Goal: Task Accomplishment & Management: Manage account settings

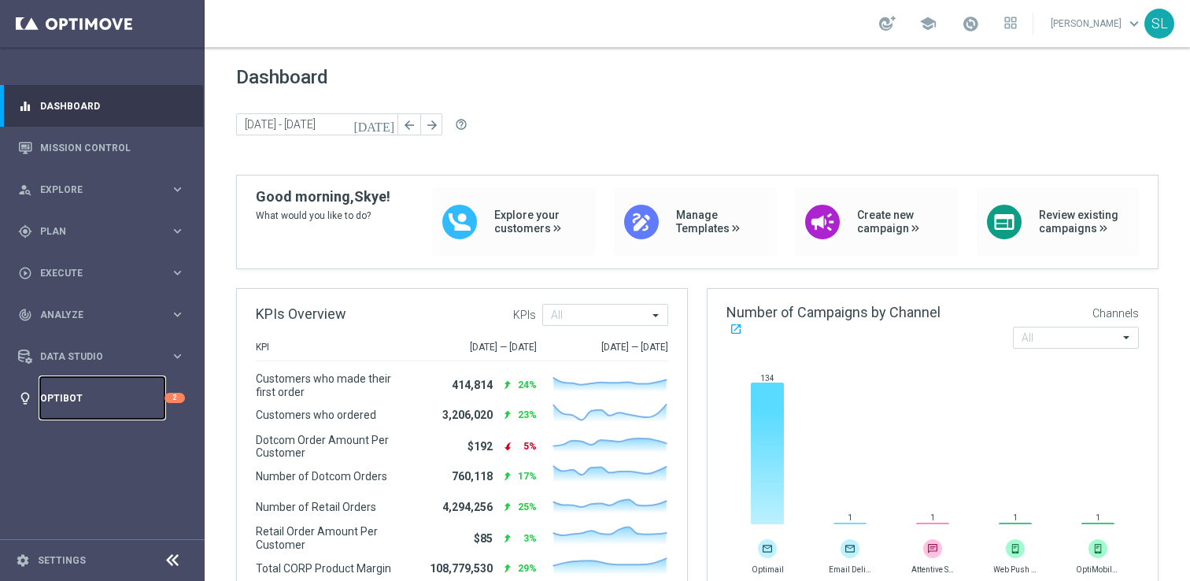
click at [71, 396] on link "Optibot" at bounding box center [102, 398] width 124 height 42
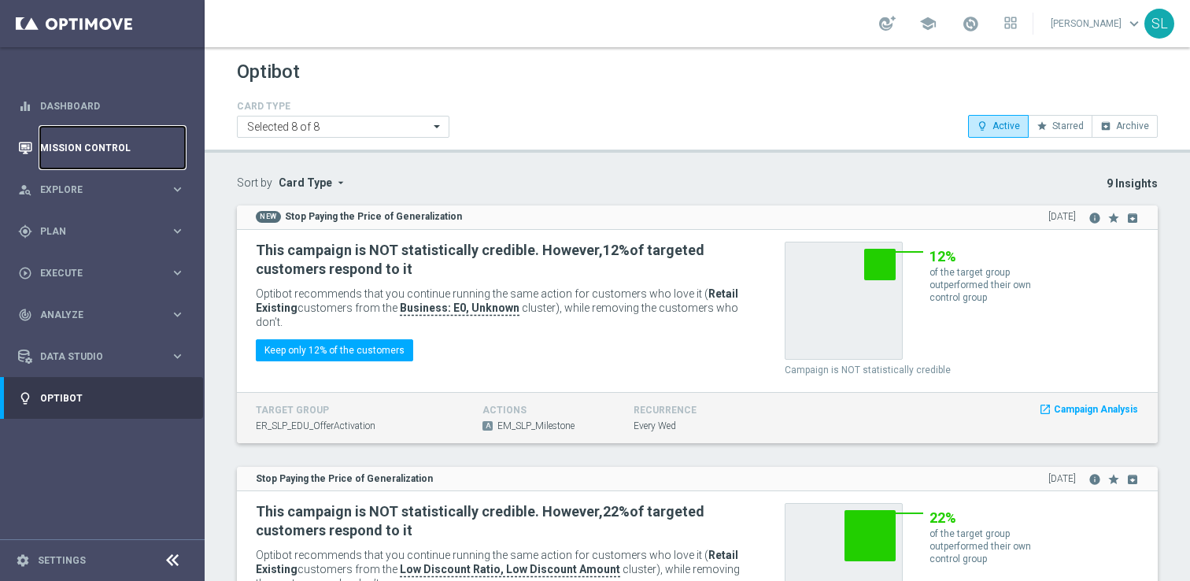
click at [58, 151] on link "Mission Control" at bounding box center [112, 148] width 145 height 42
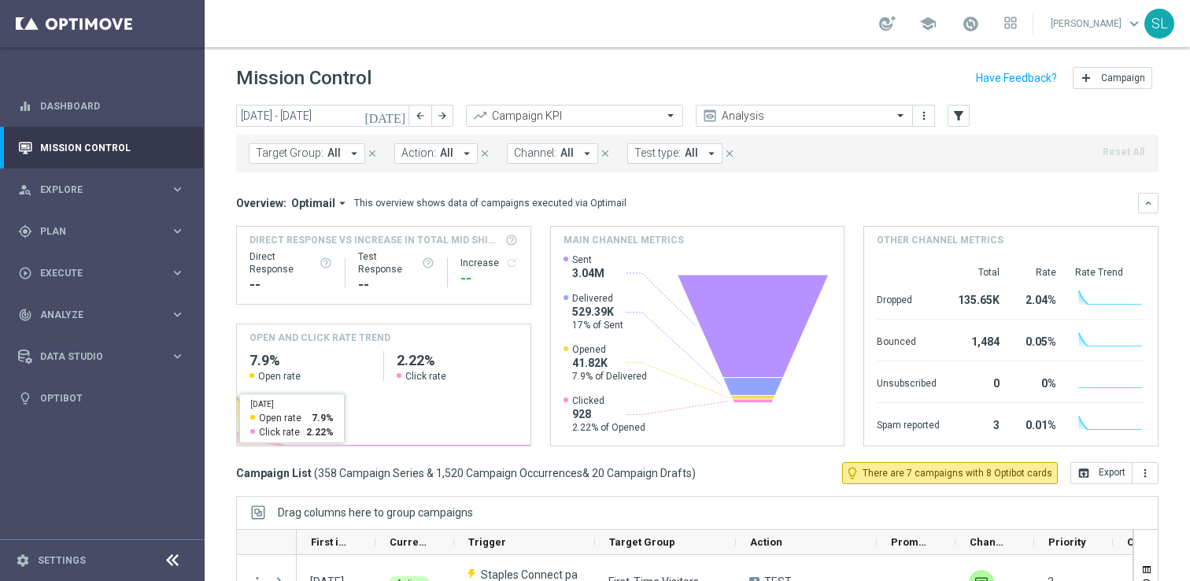
click at [169, 560] on icon at bounding box center [172, 560] width 19 height 19
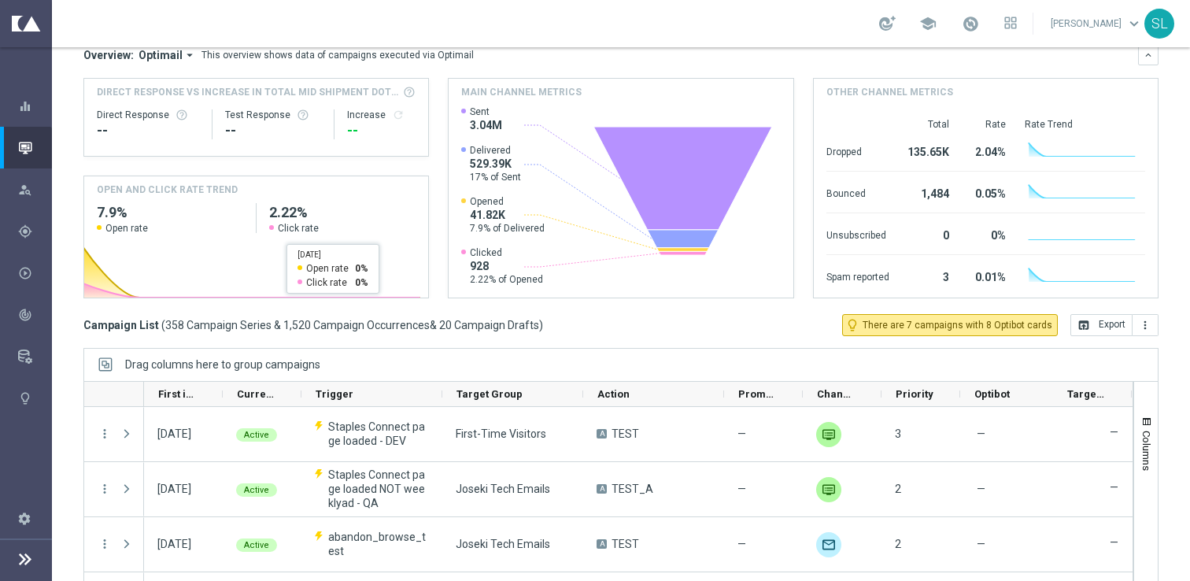
scroll to position [159, 0]
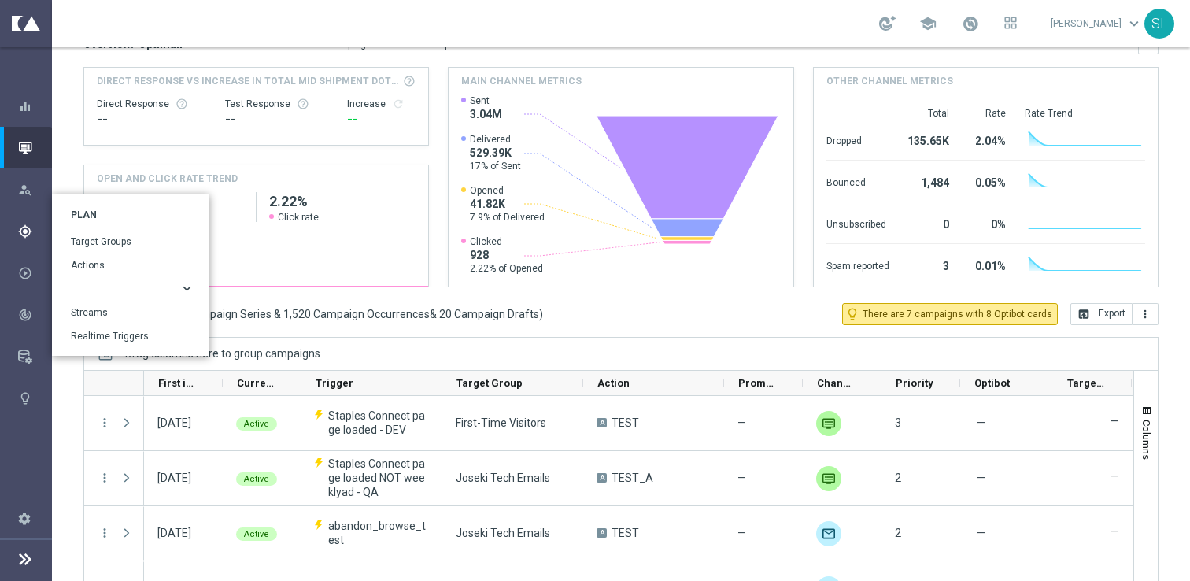
click at [83, 286] on button "keyboard_arrow_right" at bounding box center [133, 289] width 124 height 13
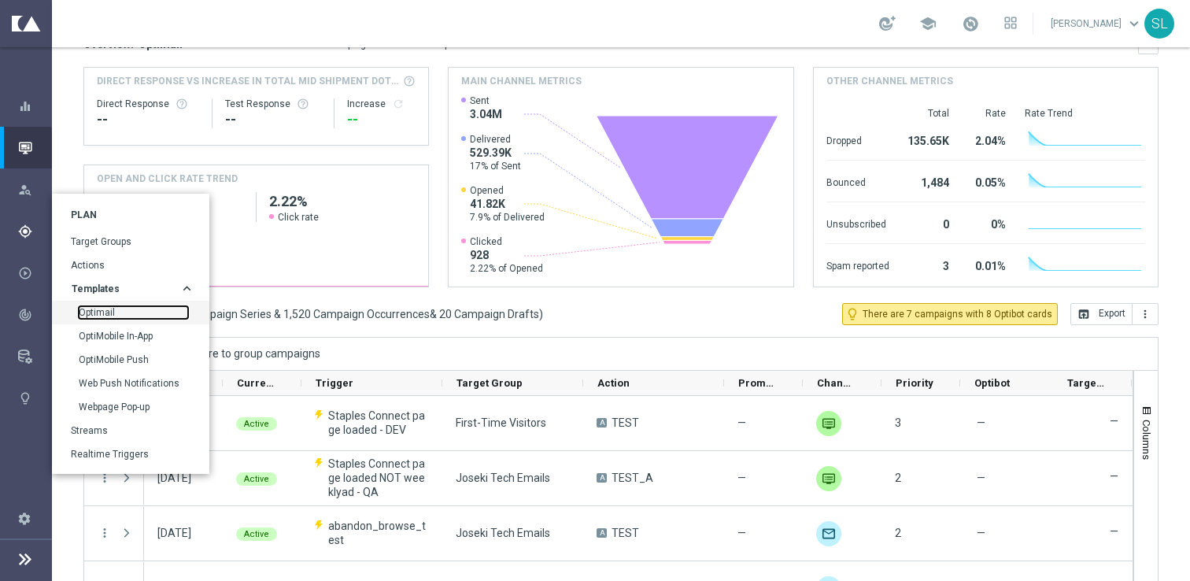
click at [95, 310] on link "Optimail" at bounding box center [133, 312] width 109 height 13
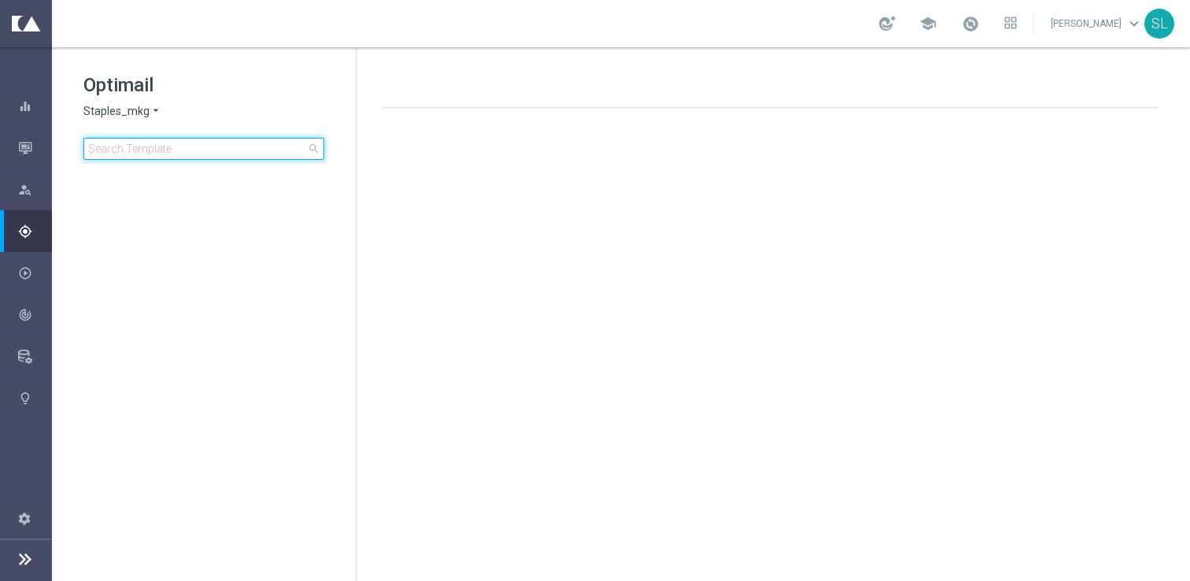
click at [156, 150] on input at bounding box center [203, 149] width 241 height 22
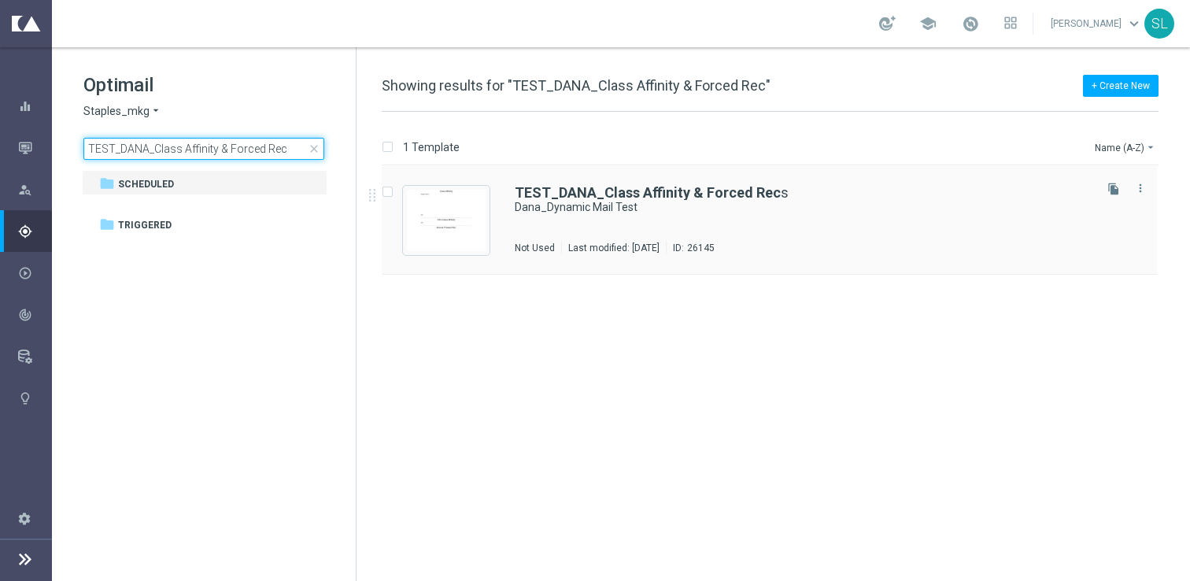
type input "TEST_DANA_Class Affinity & Forced Rec"
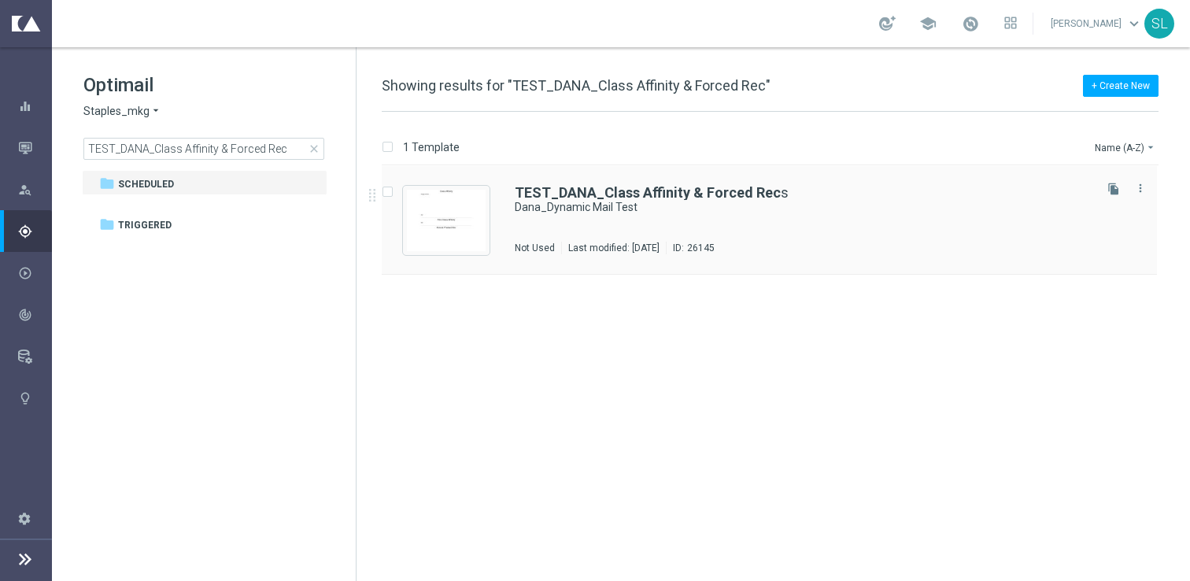
click at [641, 220] on div "TEST_DANA_Class Affinity & Forced Rec s Dana_Dynamic Mail Test Not Used Last mo…" at bounding box center [803, 220] width 576 height 68
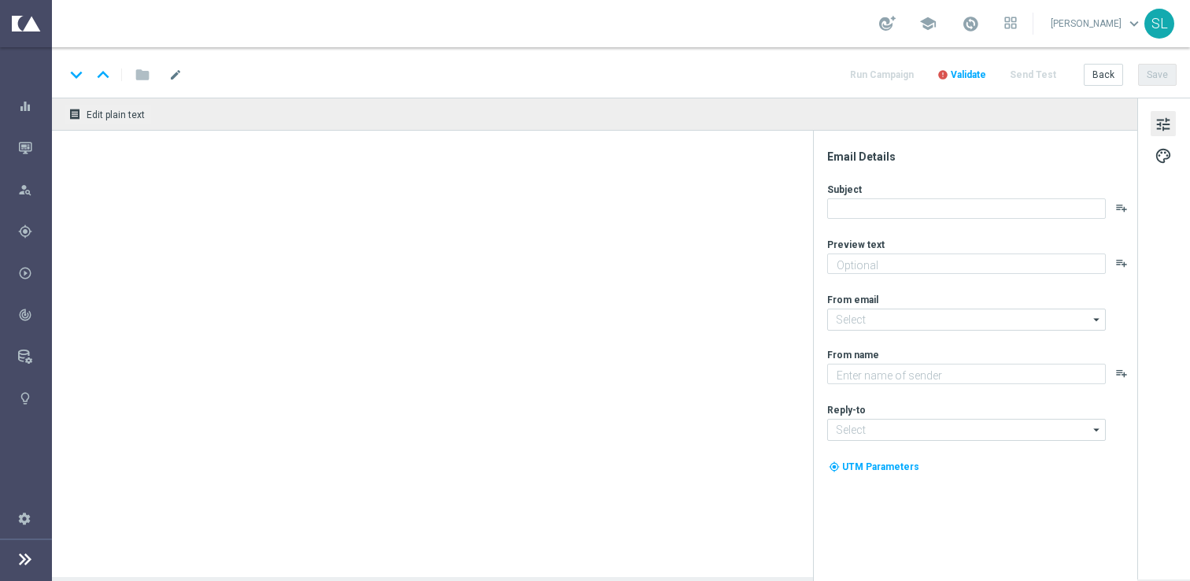
type input "[EMAIL_ADDRESS][DOMAIN_NAME]"
type textarea "Staples"
type input "[EMAIL_ADDRESS][DOMAIN_NAME]"
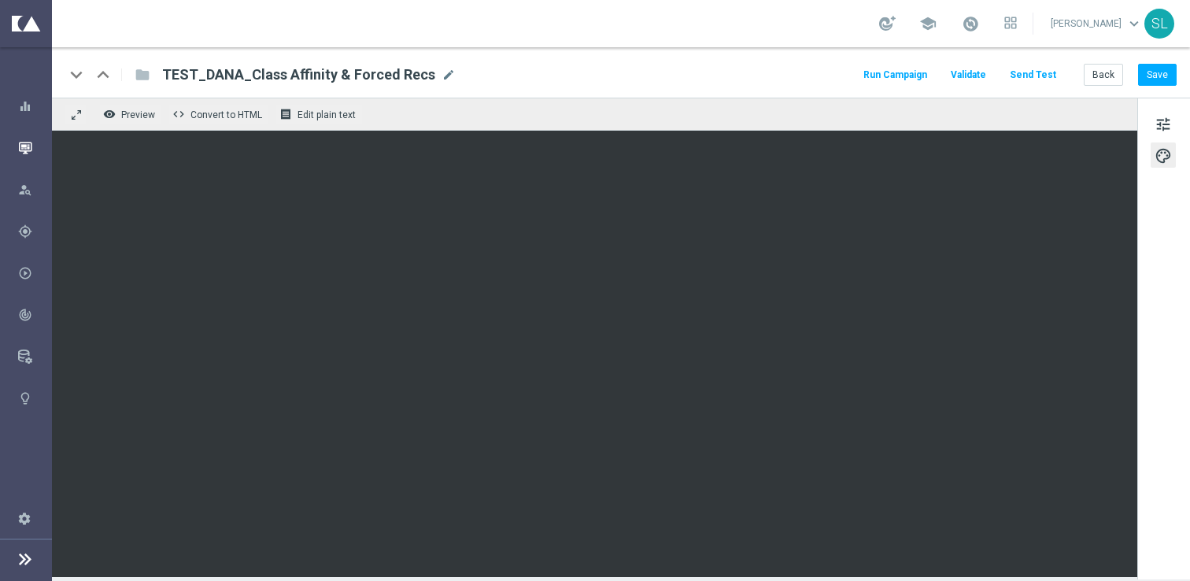
click at [23, 145] on icon "button" at bounding box center [25, 148] width 14 height 14
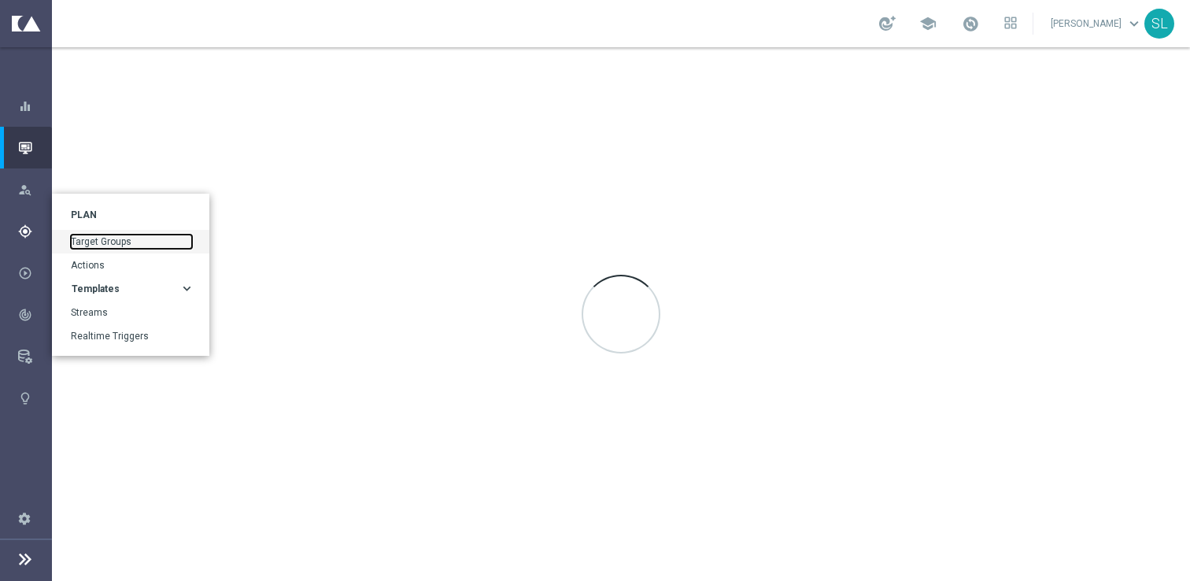
click at [115, 240] on link "Target Groups" at bounding box center [131, 242] width 121 height 14
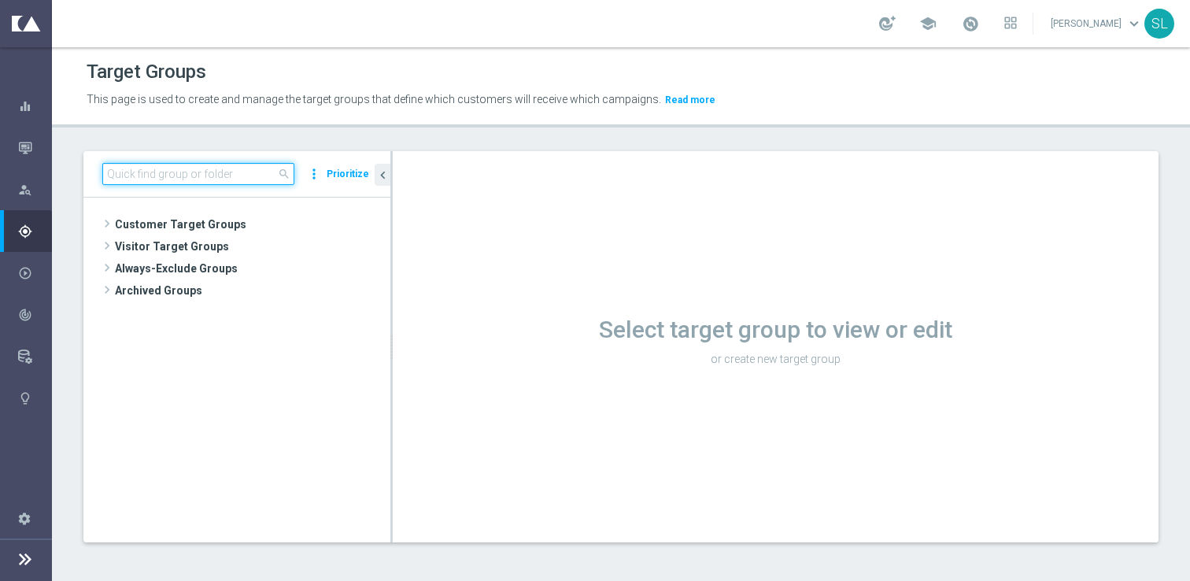
click at [217, 183] on input at bounding box center [198, 174] width 192 height 22
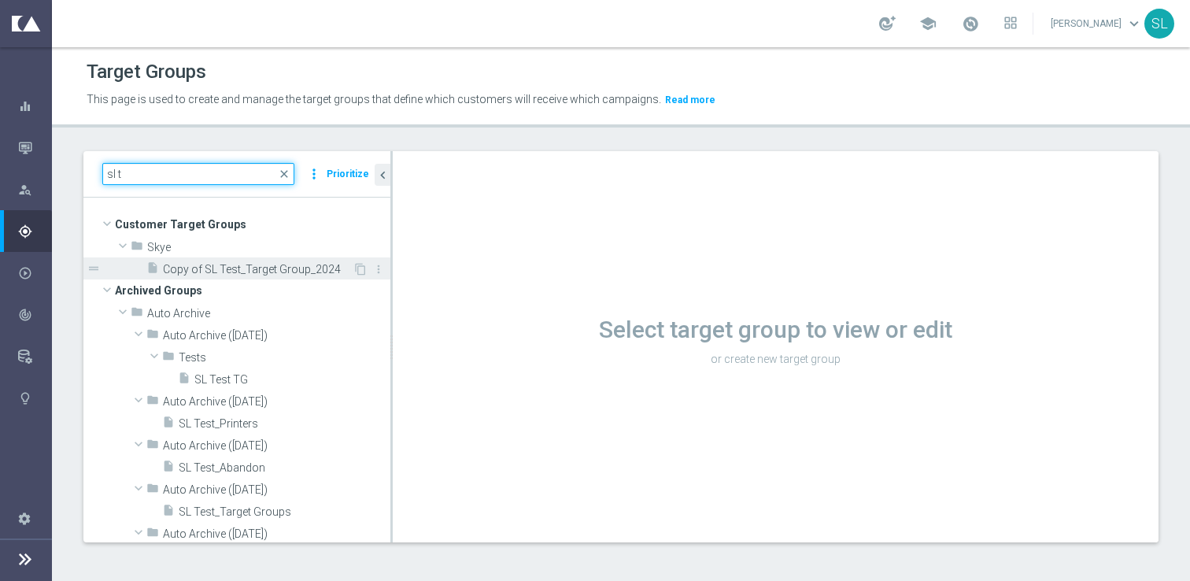
type input "sl t"
click at [218, 266] on span "Copy of SL Test_Target Group_2024" at bounding box center [258, 269] width 190 height 13
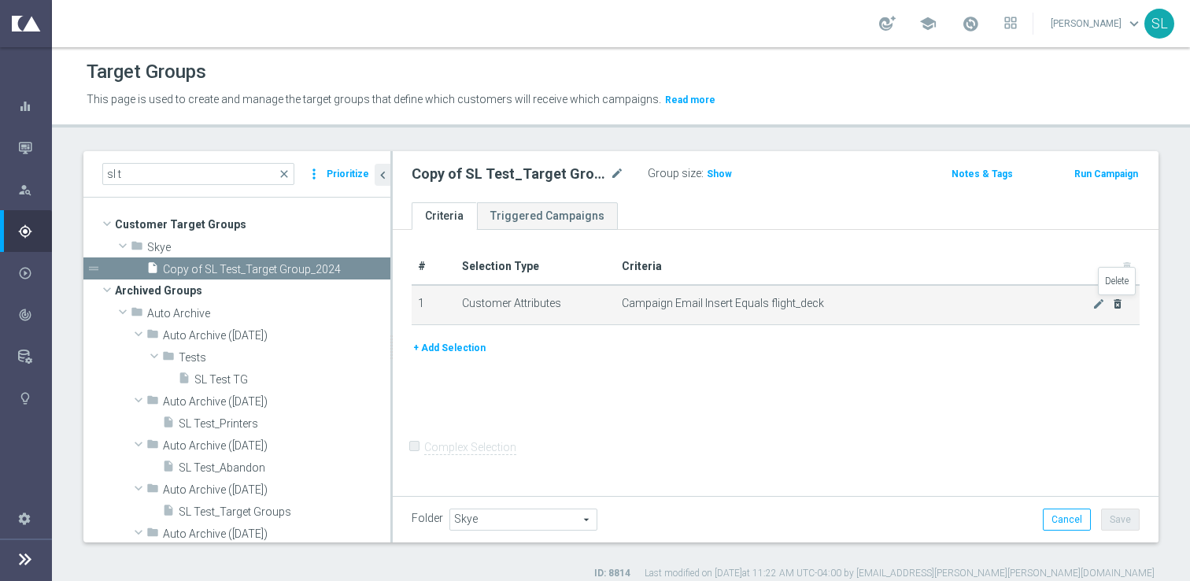
click at [1116, 306] on icon "delete_forever" at bounding box center [1117, 304] width 13 height 13
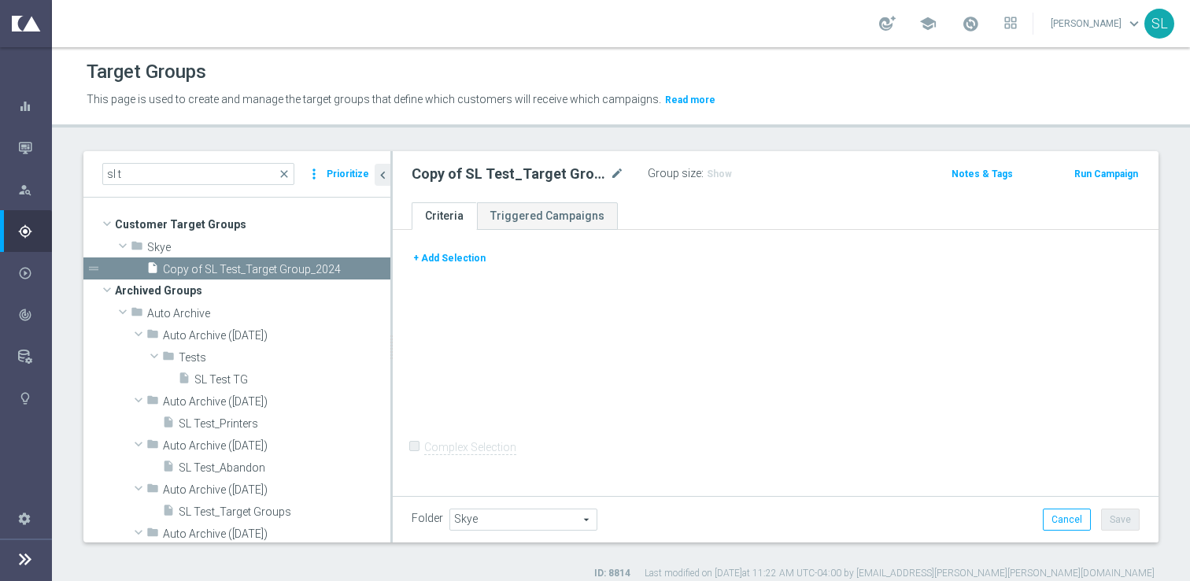
click at [455, 260] on button "+ Add Selection" at bounding box center [450, 258] width 76 height 17
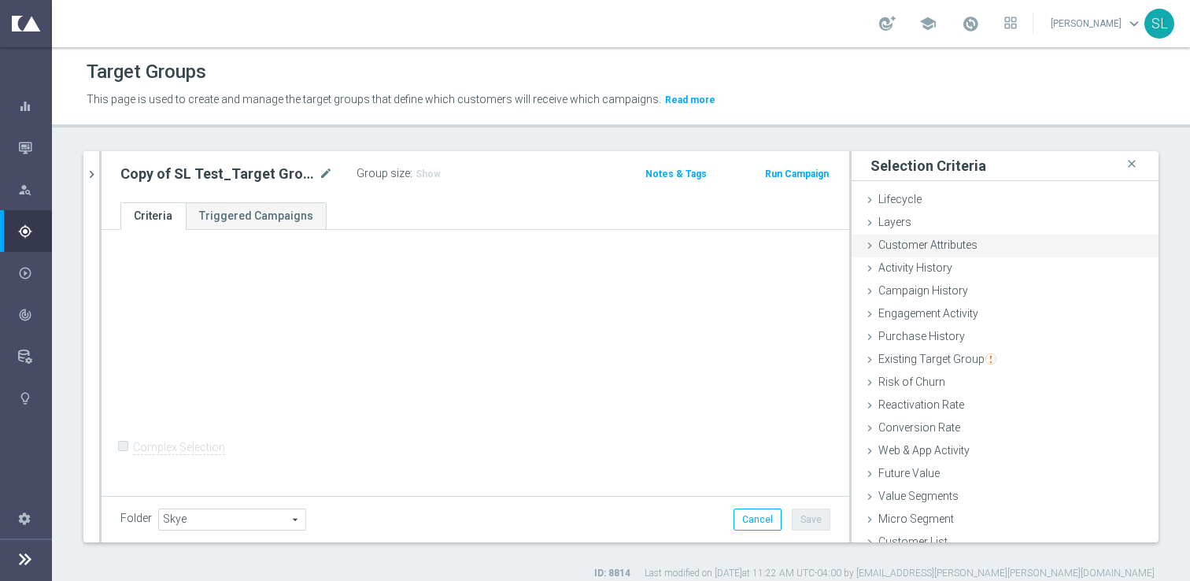
click at [930, 245] on span "Customer Attributes" at bounding box center [927, 244] width 99 height 13
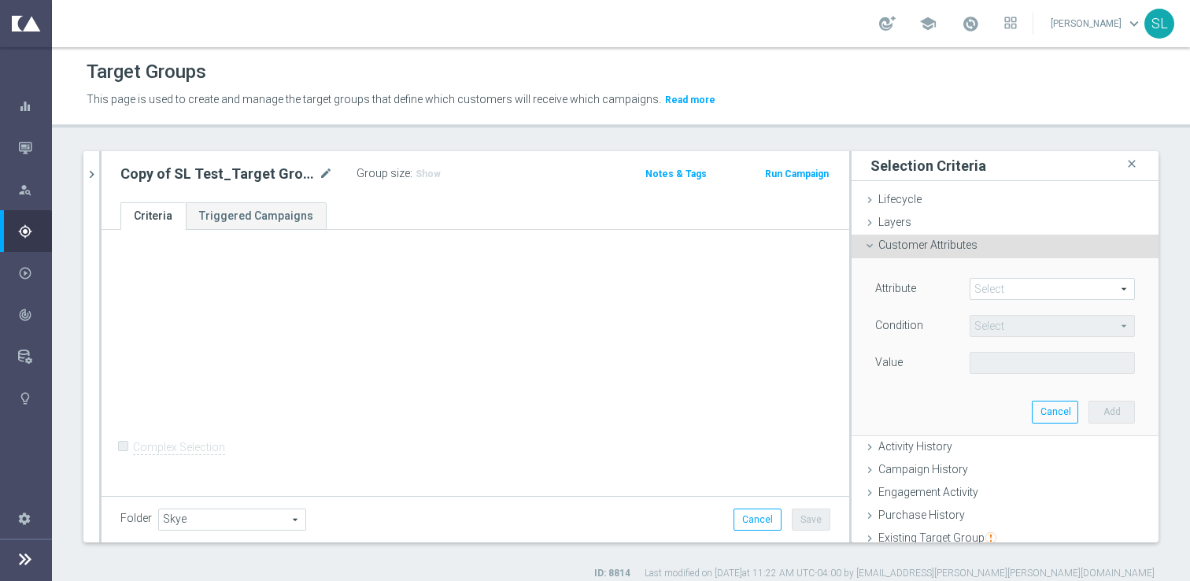
click at [998, 286] on span at bounding box center [1052, 289] width 164 height 20
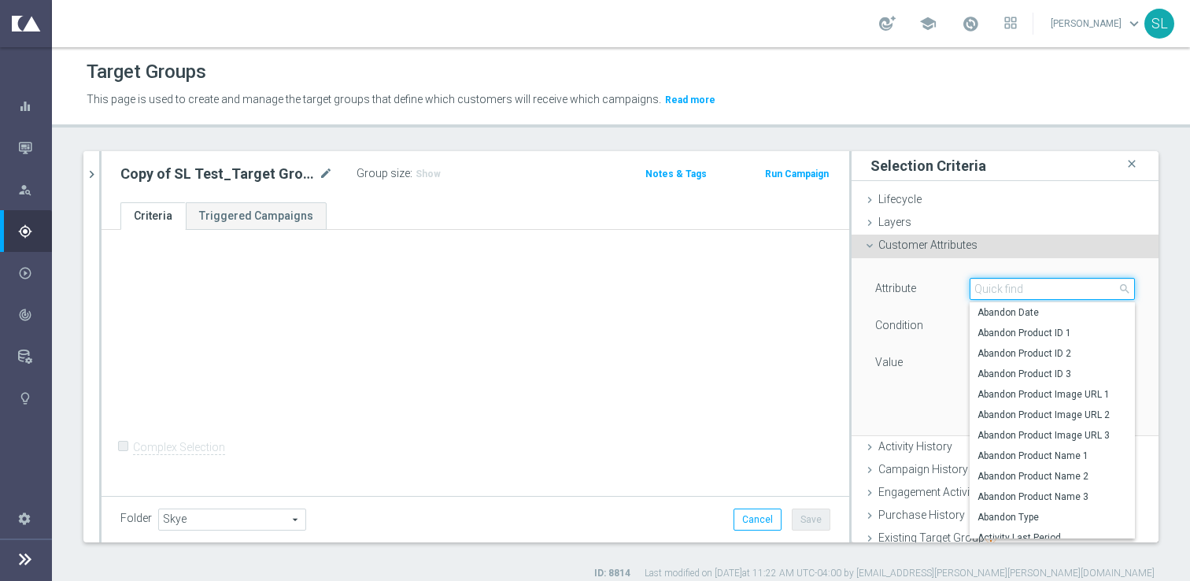
click at [998, 286] on input "search" at bounding box center [1052, 289] width 165 height 22
type input "slic"
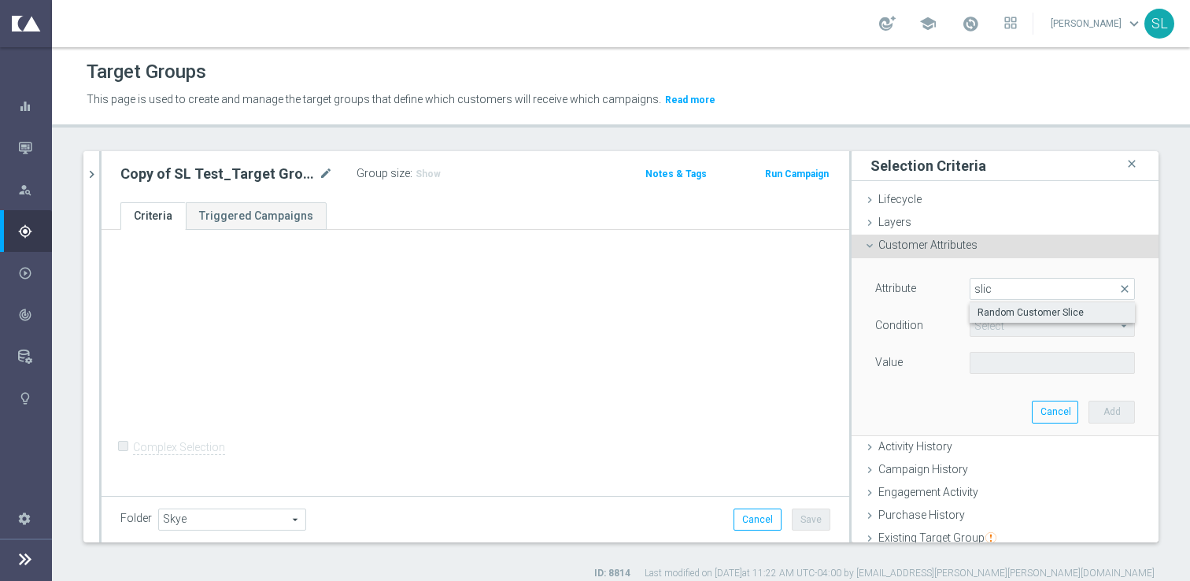
click at [1029, 312] on span "Random Customer Slice" at bounding box center [1053, 312] width 150 height 13
type input "Random Customer Slice"
click at [1007, 327] on span "Equals" at bounding box center [1052, 326] width 164 height 20
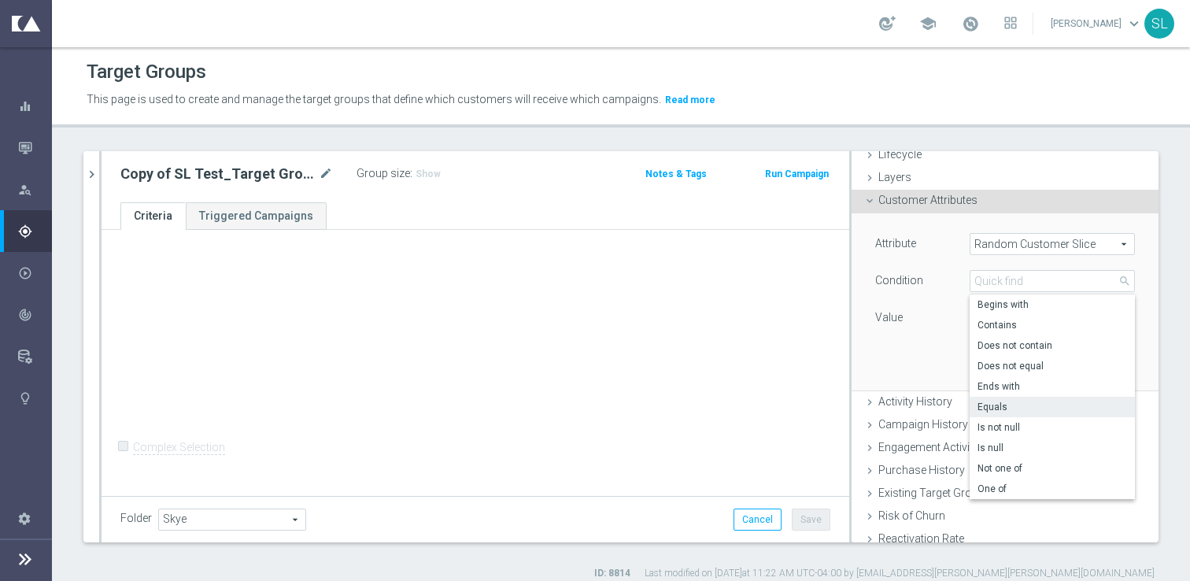
scroll to position [46, 0]
click at [992, 485] on span "One of" at bounding box center [1053, 487] width 150 height 13
type input "One of"
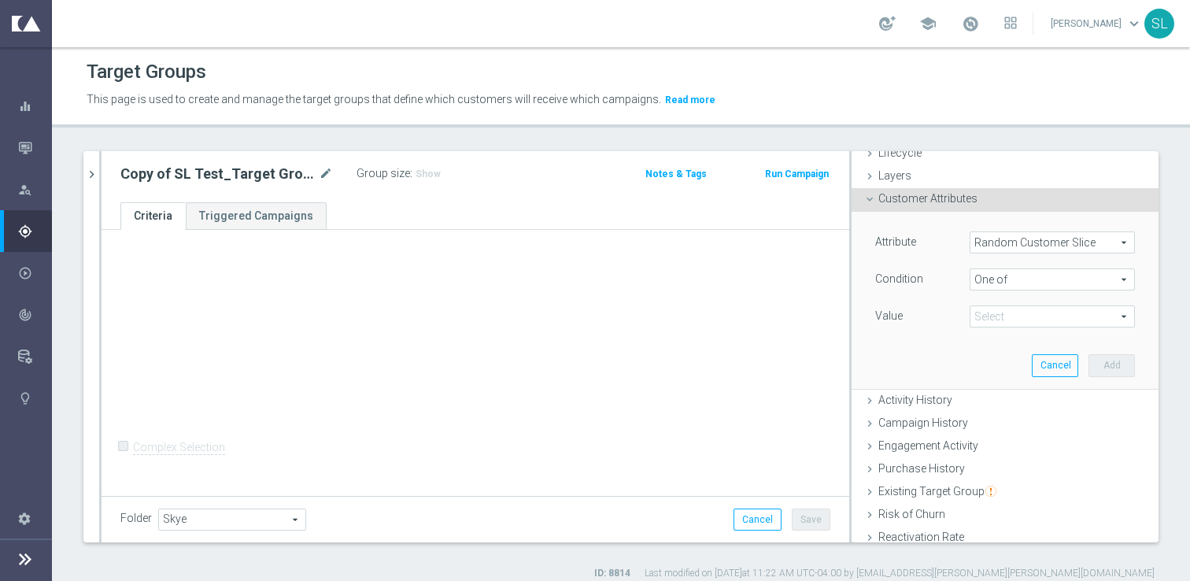
click at [1027, 312] on span at bounding box center [1052, 316] width 164 height 20
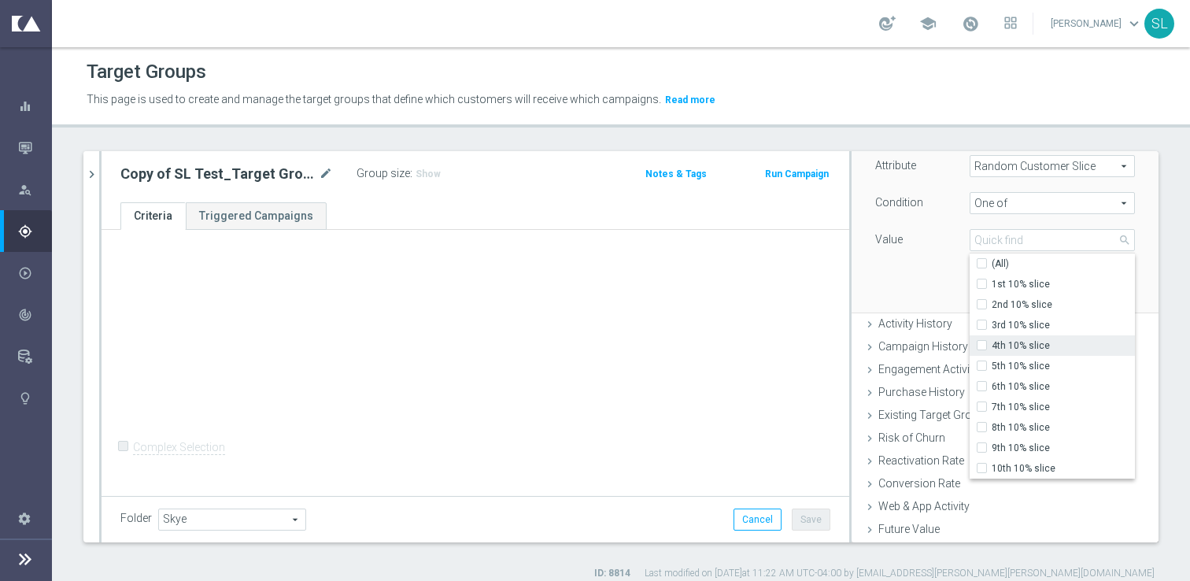
scroll to position [121, 0]
click at [1018, 305] on span "2nd 10% slice" at bounding box center [1063, 306] width 143 height 13
click at [992, 305] on input "2nd 10% slice" at bounding box center [986, 306] width 10 height 10
checkbox input "true"
type input "2nd 10% slice"
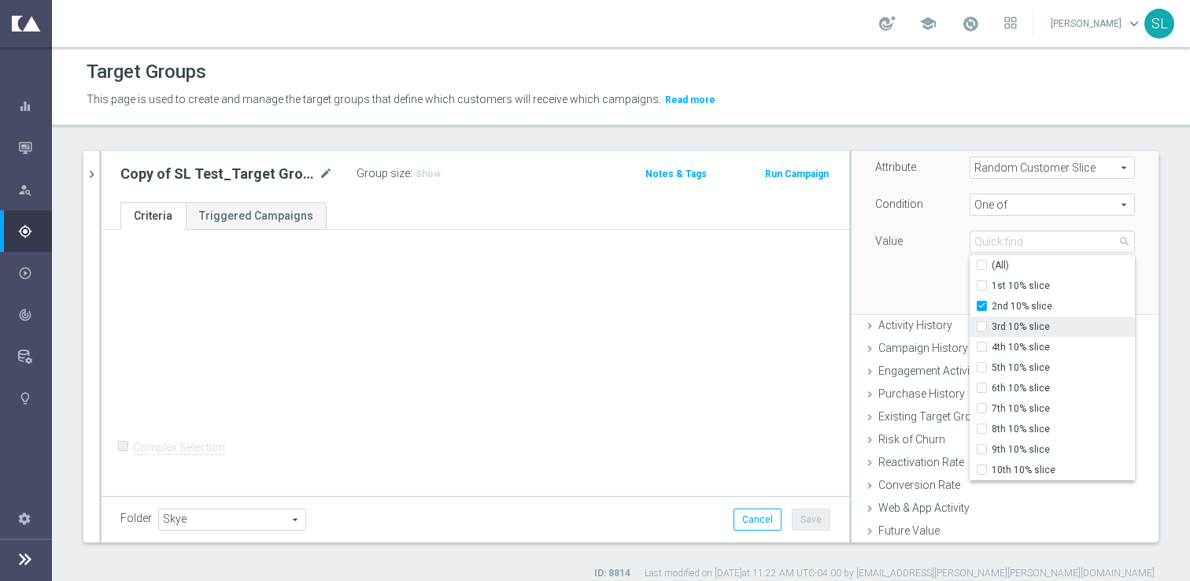
click at [1018, 320] on label "3rd 10% slice" at bounding box center [1063, 326] width 143 height 20
click at [992, 322] on input "3rd 10% slice" at bounding box center [986, 327] width 10 height 10
checkbox input "true"
type input "Selected 2 of 10"
click at [983, 304] on input "2nd 10% slice" at bounding box center [986, 306] width 10 height 10
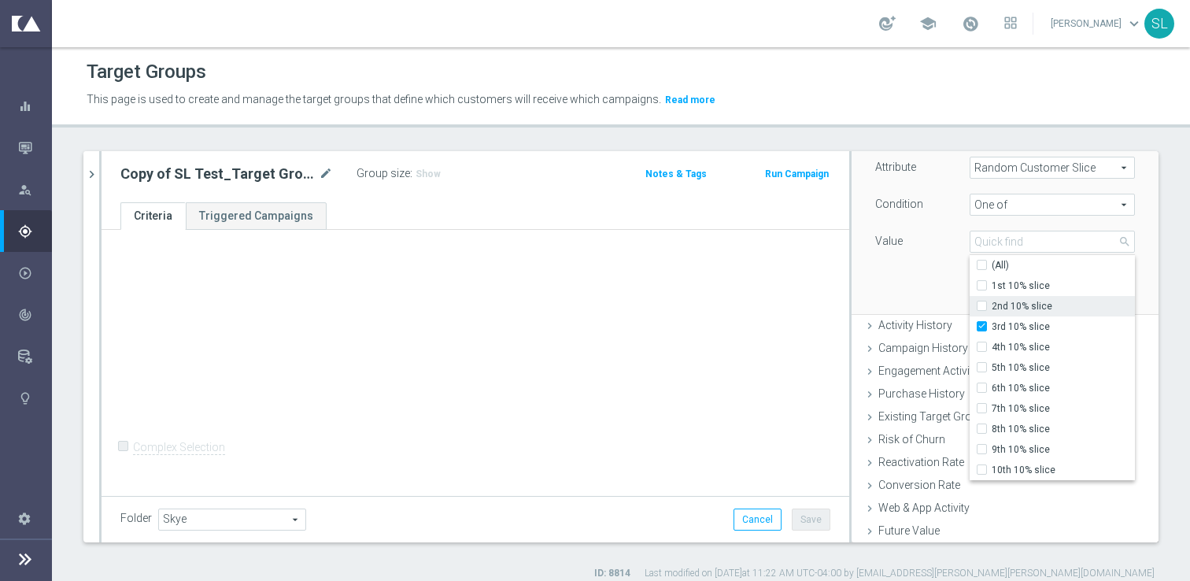
checkbox input "false"
type input "3rd 10% slice"
click at [982, 323] on input "3rd 10% slice" at bounding box center [986, 327] width 10 height 10
checkbox input "false"
type input "Select"
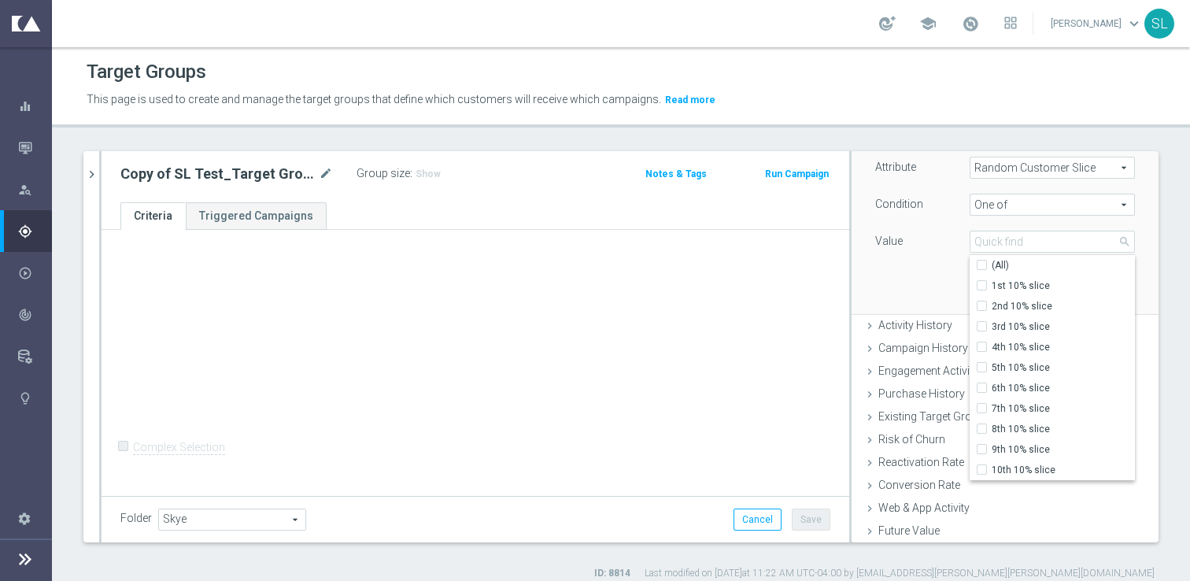
click at [913, 290] on div "Attribute Random Customer Slice Random Customer Slice arrow_drop_down search Co…" at bounding box center [1004, 225] width 283 height 176
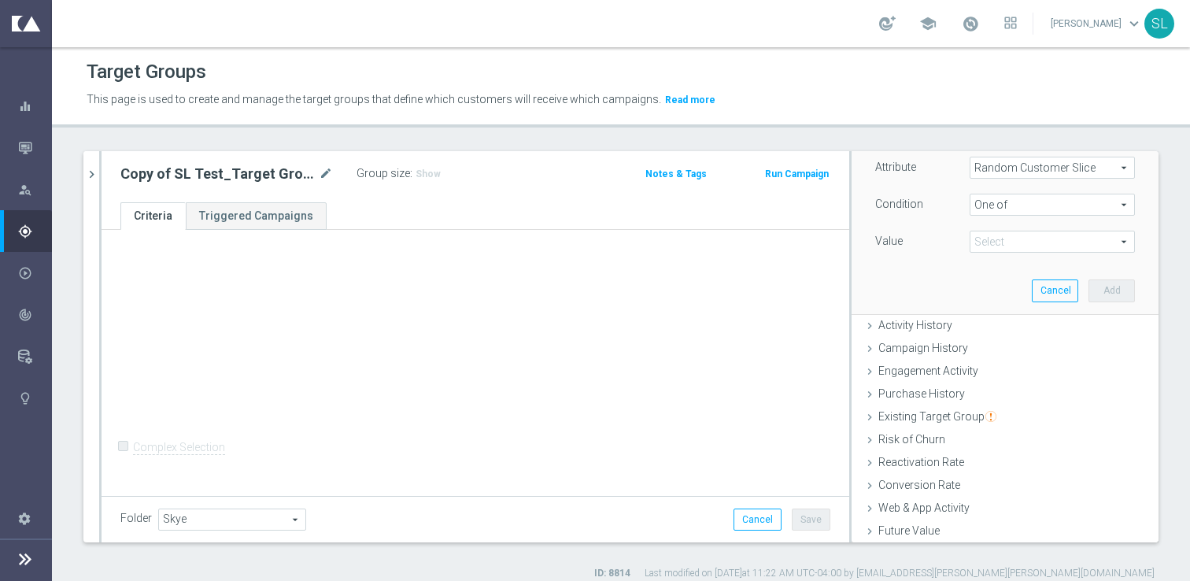
click at [1059, 170] on span "Random Customer Slice" at bounding box center [1052, 167] width 164 height 20
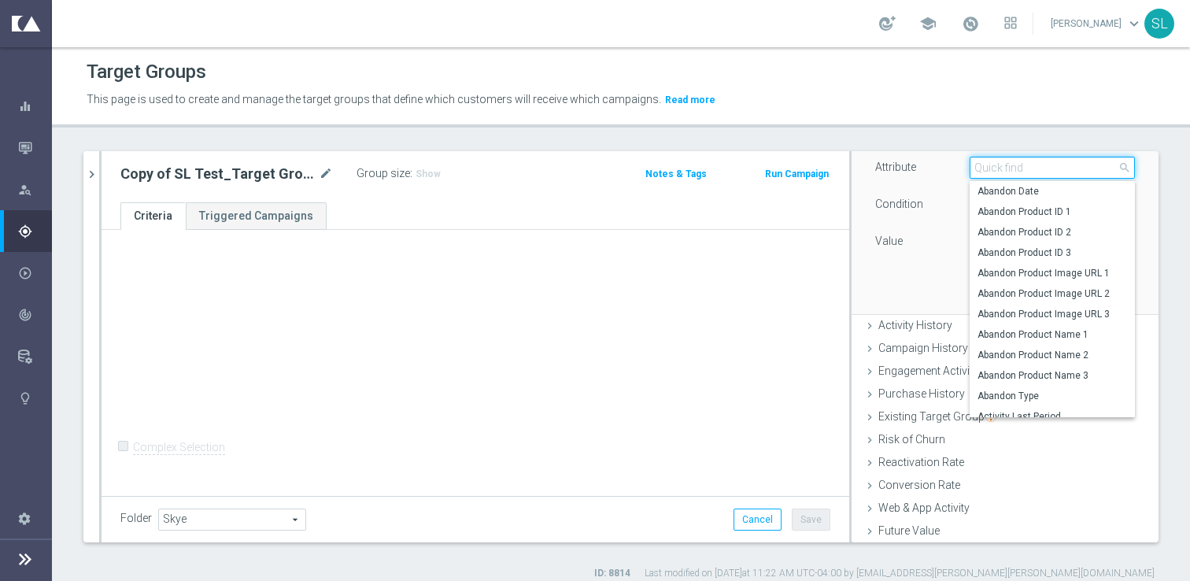
click at [1059, 170] on input "search" at bounding box center [1052, 168] width 165 height 22
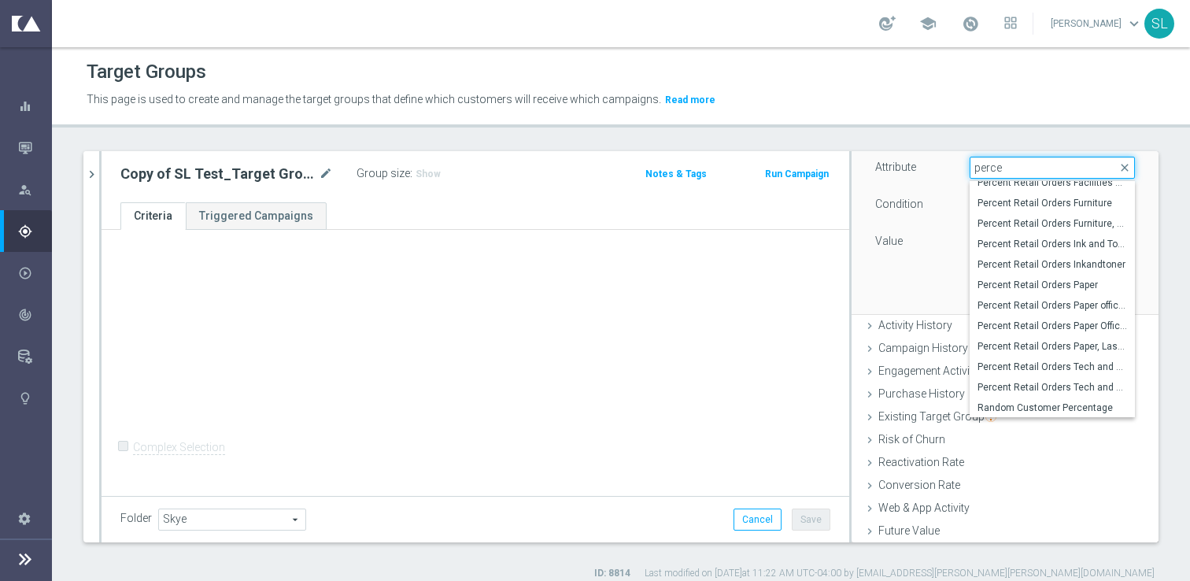
scroll to position [521, 0]
type input "perce"
click at [1035, 405] on span "Random Customer Percentage" at bounding box center [1053, 407] width 150 height 13
type input "Random Customer Percentage"
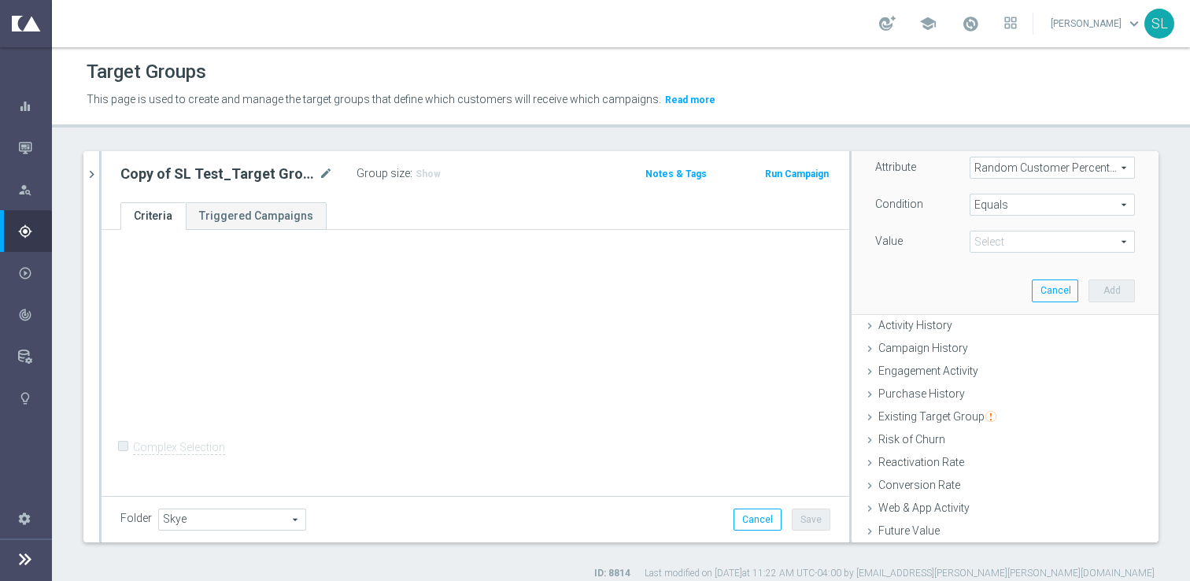
click at [1031, 202] on span "Equals" at bounding box center [1052, 204] width 164 height 20
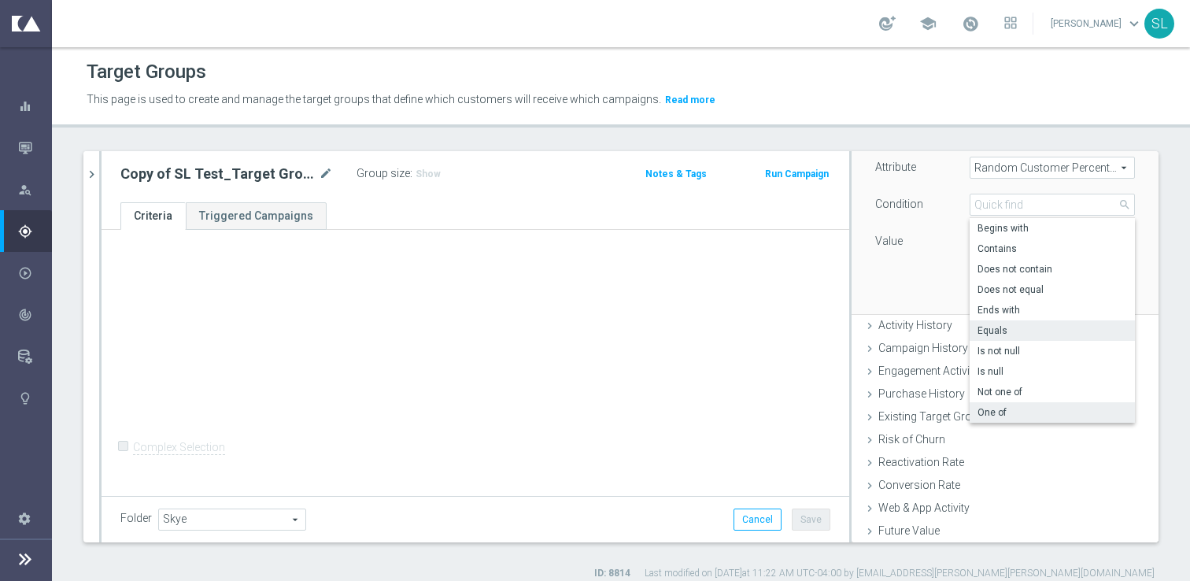
click at [992, 409] on span "One of" at bounding box center [1053, 412] width 150 height 13
type input "One of"
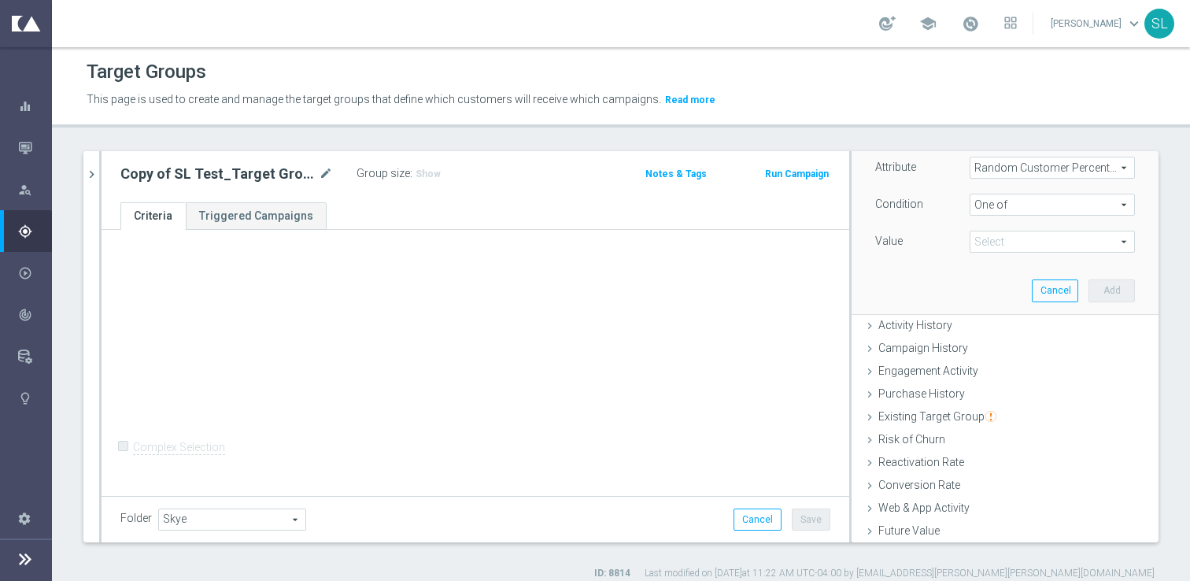
click at [1007, 233] on span at bounding box center [1052, 241] width 164 height 20
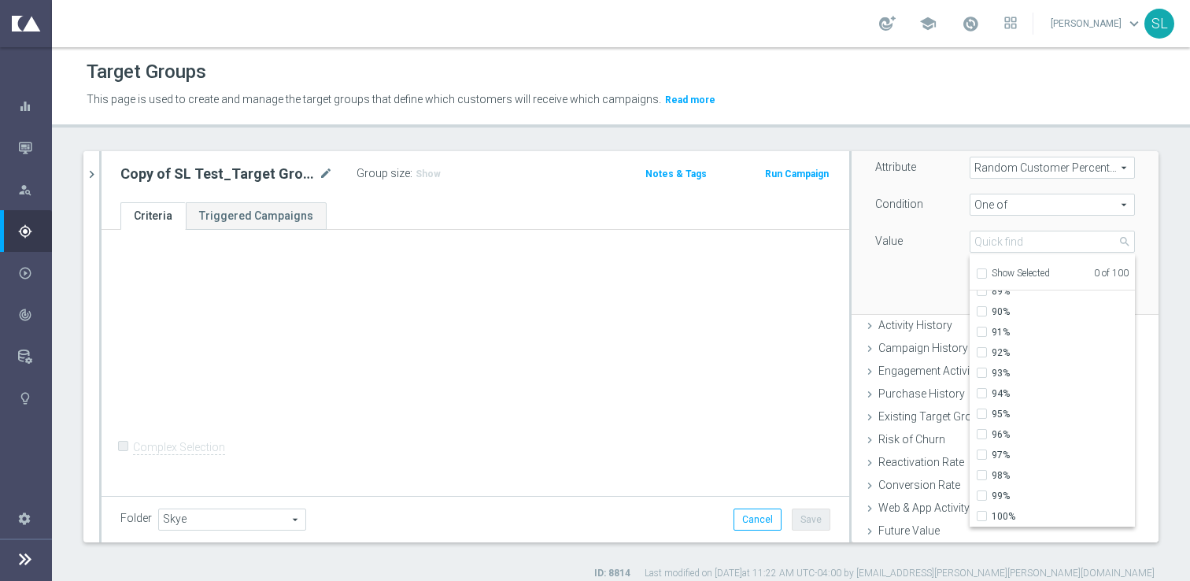
click at [932, 276] on div "Attribute Random Customer Percentage Random Customer Percentage arrow_drop_down…" at bounding box center [1004, 225] width 283 height 176
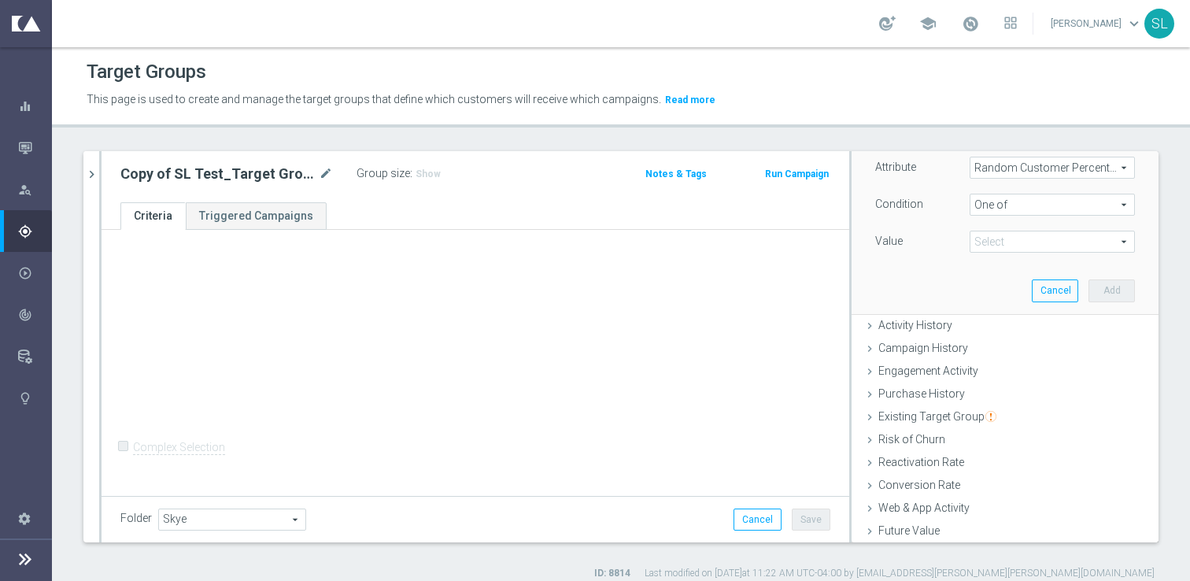
click at [1037, 242] on span at bounding box center [1052, 241] width 164 height 20
click at [907, 249] on div "Value" at bounding box center [910, 243] width 94 height 25
click at [1058, 283] on button "Cancel" at bounding box center [1055, 290] width 46 height 22
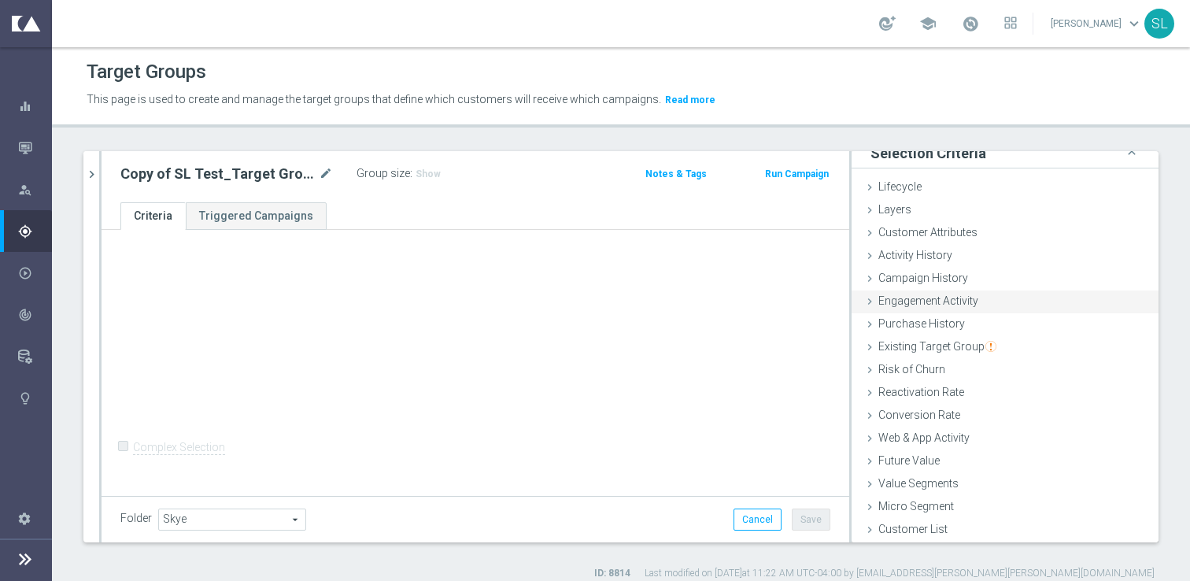
scroll to position [0, 0]
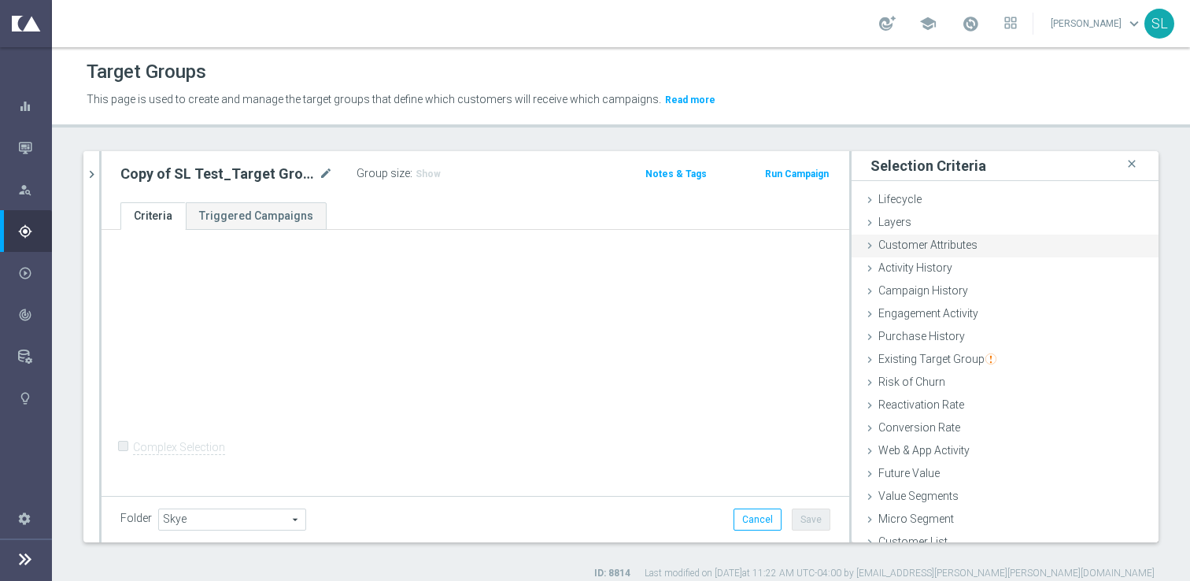
click at [973, 242] on span "Customer Attributes" at bounding box center [927, 244] width 99 height 13
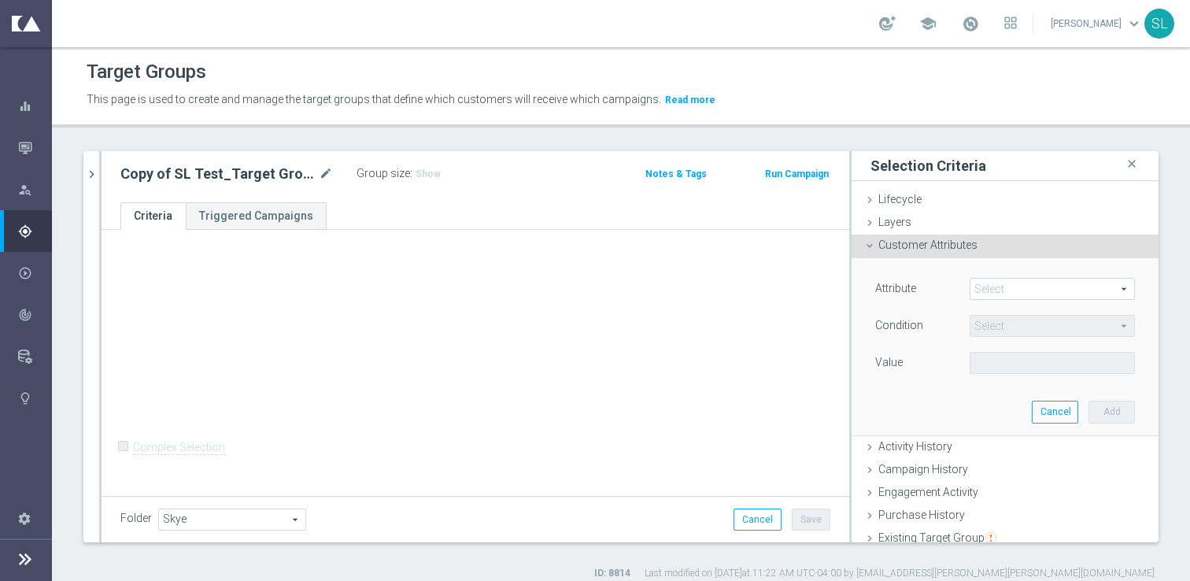
click at [986, 293] on span at bounding box center [1052, 289] width 164 height 20
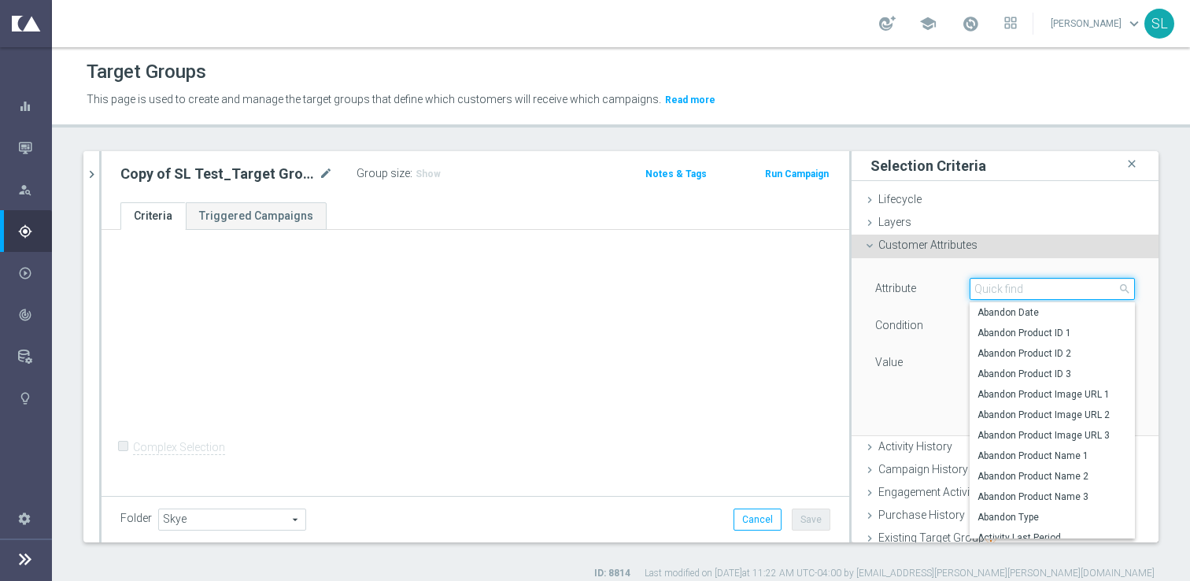
click at [986, 293] on input "search" at bounding box center [1052, 289] width 165 height 22
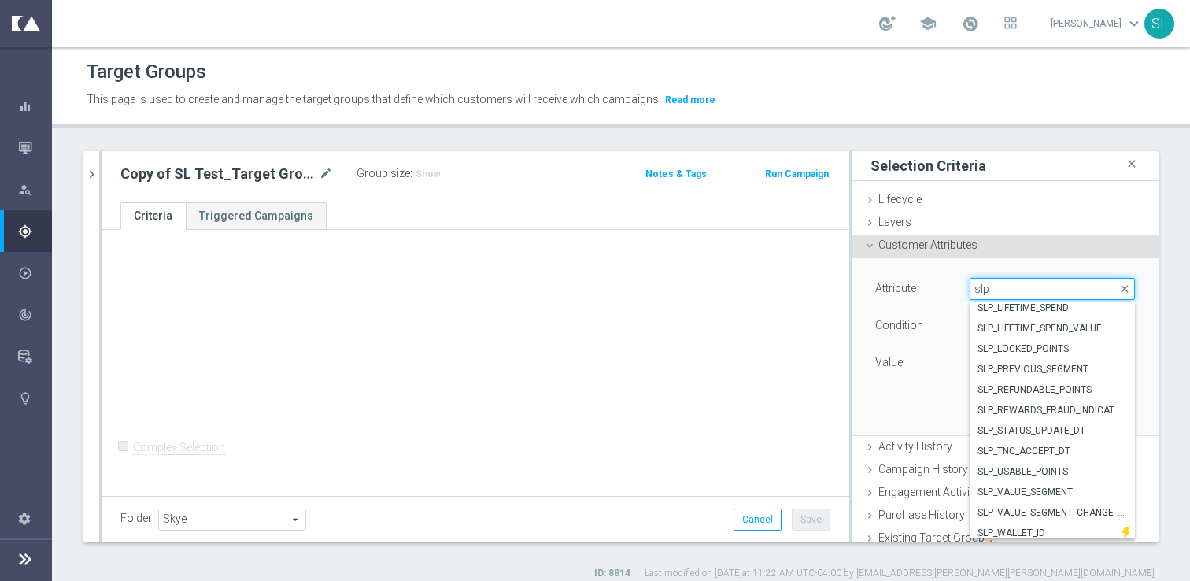
scroll to position [777, 0]
type input "s"
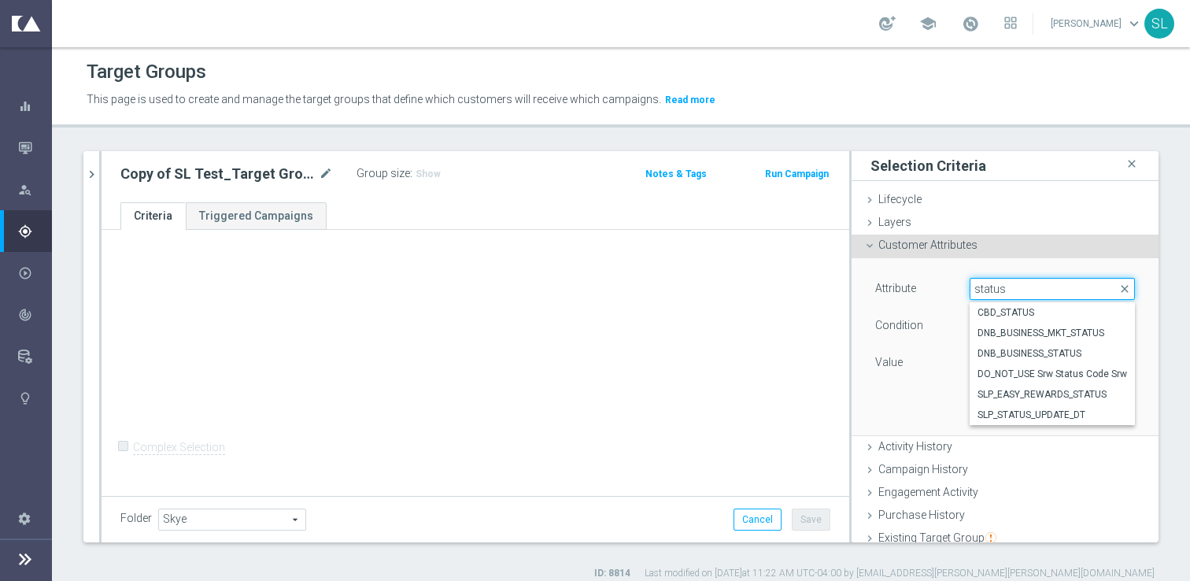
scroll to position [0, 0]
type input "status"
click at [1058, 390] on span "SLP_EASY_REWARDS_STATUS" at bounding box center [1053, 394] width 150 height 13
type input "SLP_EASY_REWARDS_STATUS"
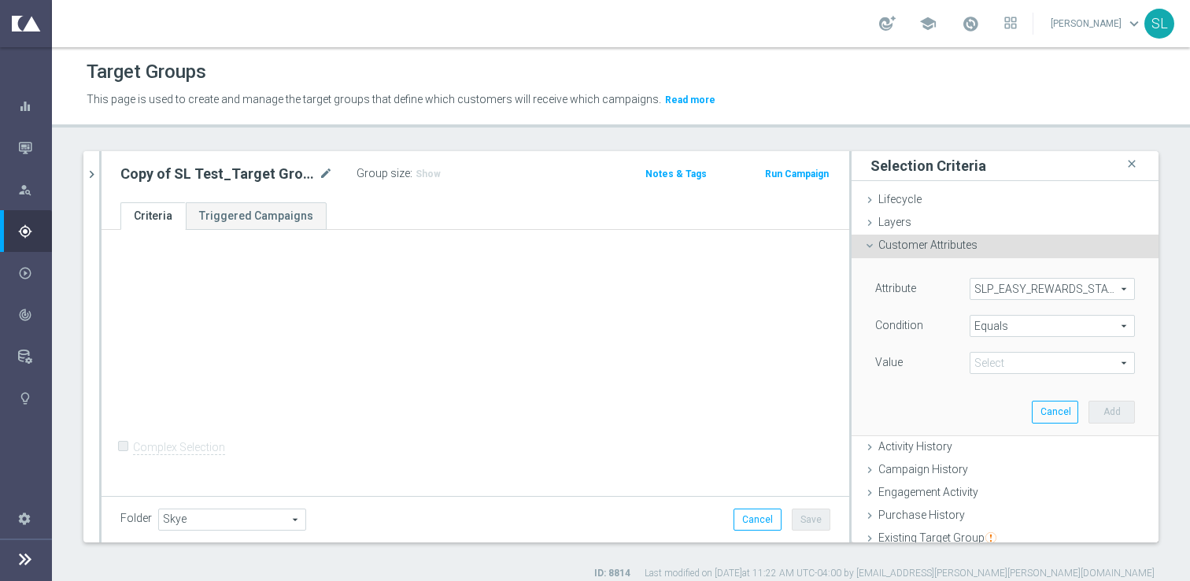
click at [1015, 328] on span "Equals" at bounding box center [1052, 326] width 164 height 20
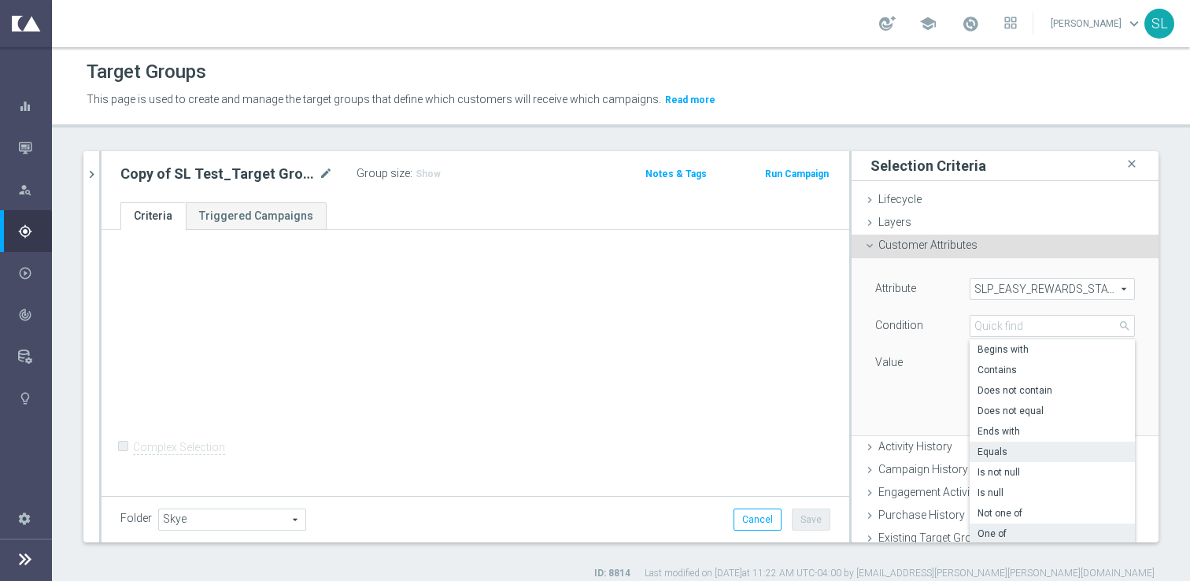
click at [984, 534] on span "One of" at bounding box center [1053, 533] width 150 height 13
type input "One of"
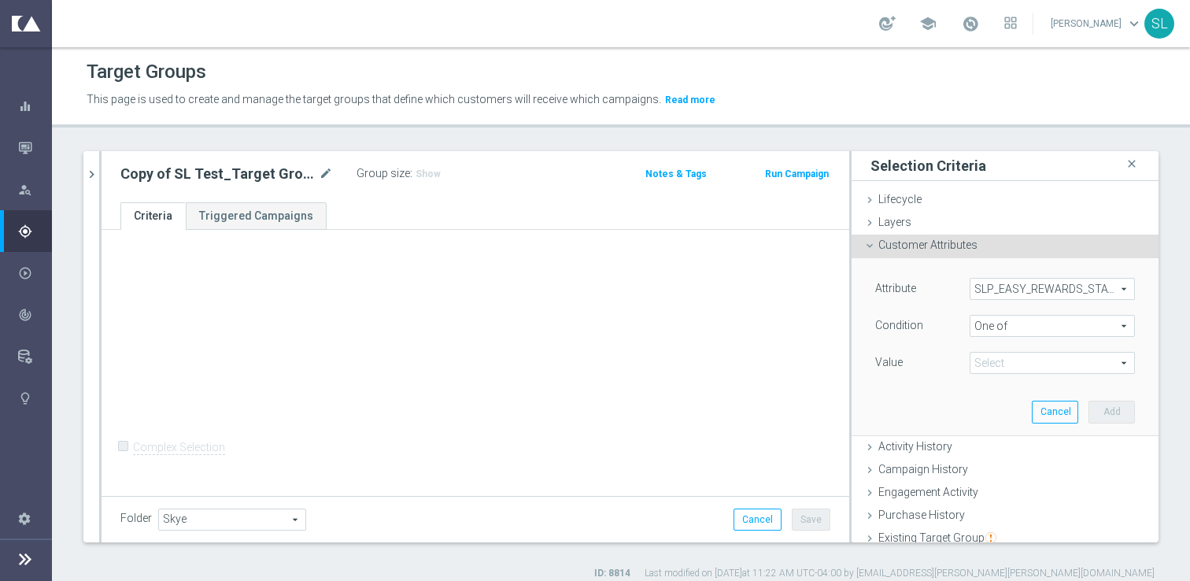
click at [1007, 357] on span at bounding box center [1052, 363] width 164 height 20
click at [905, 411] on div "Attribute SLP_EASY_REWARDS_STATUS SLP_EASY_REWARDS_STATUS arrow_drop_down searc…" at bounding box center [1004, 346] width 283 height 176
click at [1058, 286] on span "SLP_EASY_REWARDS_STATUS" at bounding box center [1052, 289] width 164 height 20
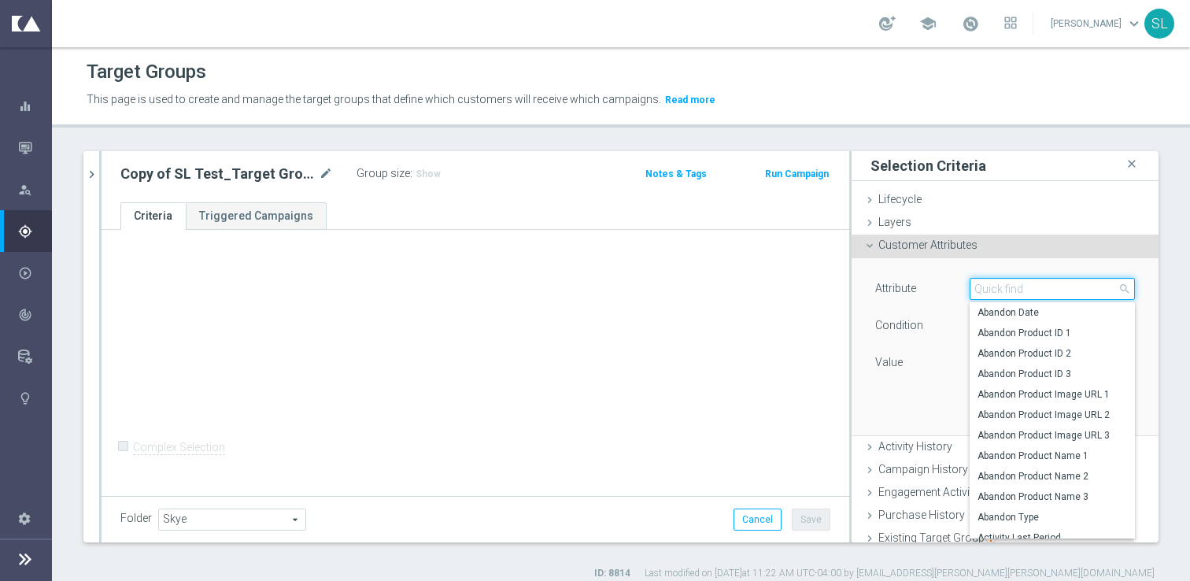
click at [1058, 286] on input "search" at bounding box center [1052, 289] width 165 height 22
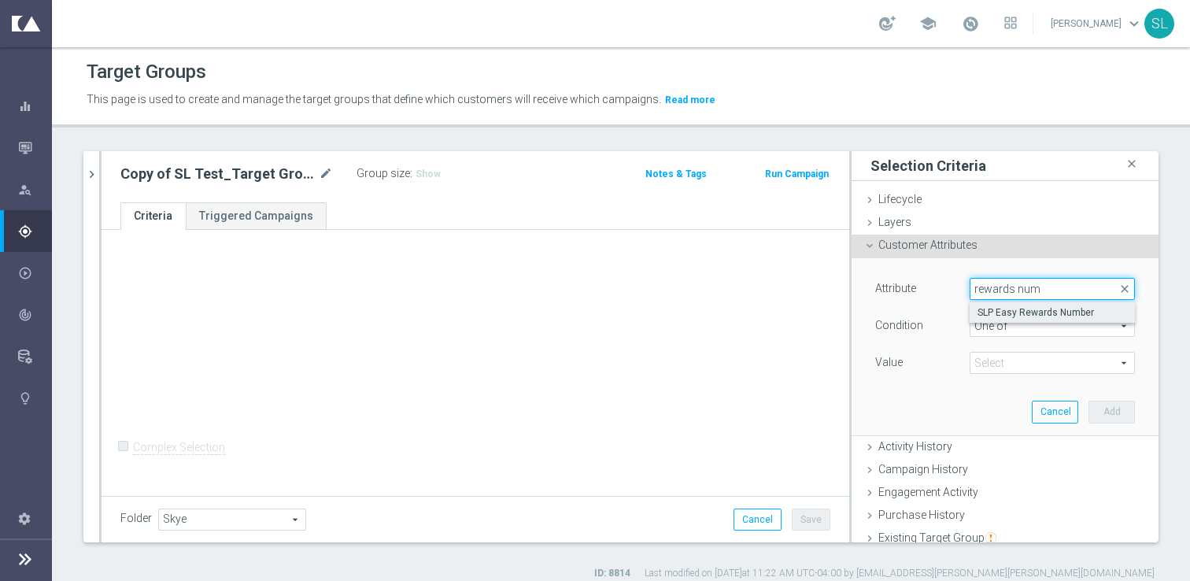
type input "rewards num"
click at [1038, 306] on span "SLP Easy Rewards Number" at bounding box center [1053, 312] width 150 height 13
type input "SLP Easy Rewards Number"
click at [1026, 332] on span "Equals" at bounding box center [1052, 326] width 164 height 20
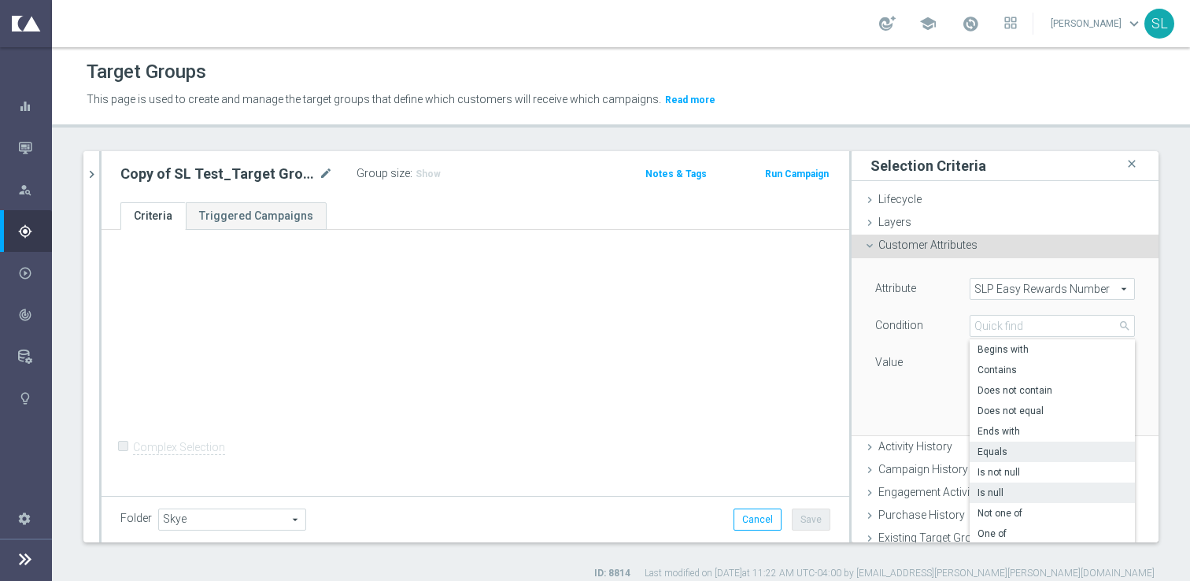
click at [1009, 494] on span "Is null" at bounding box center [1053, 492] width 150 height 13
type input "Is null"
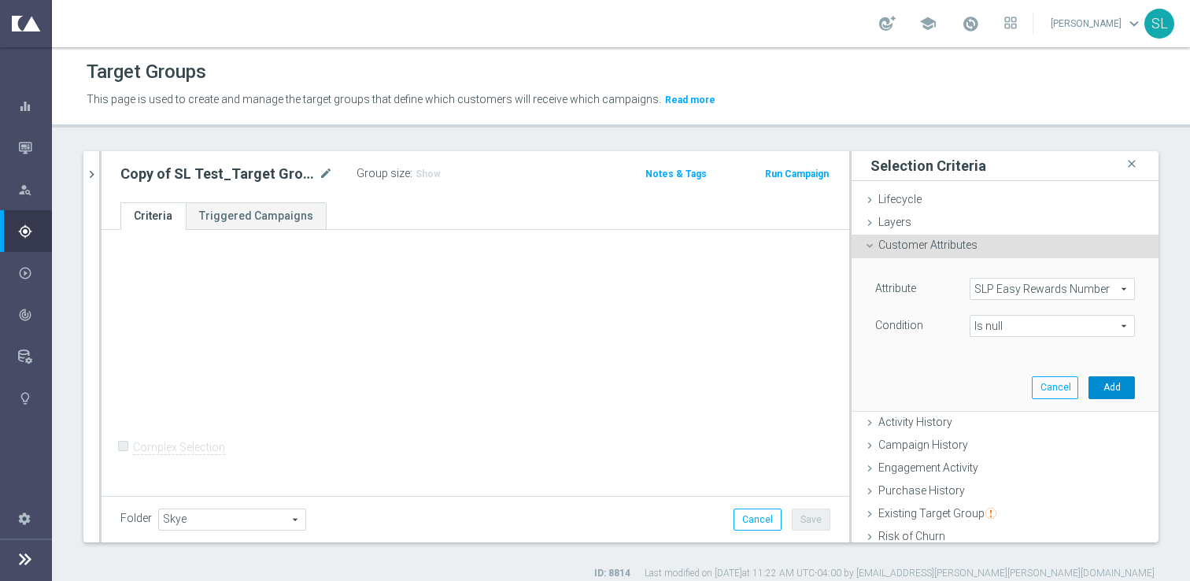
click at [1118, 389] on button "Add" at bounding box center [1112, 387] width 46 height 22
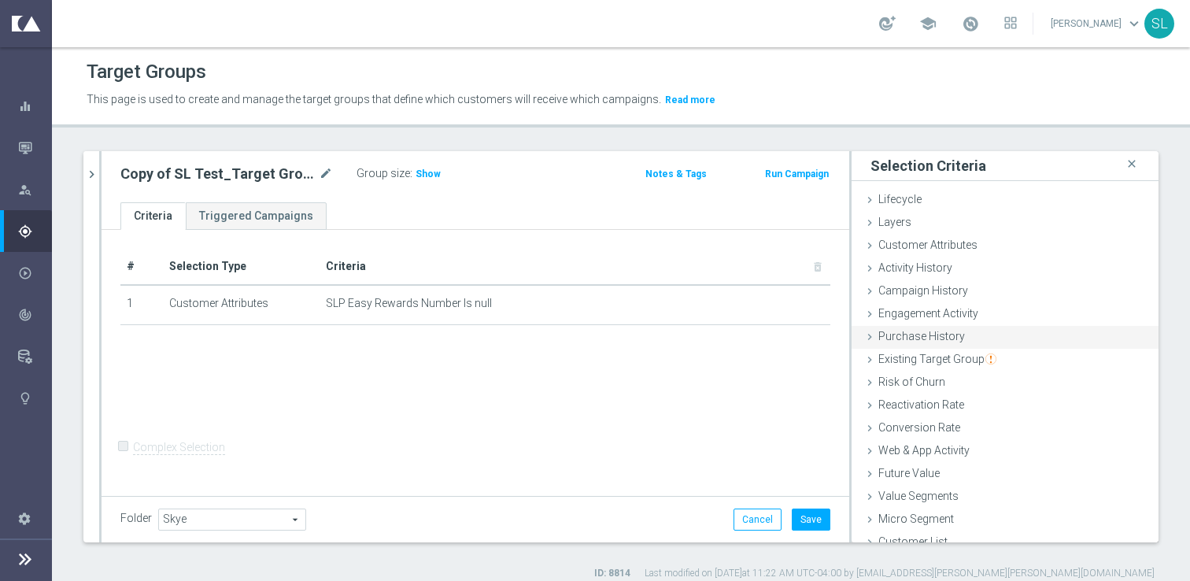
click at [926, 337] on span "Purchase History" at bounding box center [921, 336] width 87 height 13
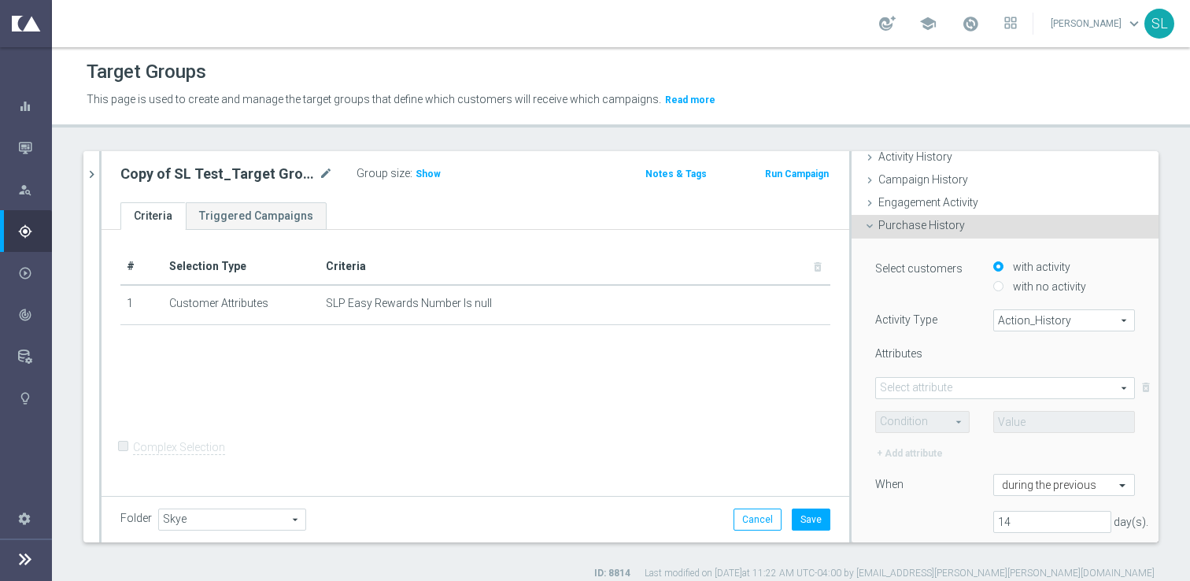
scroll to position [119, 0]
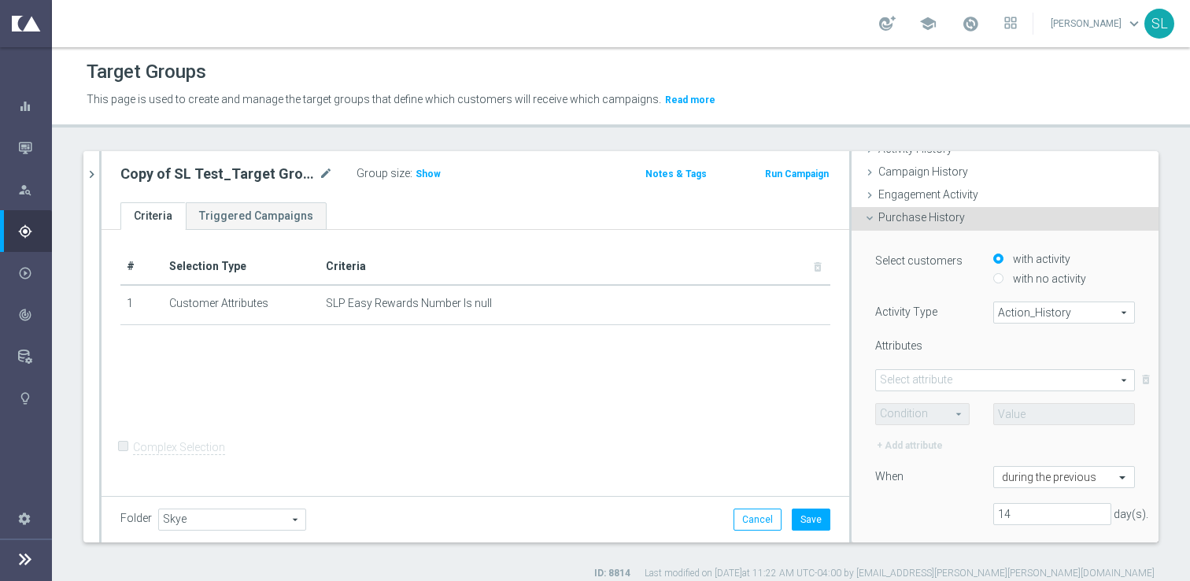
click at [1074, 310] on span "Action_History" at bounding box center [1064, 312] width 140 height 20
click at [1063, 360] on span "Omni" at bounding box center [1064, 355] width 124 height 13
type input "Omni"
click at [923, 377] on span at bounding box center [1005, 380] width 258 height 20
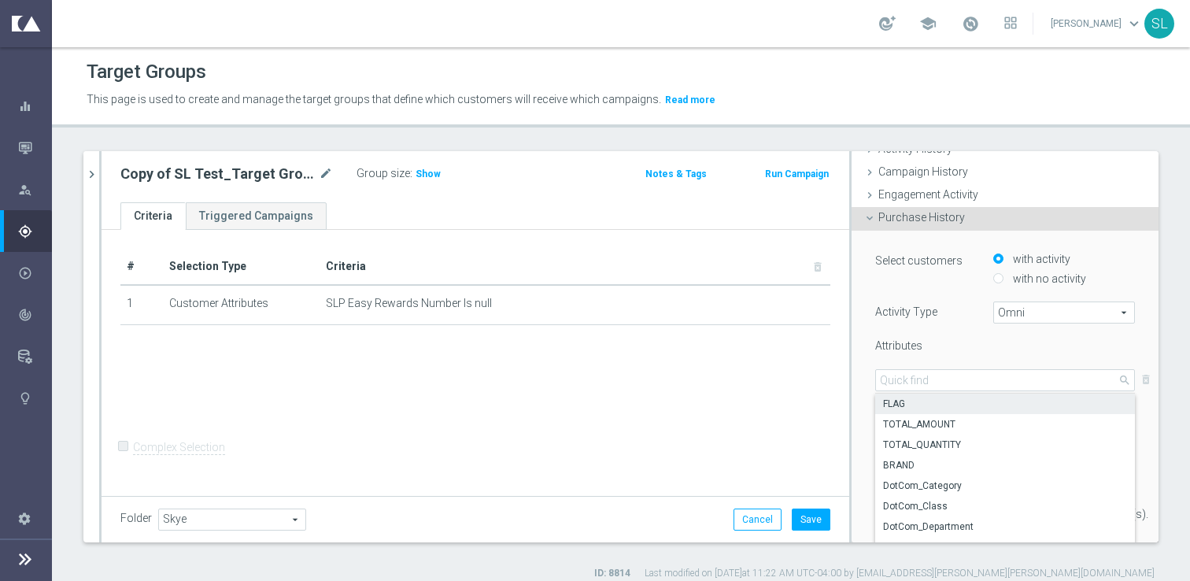
click at [921, 403] on span "FLAG" at bounding box center [1005, 403] width 244 height 13
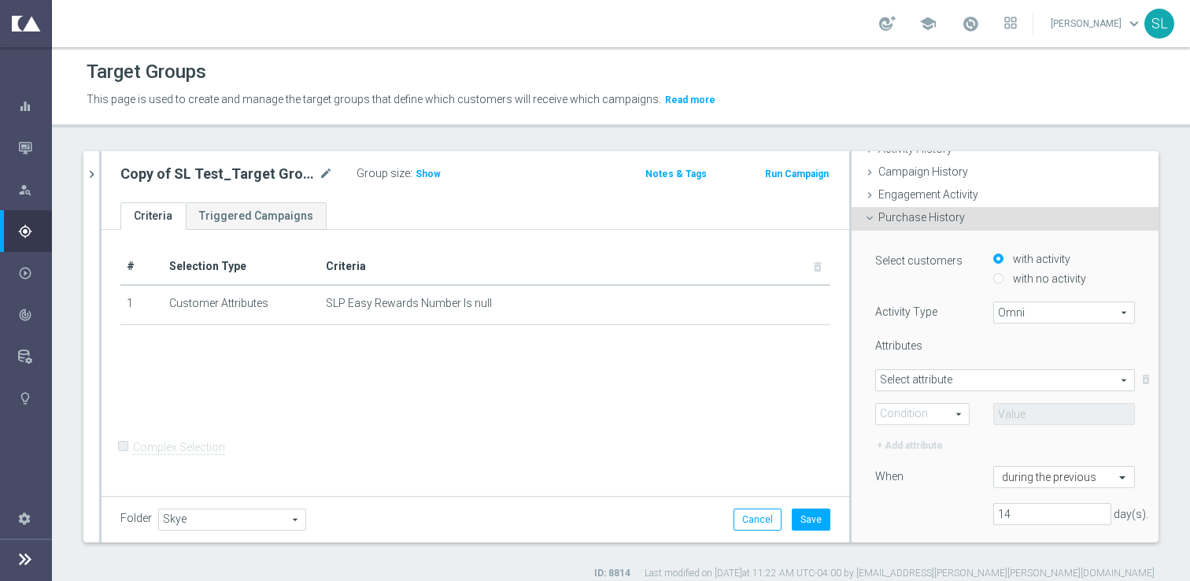
type input "FLAG"
click at [919, 408] on span at bounding box center [922, 414] width 93 height 20
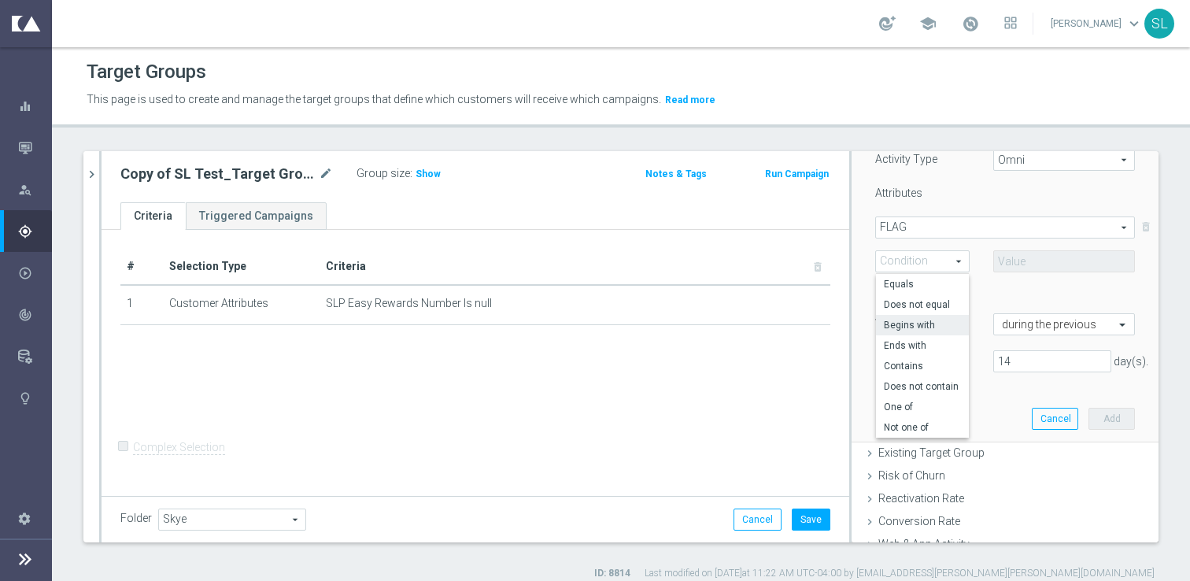
scroll to position [270, 0]
click at [898, 410] on span "One of" at bounding box center [922, 408] width 77 height 13
type input "One of"
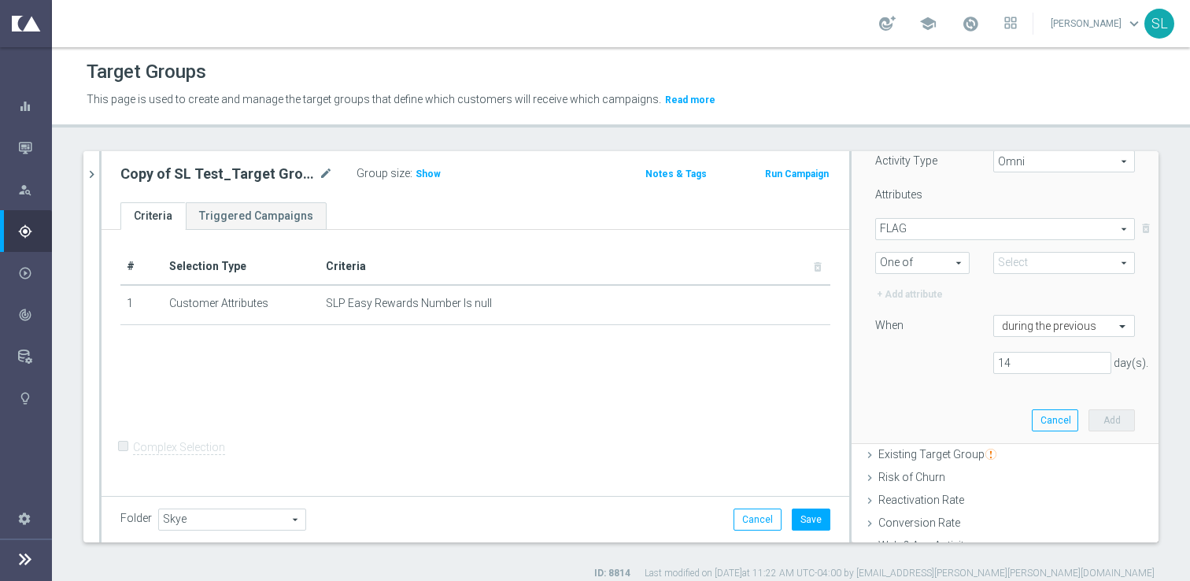
click at [1029, 261] on span at bounding box center [1064, 263] width 140 height 20
click at [1019, 286] on span "(All)" at bounding box center [1023, 286] width 17 height 13
click at [1015, 286] on input "(All)" at bounding box center [1010, 286] width 10 height 10
checkbox input "true"
type input "Selected 2 of 2"
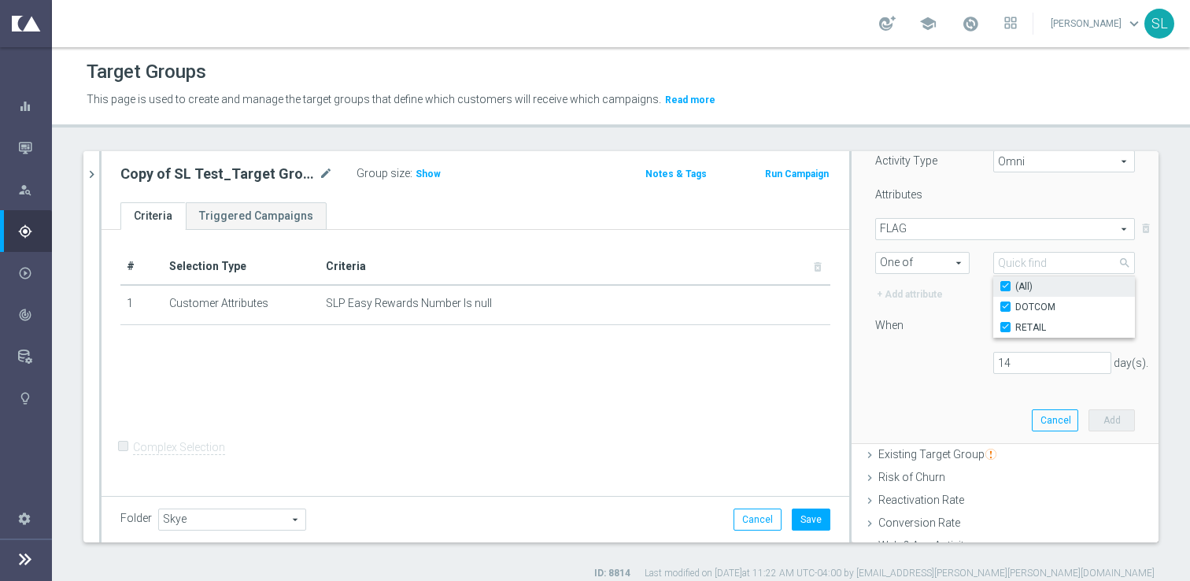
checkbox input "true"
click at [952, 342] on div "Select customers with activity with no activity Activity Type Omni Omni arrow_d…" at bounding box center [1005, 242] width 260 height 286
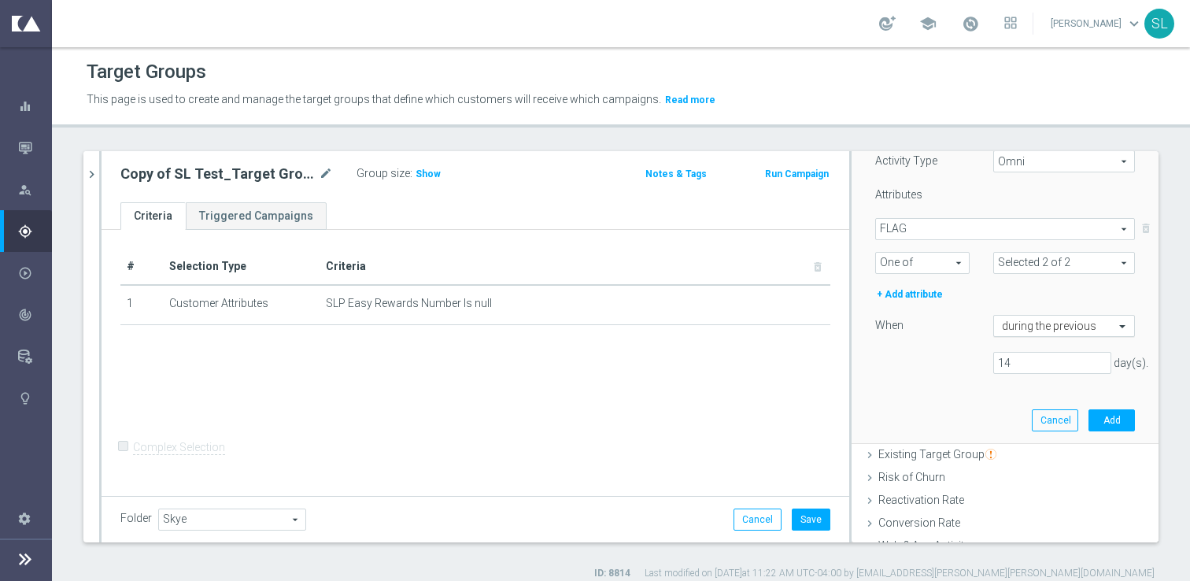
click at [1068, 326] on input "text" at bounding box center [1048, 327] width 93 height 14
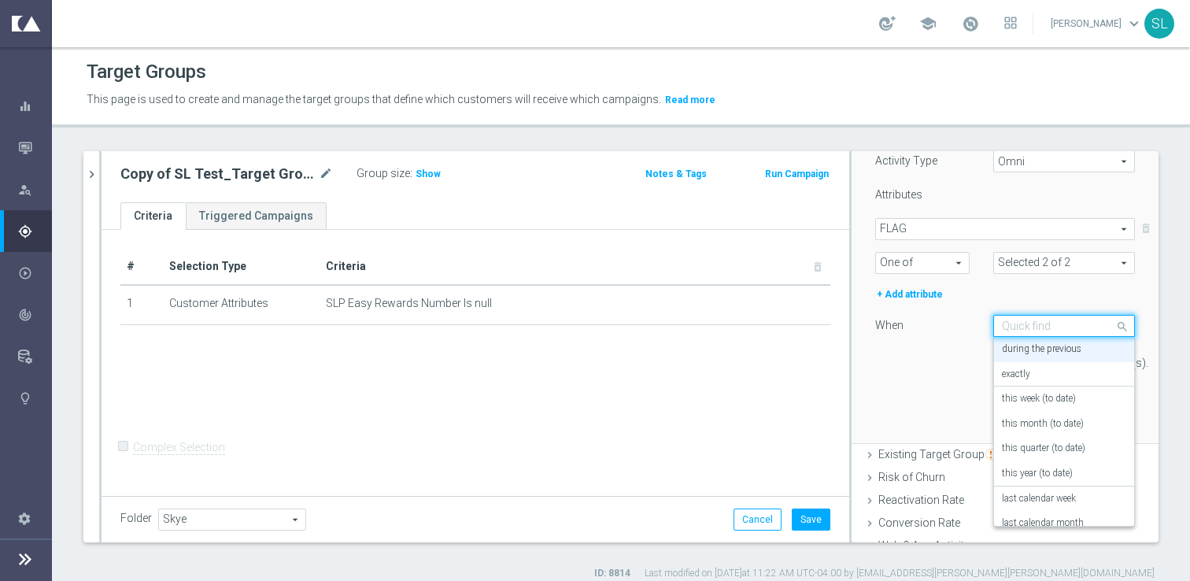
click at [1039, 327] on input "text" at bounding box center [1048, 327] width 93 height 14
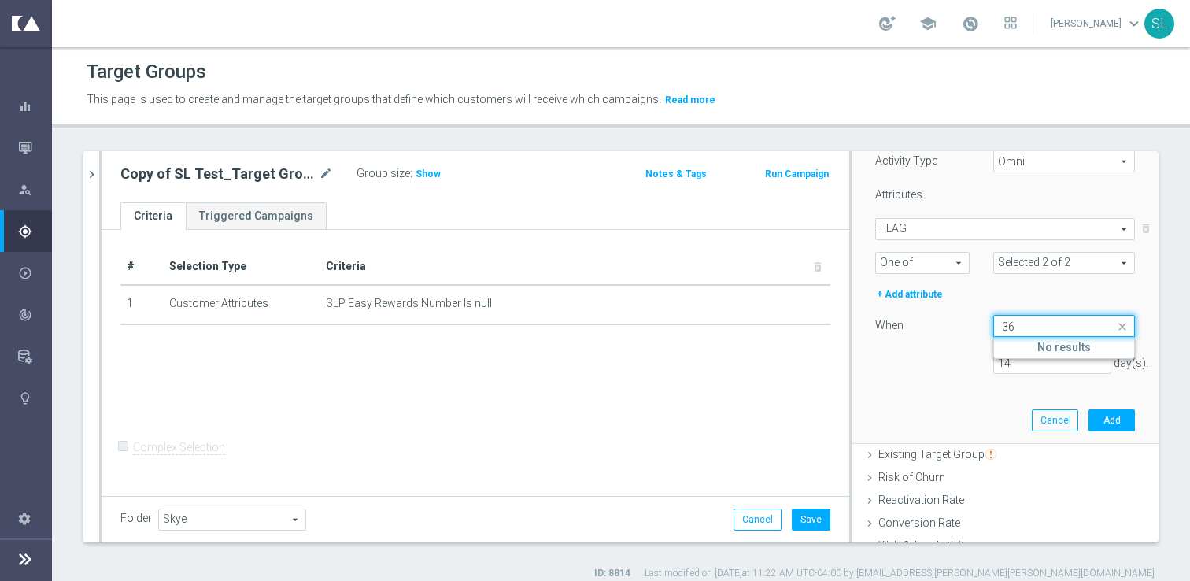
type input "365"
click at [953, 348] on div "Select customers with activity with no activity Activity Type Omni Omni arrow_d…" at bounding box center [1005, 242] width 260 height 286
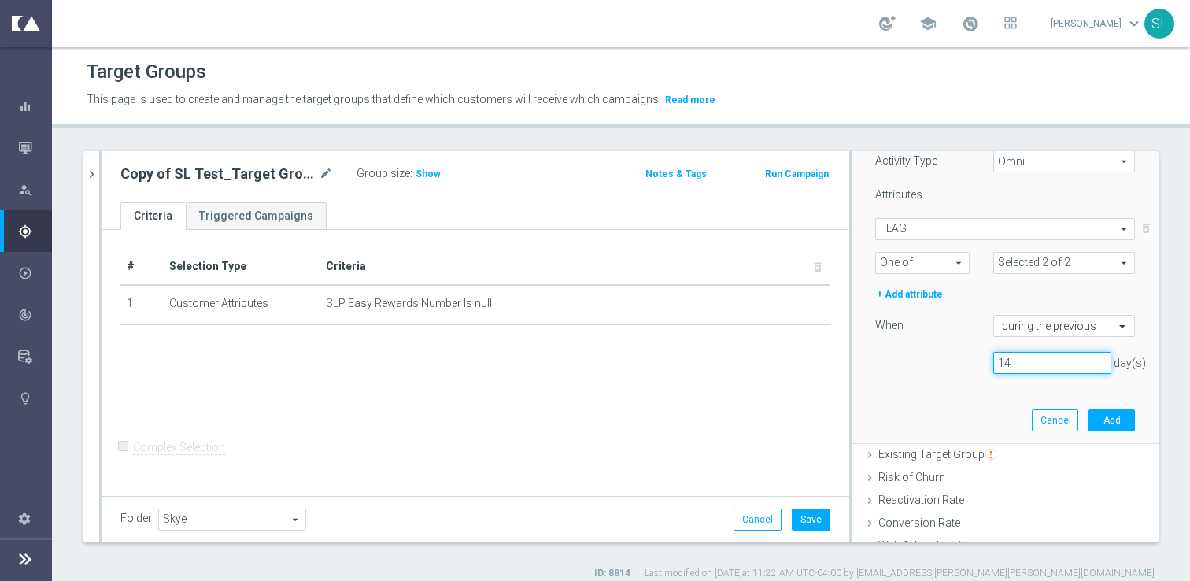
click at [1027, 367] on input "14" at bounding box center [1052, 363] width 118 height 22
drag, startPoint x: 1027, startPoint y: 367, endPoint x: 964, endPoint y: 367, distance: 63.0
click at [964, 367] on div "14 day(s)." at bounding box center [1004, 363] width 283 height 22
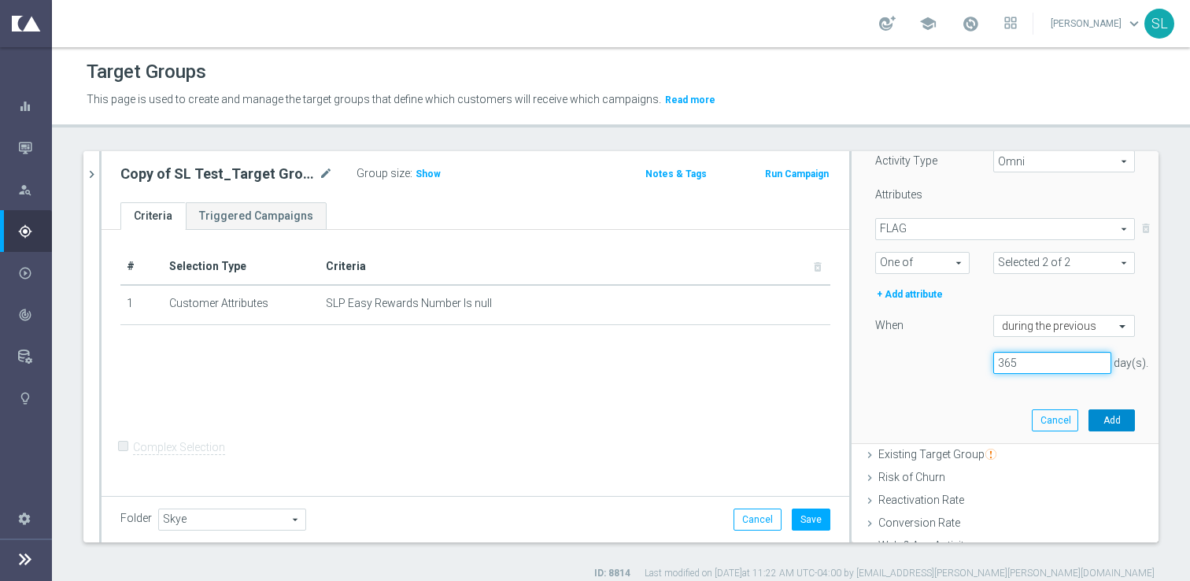
type input "365"
click at [1112, 420] on button "Add" at bounding box center [1112, 420] width 46 height 22
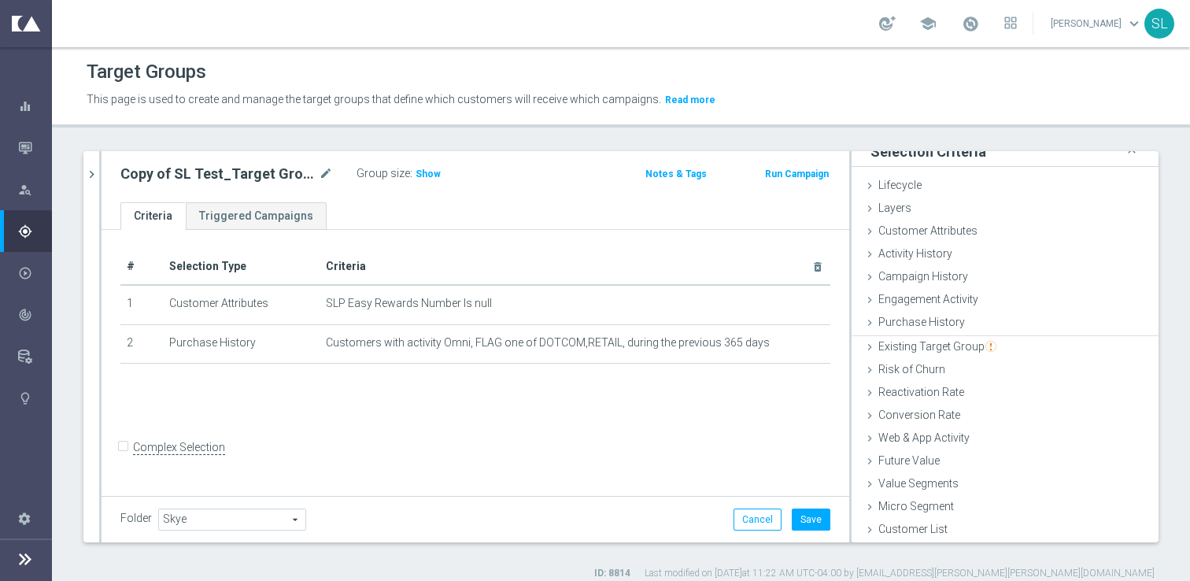
scroll to position [13, 0]
click at [564, 440] on div "# Selection Type Criteria delete_forever 1 Customer Attributes SLP Easy Rewards…" at bounding box center [476, 361] width 748 height 263
click at [961, 231] on span "Customer Attributes" at bounding box center [927, 232] width 99 height 13
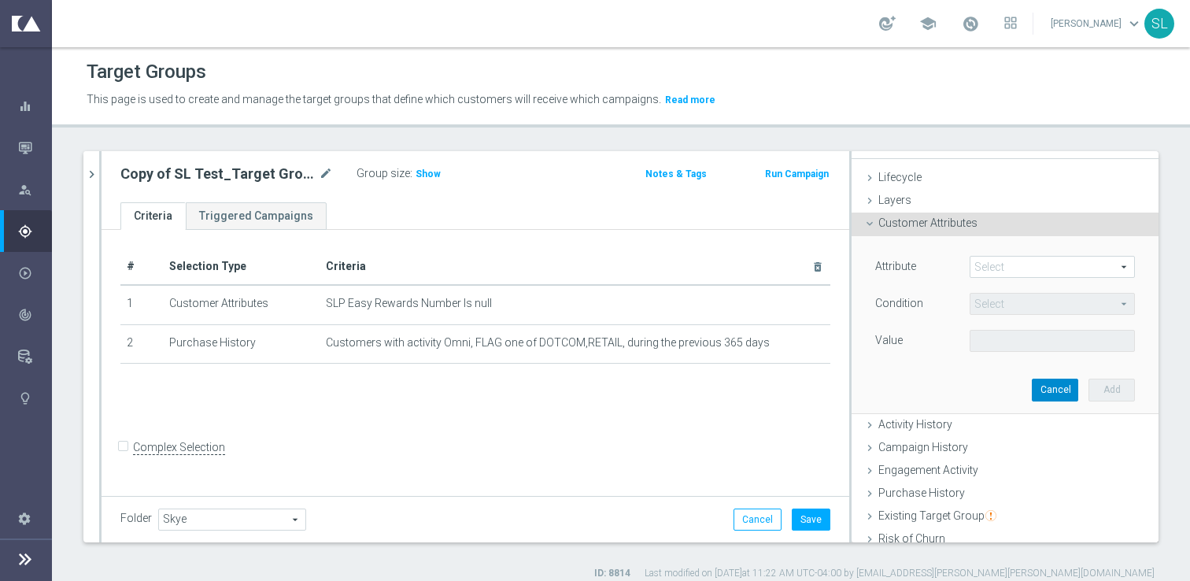
scroll to position [7, 0]
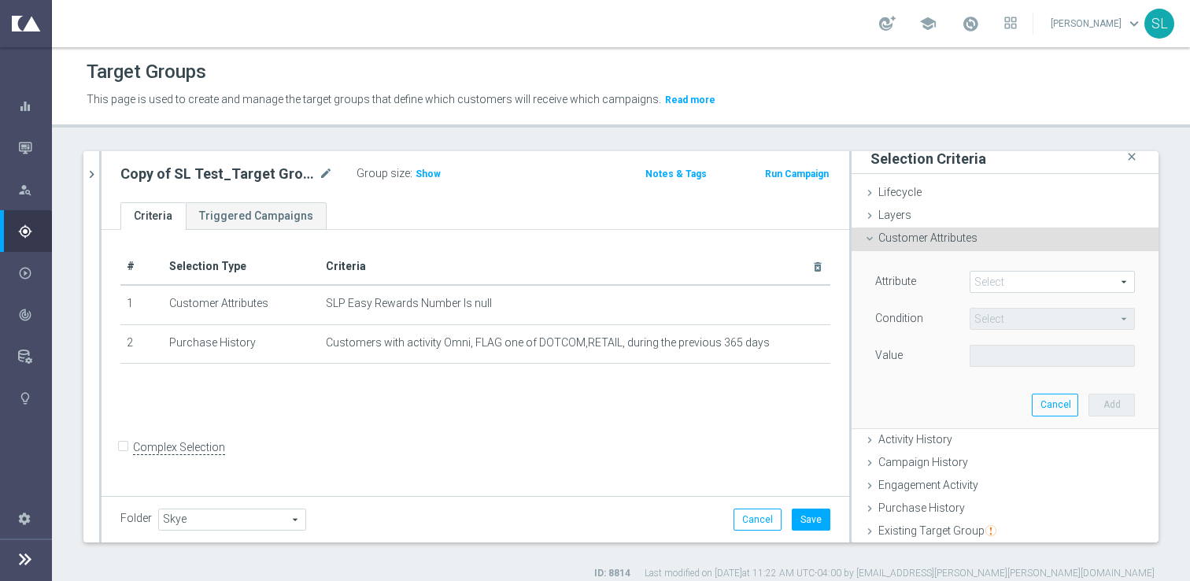
click at [1007, 294] on div "Attribute Select arrow_drop_down search" at bounding box center [1004, 283] width 283 height 25
click at [1006, 283] on span at bounding box center [1052, 282] width 164 height 20
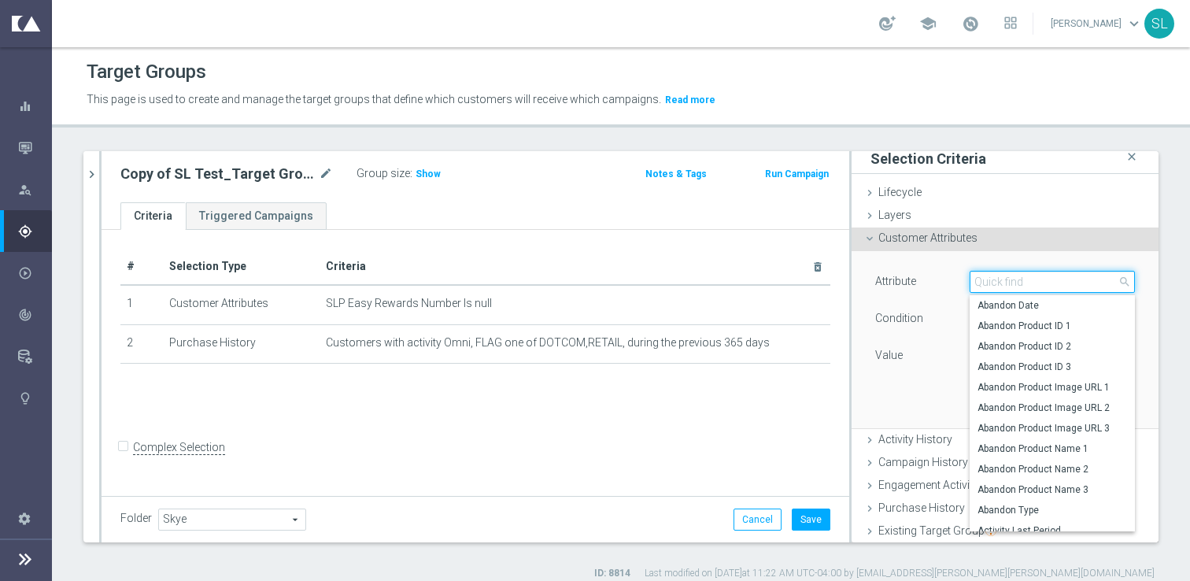
click at [1006, 283] on input "search" at bounding box center [1052, 282] width 165 height 22
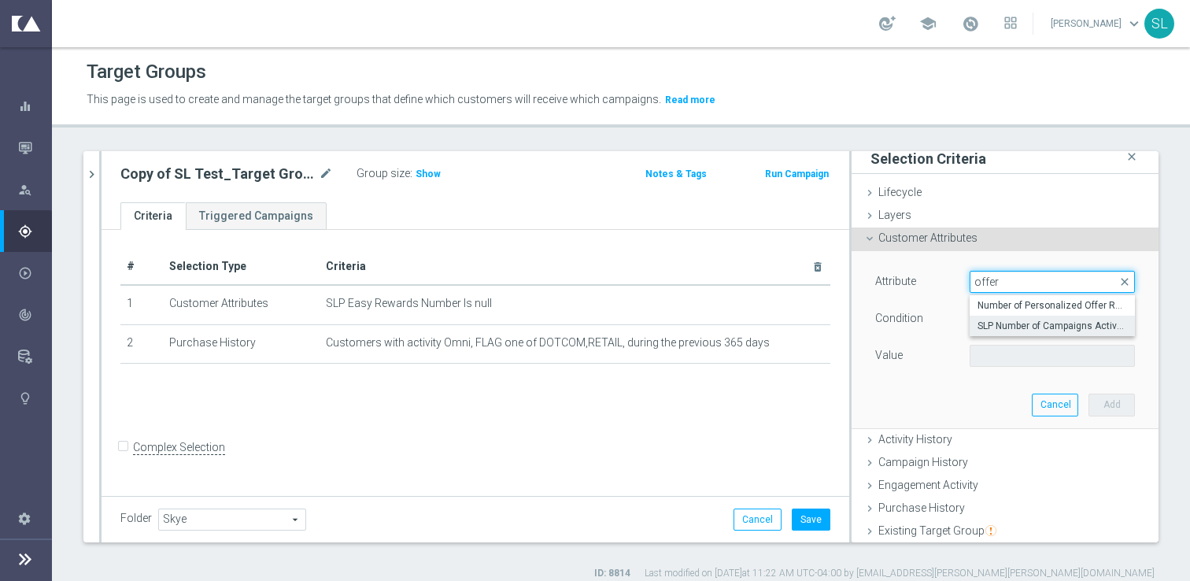
type input "offer"
click at [1044, 324] on span "SLP Number of Campaigns Active Offers" at bounding box center [1053, 326] width 150 height 13
type input "SLP Number of Campaigns Active Offers"
type input "="
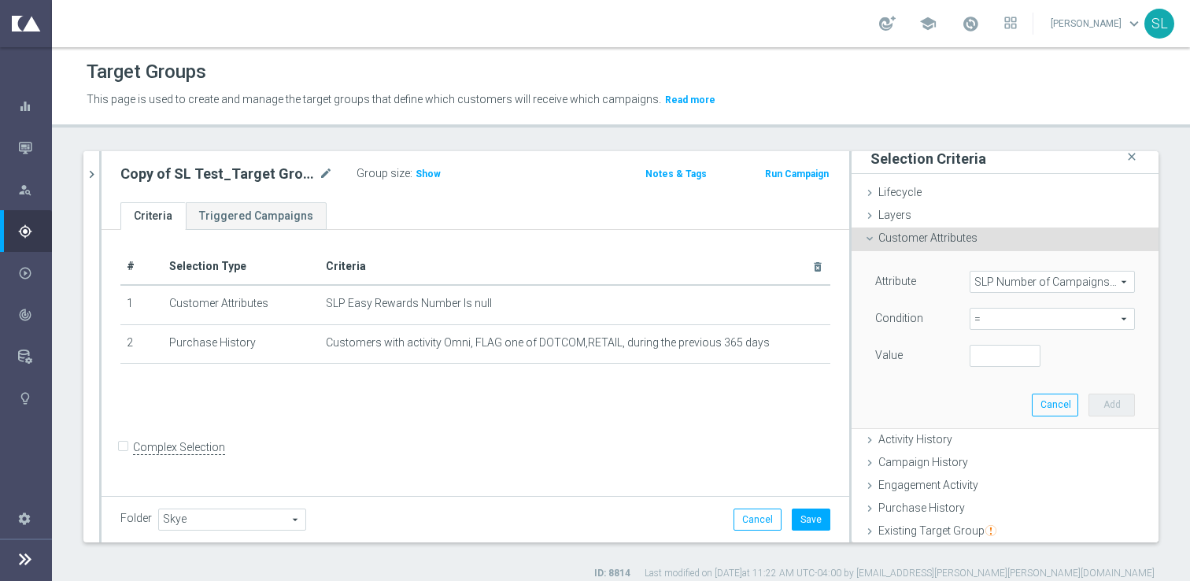
click at [1043, 290] on span "SLP Number of Campaigns Active Offers" at bounding box center [1052, 282] width 164 height 20
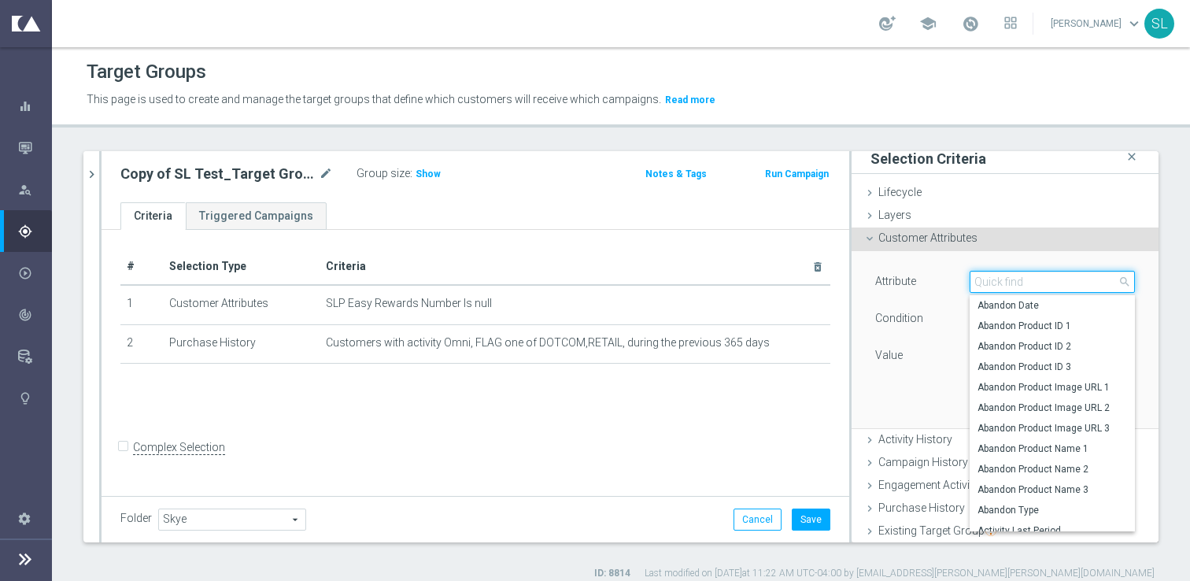
click at [1043, 278] on input "search" at bounding box center [1052, 282] width 165 height 22
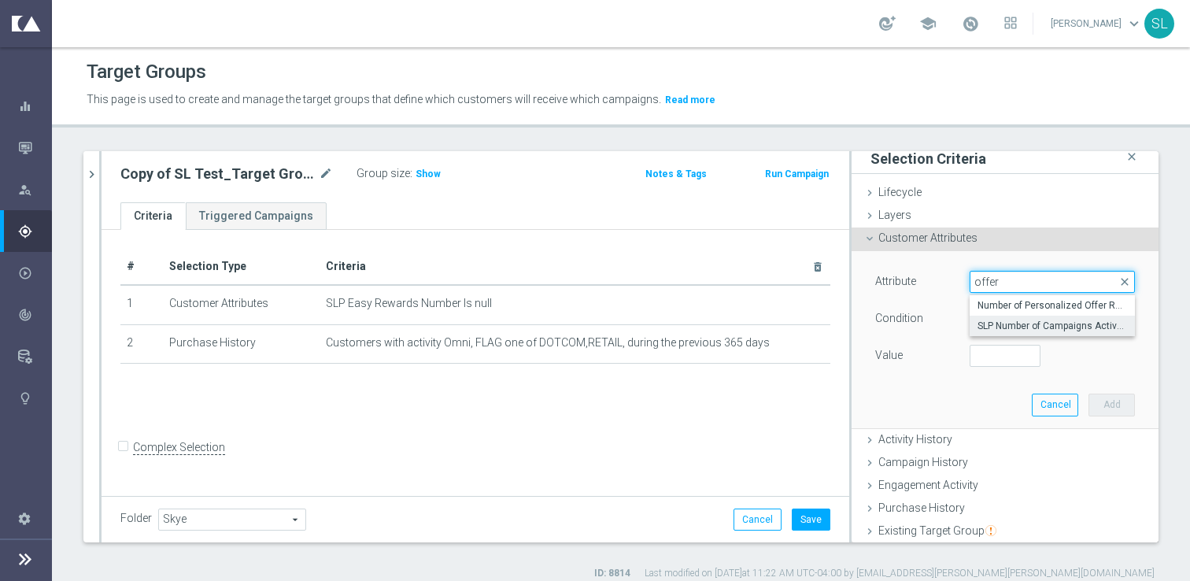
type input "offer"
click at [1168, 187] on div "sl t close more_vert Prioritize Customer Target Groups library_add create_new_f…" at bounding box center [621, 365] width 1138 height 429
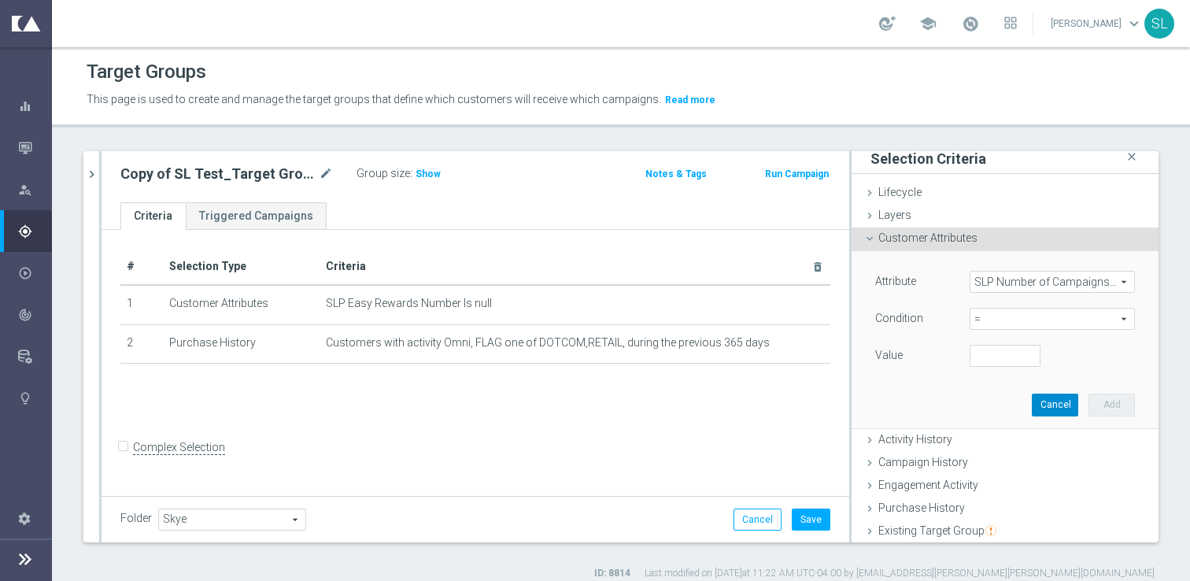
click at [1059, 405] on button "Cancel" at bounding box center [1055, 405] width 46 height 22
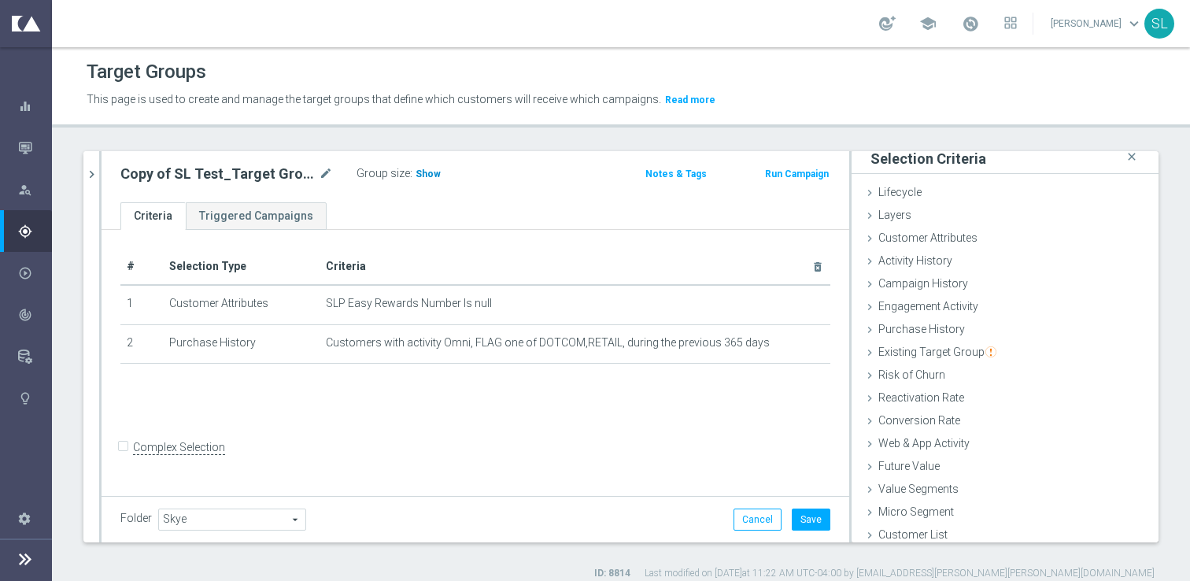
click at [424, 176] on span "Show" at bounding box center [428, 173] width 25 height 11
click at [911, 232] on span "Customer Attributes" at bounding box center [927, 237] width 99 height 13
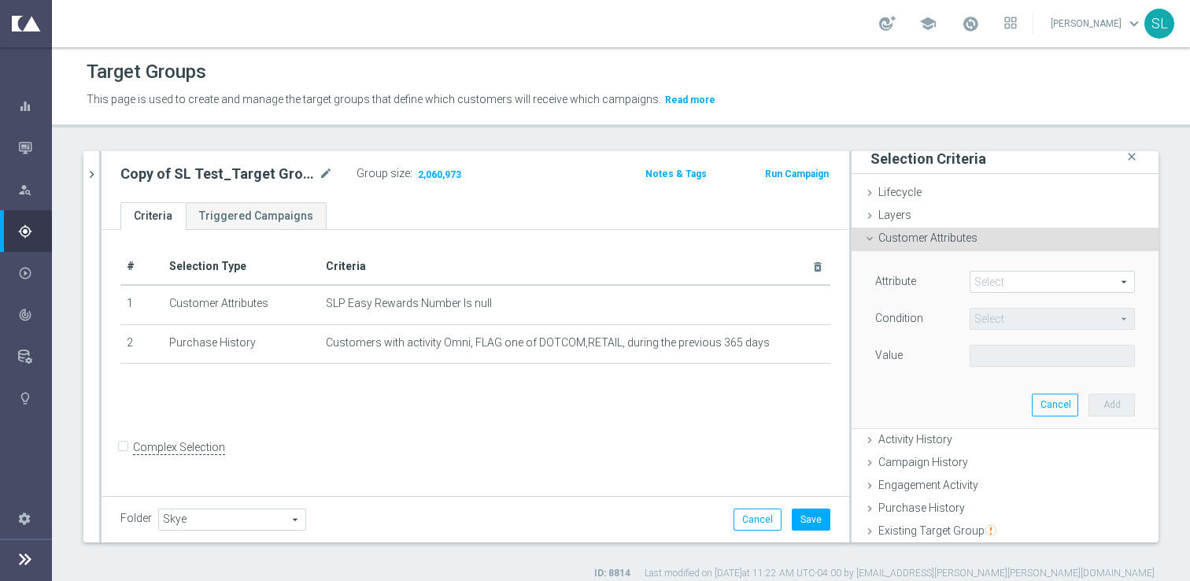
click at [993, 282] on span at bounding box center [1052, 282] width 164 height 20
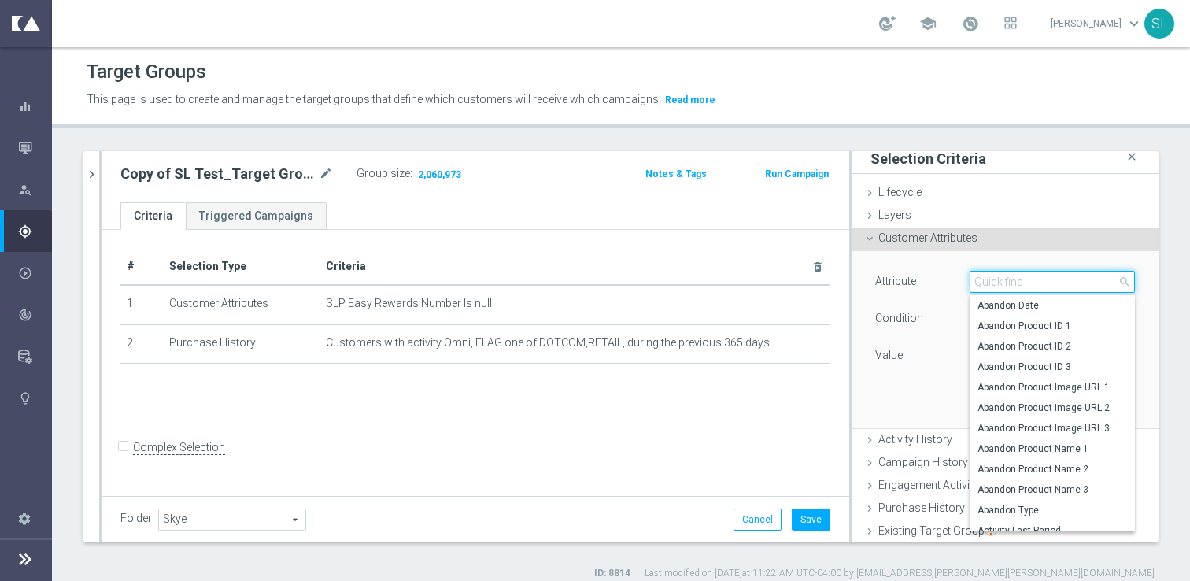
click at [993, 282] on input "search" at bounding box center [1052, 282] width 165 height 22
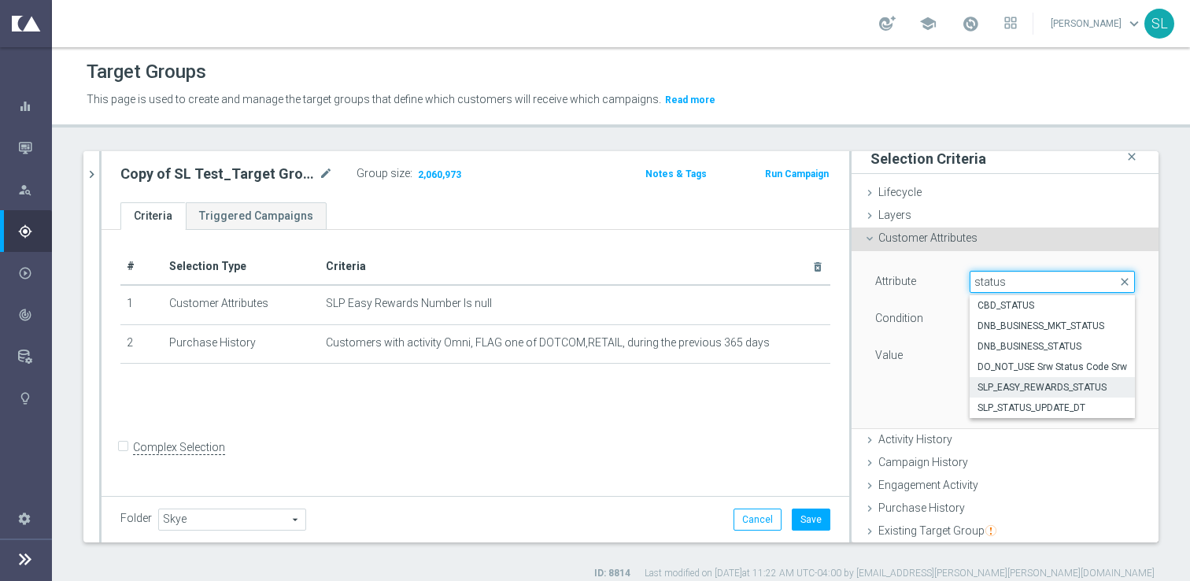
type input "status"
click at [1080, 379] on label "SLP_EASY_REWARDS_STATUS" at bounding box center [1052, 387] width 165 height 20
type input "SLP_EASY_REWARDS_STATUS"
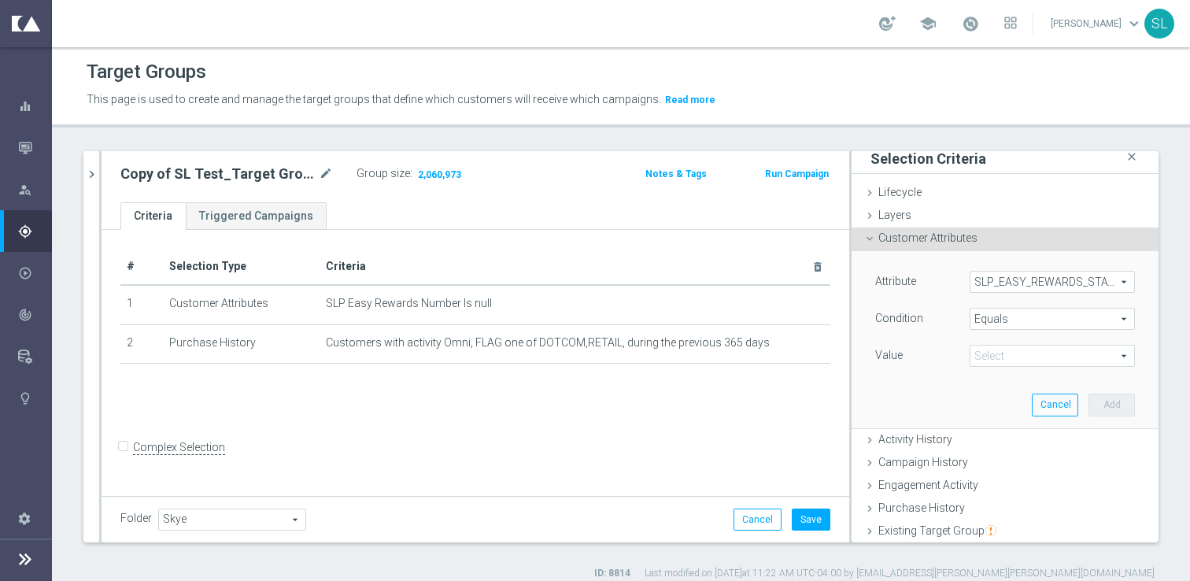
click at [1039, 309] on span "Equals" at bounding box center [1052, 319] width 164 height 20
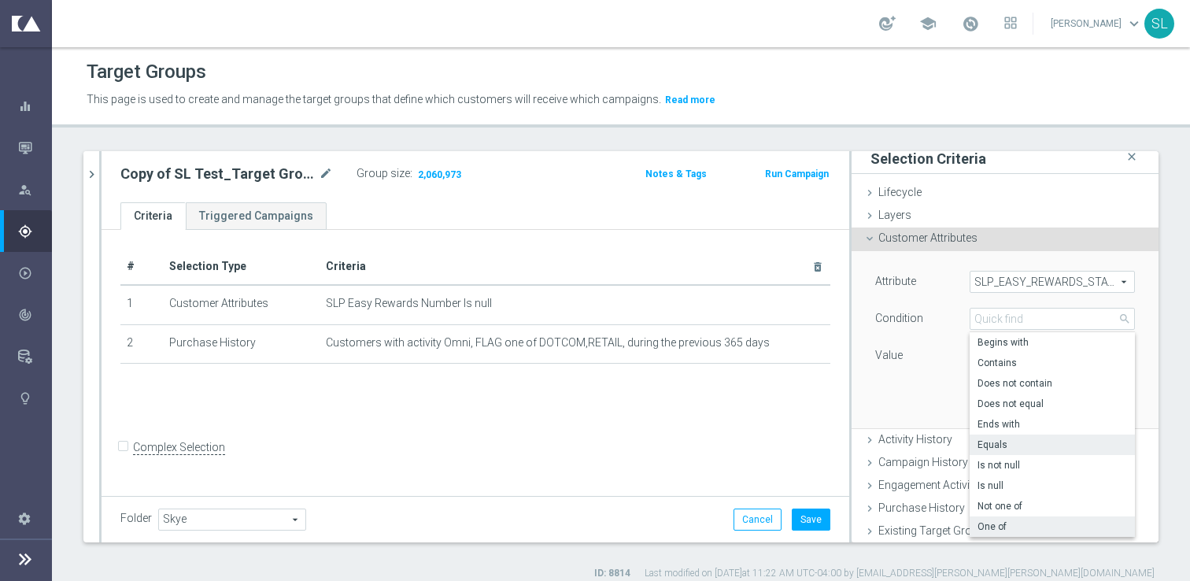
click at [1000, 521] on span "One of" at bounding box center [1053, 526] width 150 height 13
type input "One of"
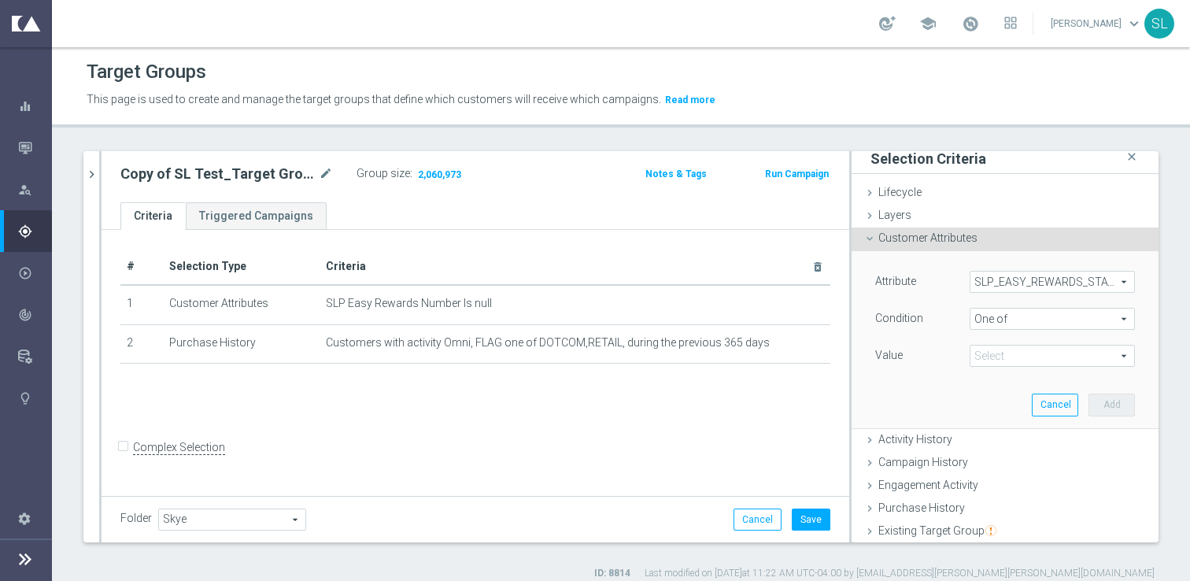
click at [1001, 349] on span at bounding box center [1052, 356] width 164 height 20
click at [1169, 303] on div "sl t close more_vert Prioritize Customer Target Groups library_add create_new_f…" at bounding box center [621, 365] width 1138 height 429
click at [1042, 283] on span "SLP_EASY_REWARDS_STATUS" at bounding box center [1052, 282] width 164 height 20
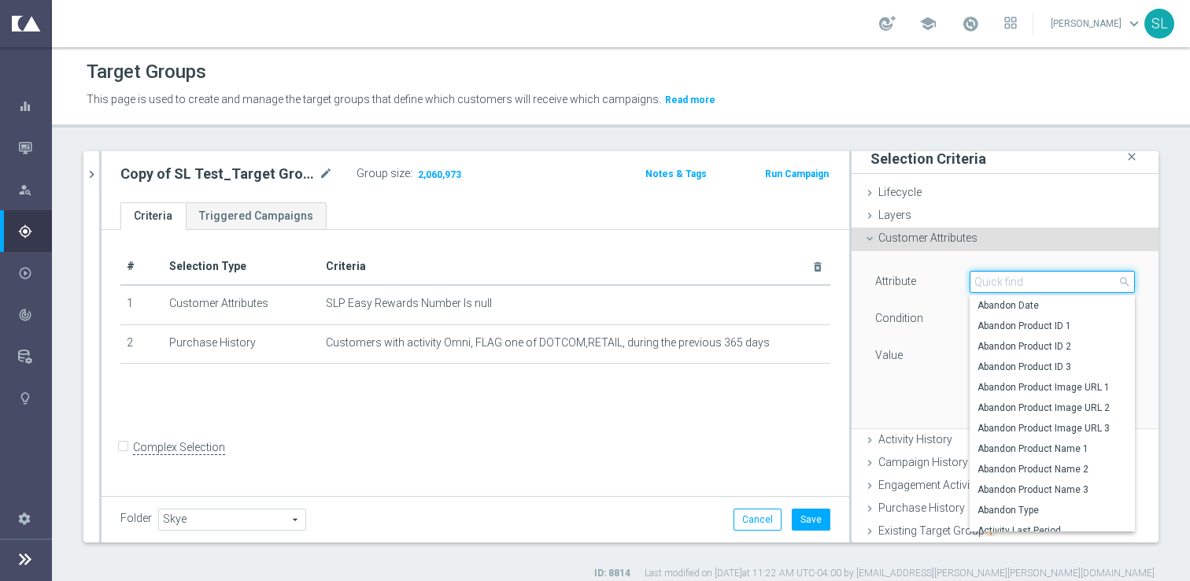
click at [1042, 283] on input "search" at bounding box center [1052, 282] width 165 height 22
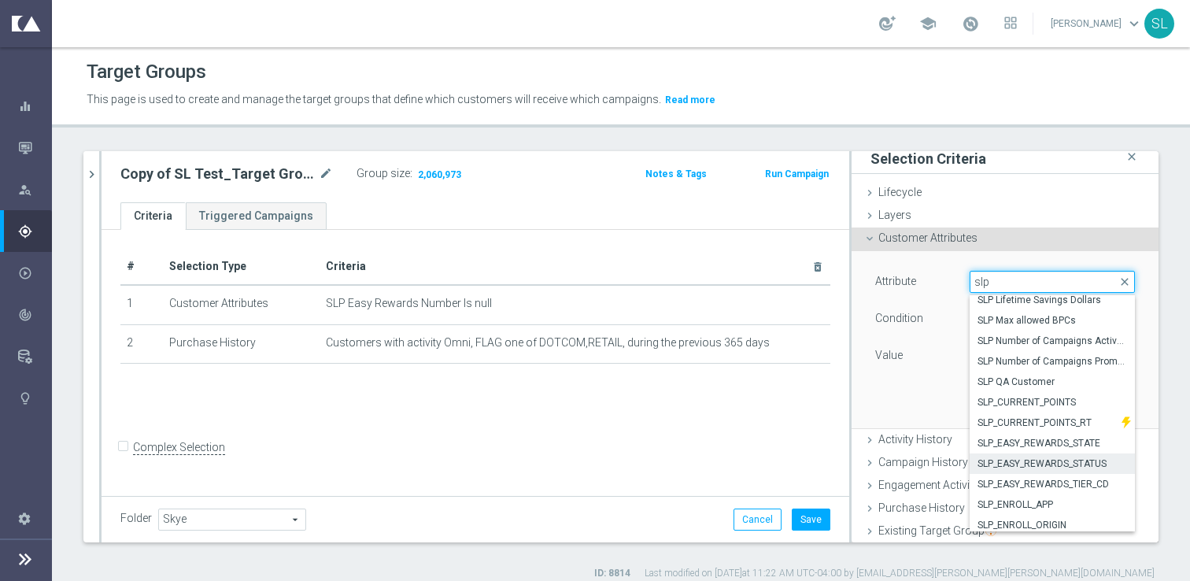
scroll to position [497, 0]
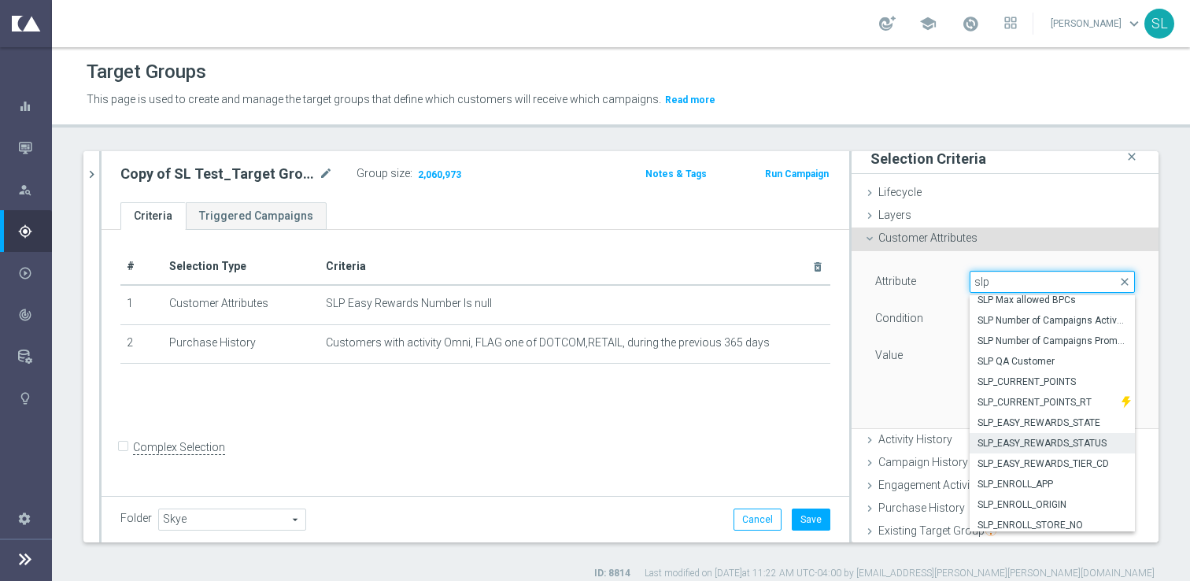
click at [1047, 284] on input "slp" at bounding box center [1052, 282] width 165 height 22
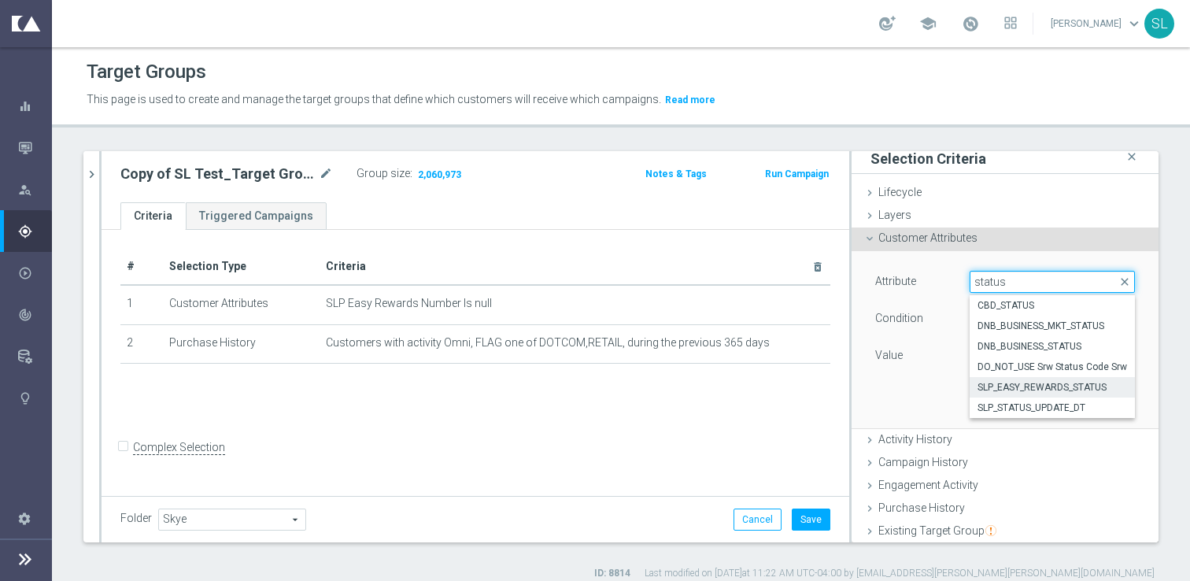
type input "status"
click at [1113, 389] on span "SLP_EASY_REWARDS_STATUS" at bounding box center [1053, 387] width 150 height 13
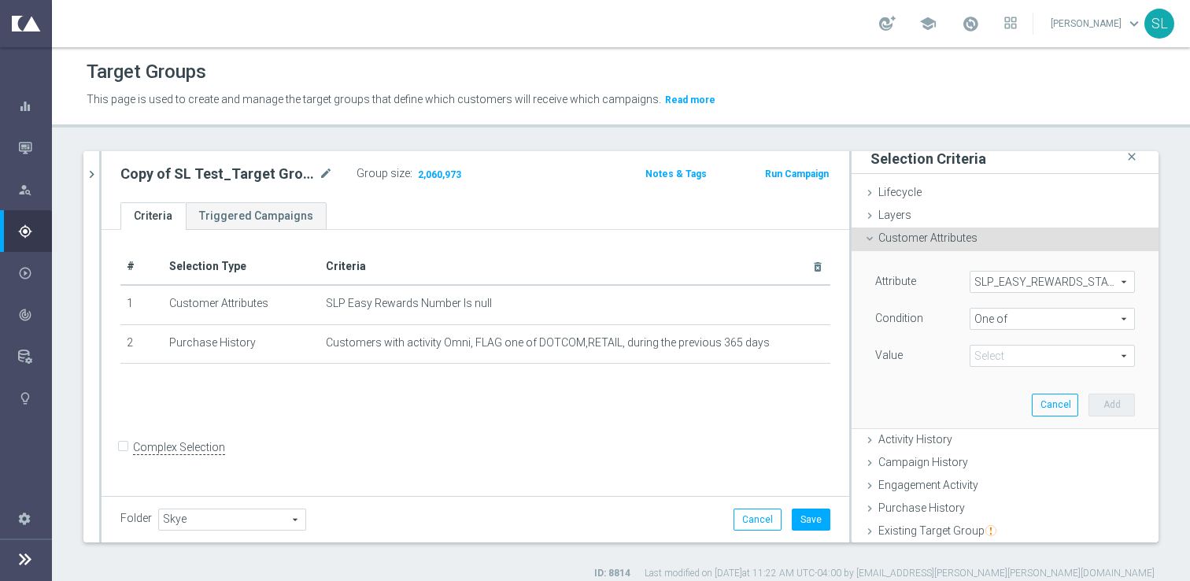
click at [1016, 319] on span "One of" at bounding box center [1052, 319] width 164 height 20
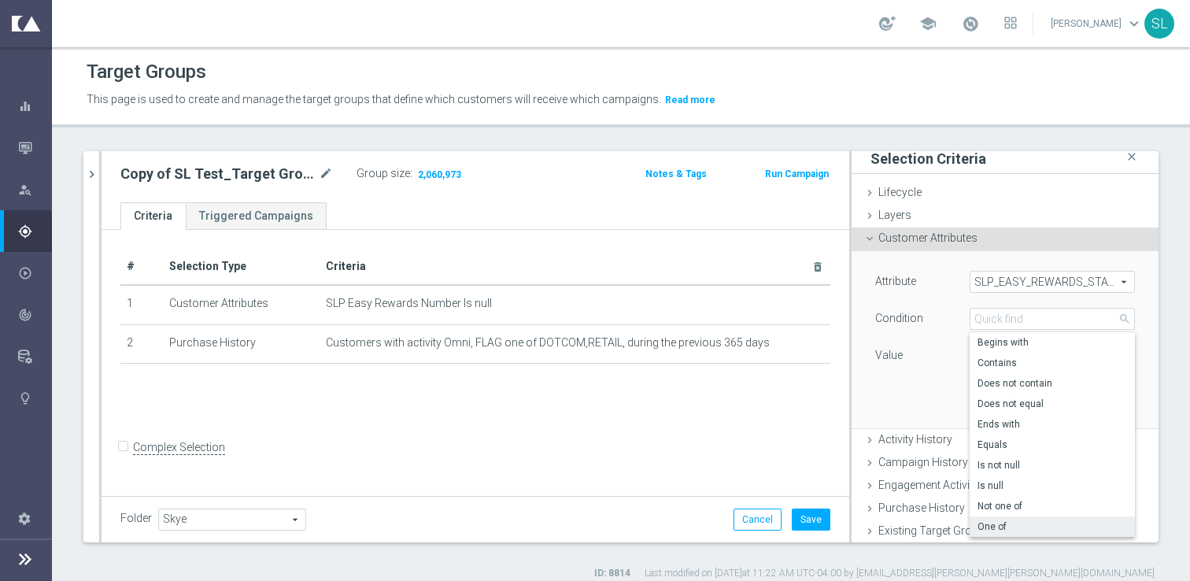
click at [907, 407] on div "Attribute SLP_EASY_REWARDS_STATUS SLP_EASY_REWARDS_STATUS arrow_drop_down searc…" at bounding box center [1004, 339] width 283 height 176
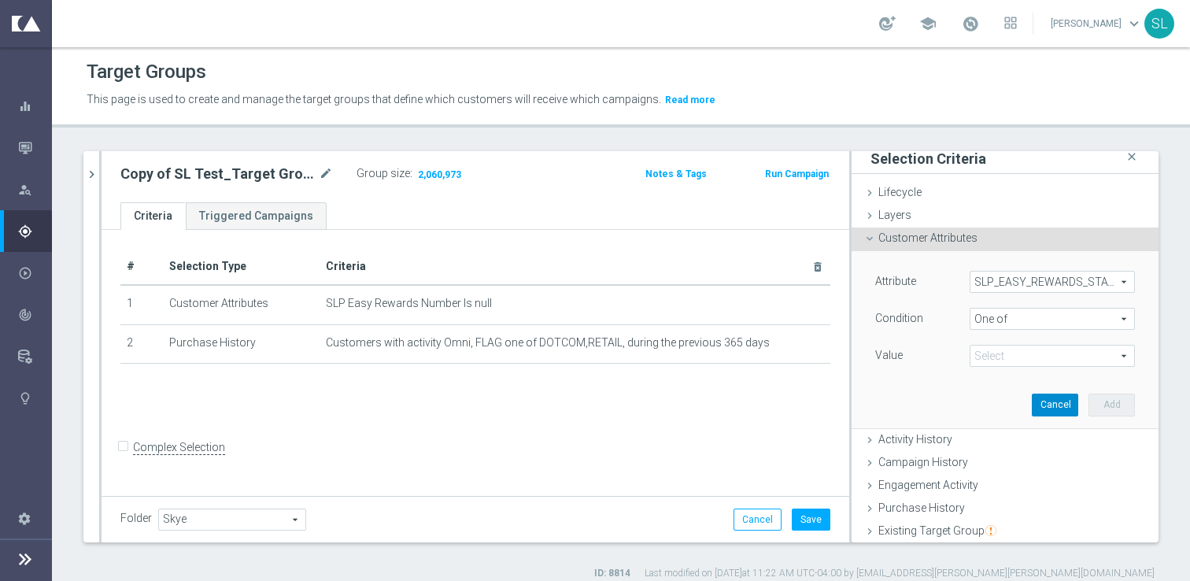
click at [1062, 407] on button "Cancel" at bounding box center [1055, 405] width 46 height 22
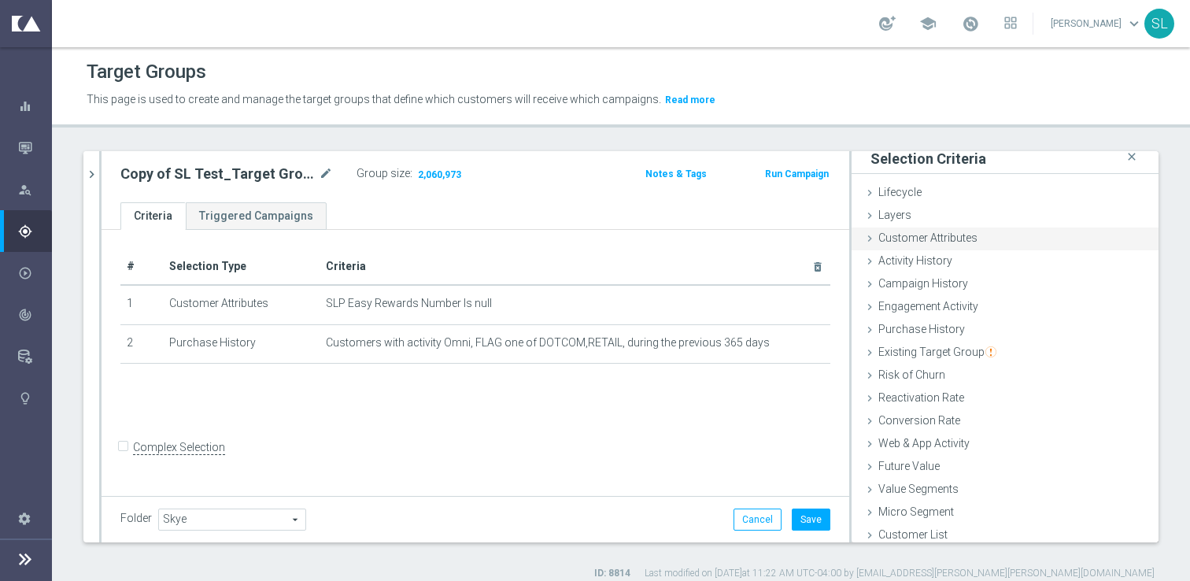
click at [955, 231] on span "Customer Attributes" at bounding box center [927, 237] width 99 height 13
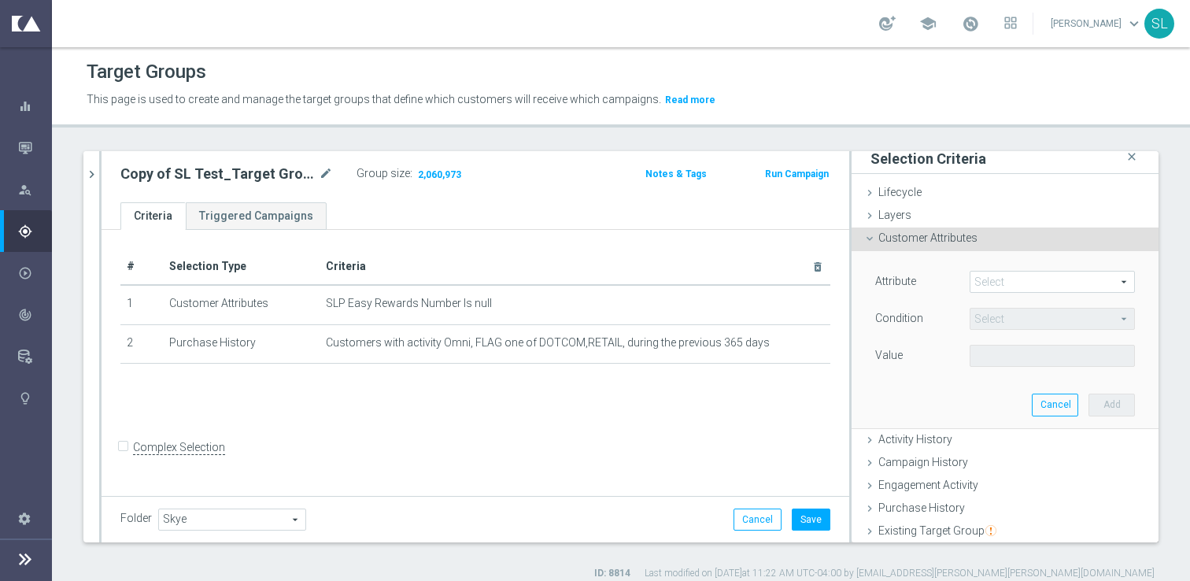
click at [1033, 274] on span at bounding box center [1052, 282] width 164 height 20
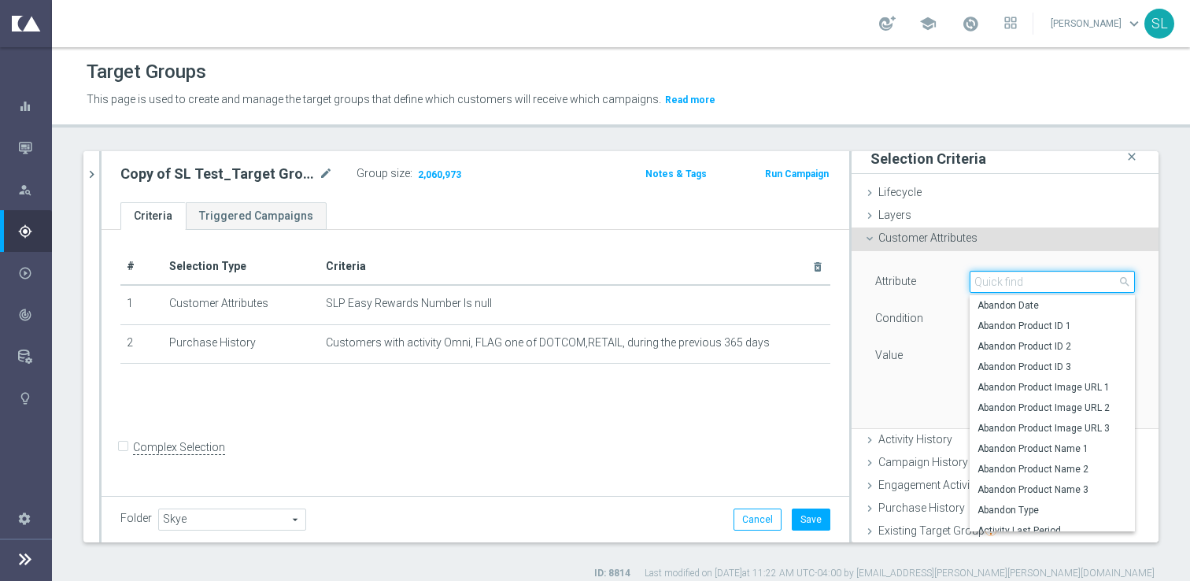
click at [1027, 275] on input "search" at bounding box center [1052, 282] width 165 height 22
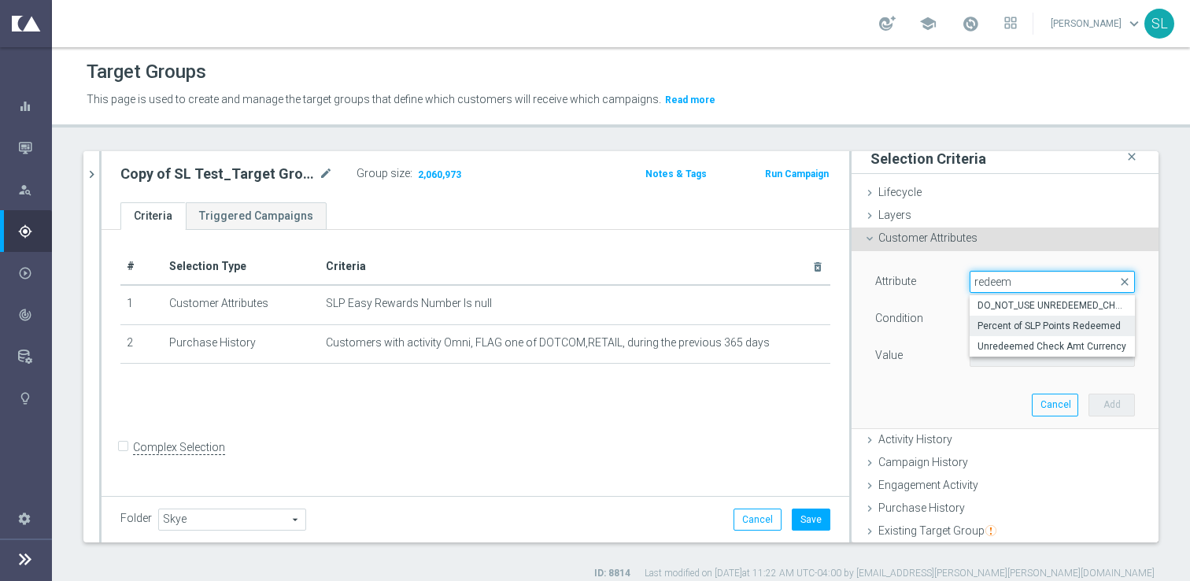
type input "redeem"
click at [1099, 325] on span "Percent of SLP Points Redeemed" at bounding box center [1053, 326] width 150 height 13
type input "Percent of SLP Points Redeemed"
type input "="
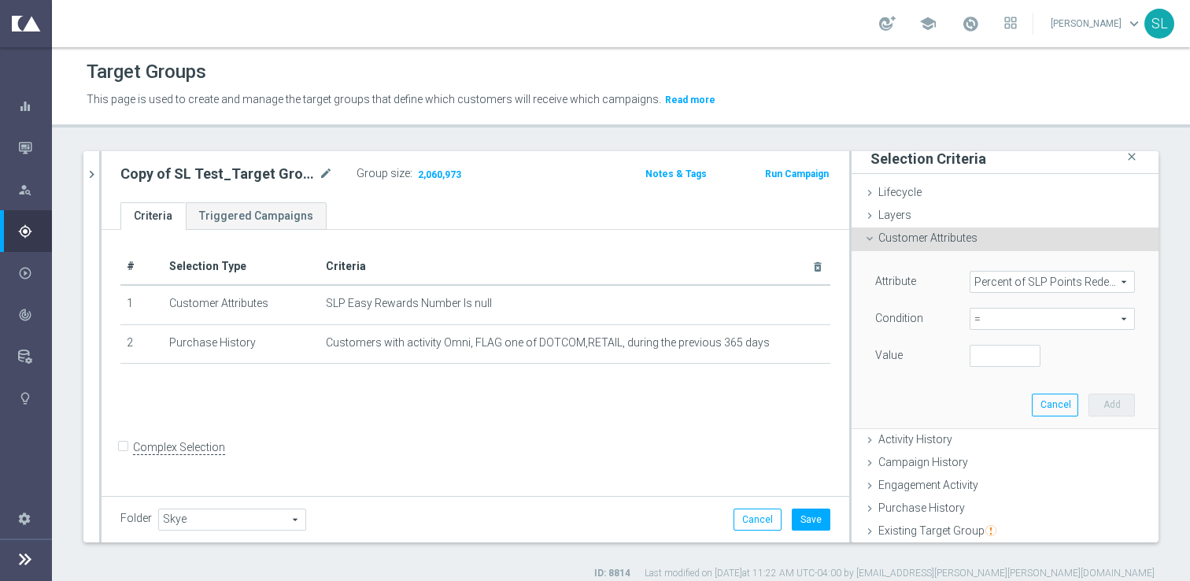
click at [1005, 320] on span "=" at bounding box center [1052, 319] width 164 height 20
click at [1007, 463] on span "between" at bounding box center [1053, 465] width 150 height 13
type input "between"
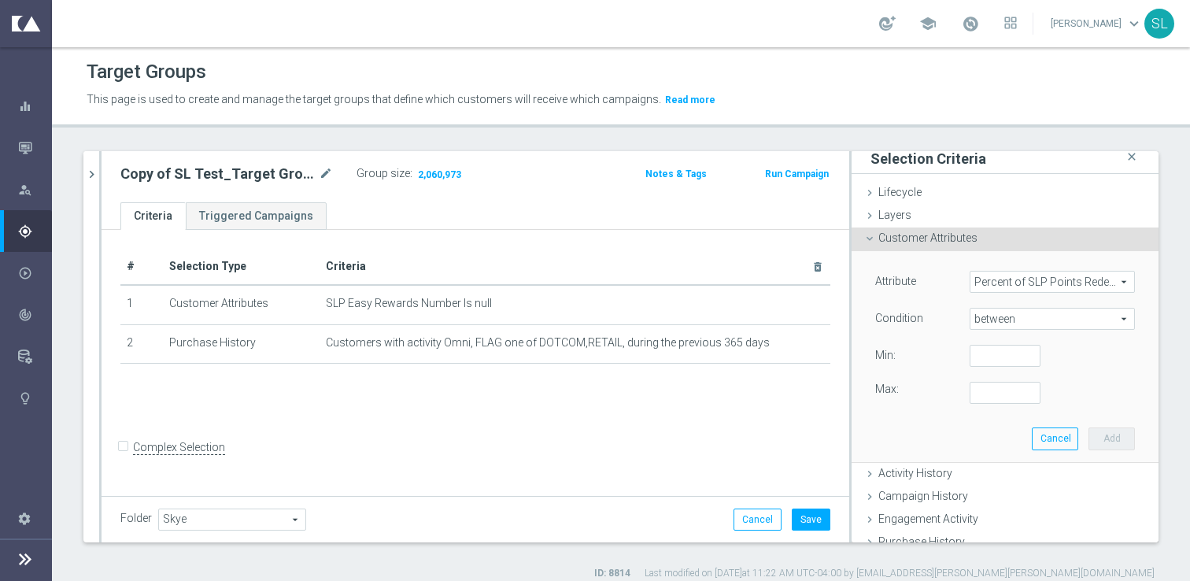
click at [1075, 272] on span "Percent of SLP Points Redeemed" at bounding box center [1052, 282] width 164 height 20
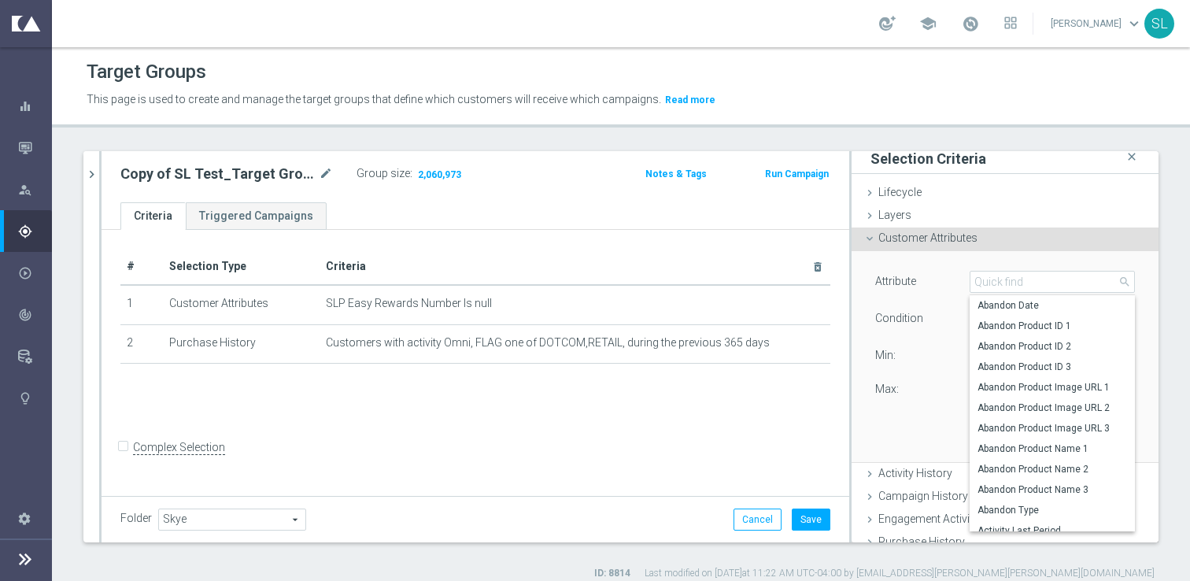
click at [1047, 253] on div "Attribute Percent of SLP Points Redeemed Percent of SLP Points Redeemed arrow_d…" at bounding box center [1004, 356] width 283 height 210
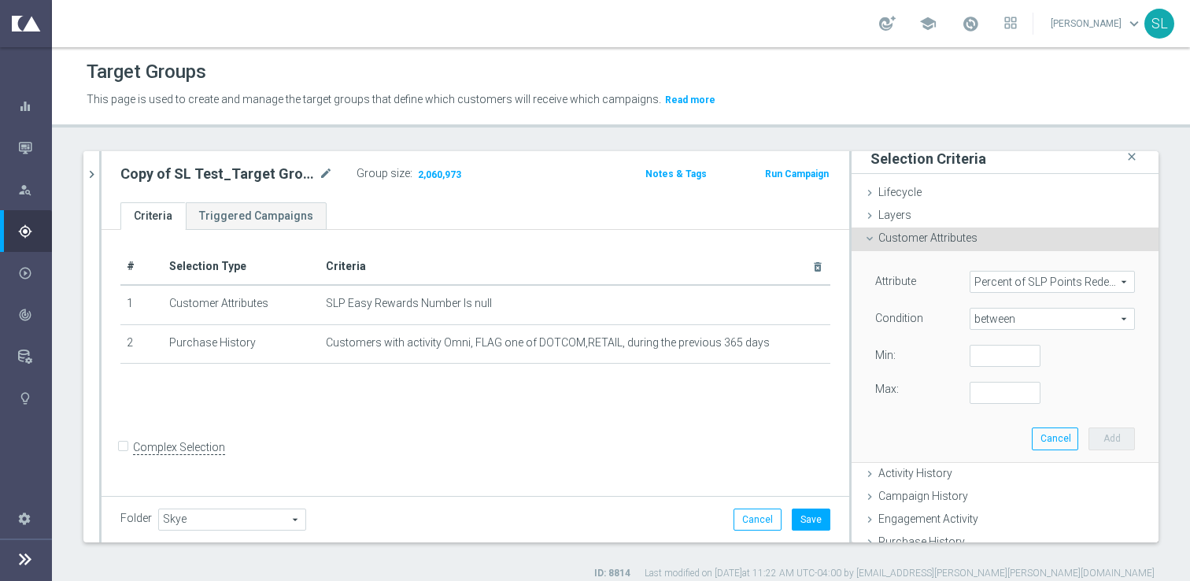
click at [1036, 283] on span "Percent of SLP Points Redeemed" at bounding box center [1052, 282] width 164 height 20
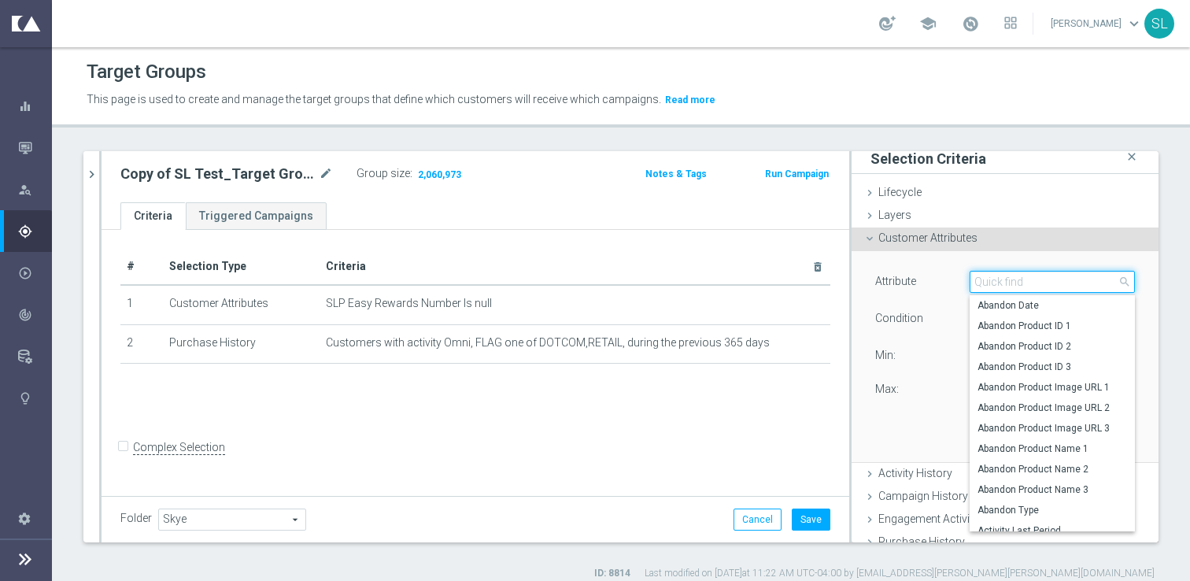
click at [1036, 283] on input "search" at bounding box center [1052, 282] width 165 height 22
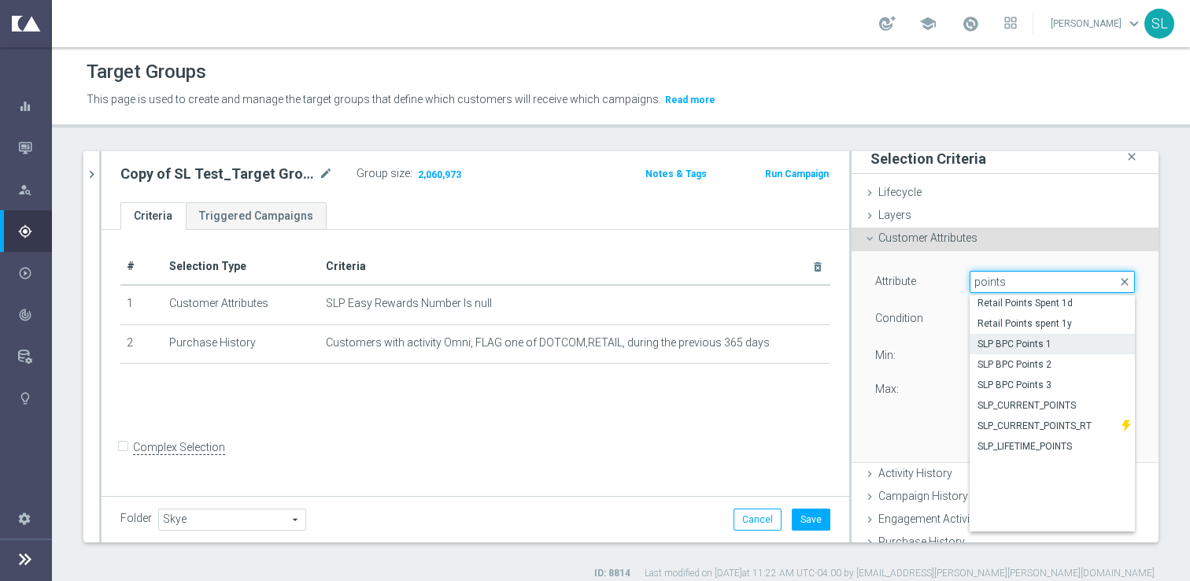
scroll to position [108, 0]
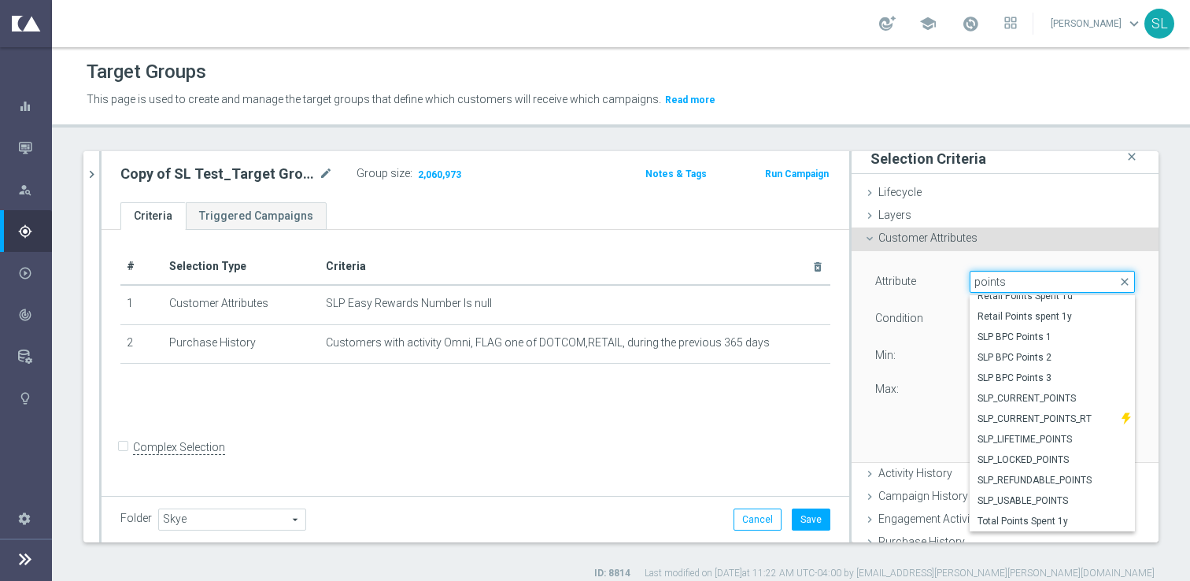
click at [1013, 284] on input "points" at bounding box center [1052, 282] width 165 height 22
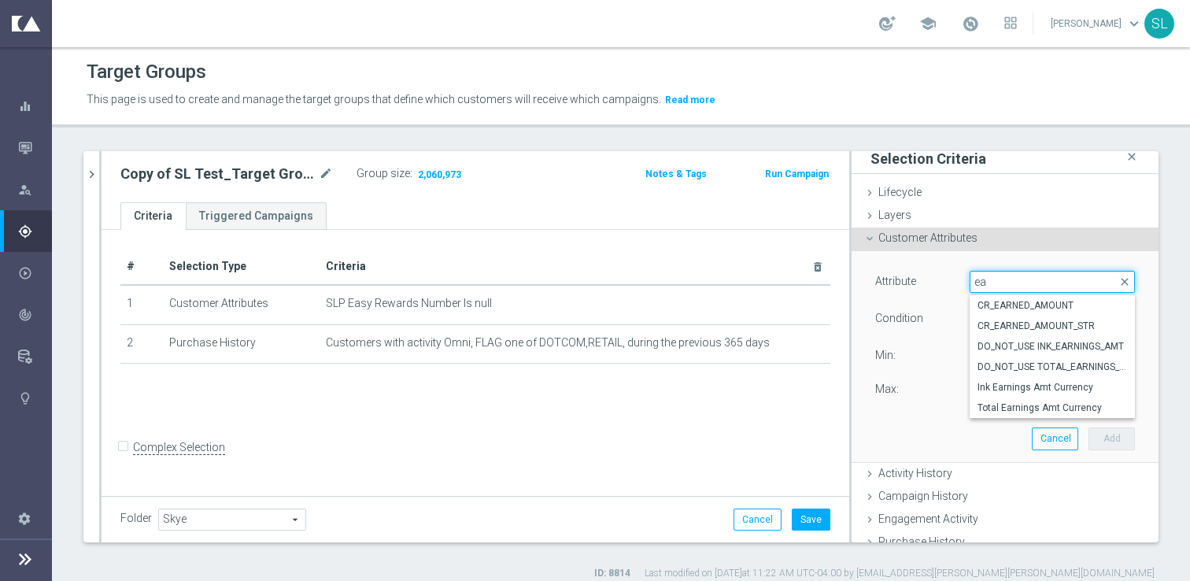
type input "e"
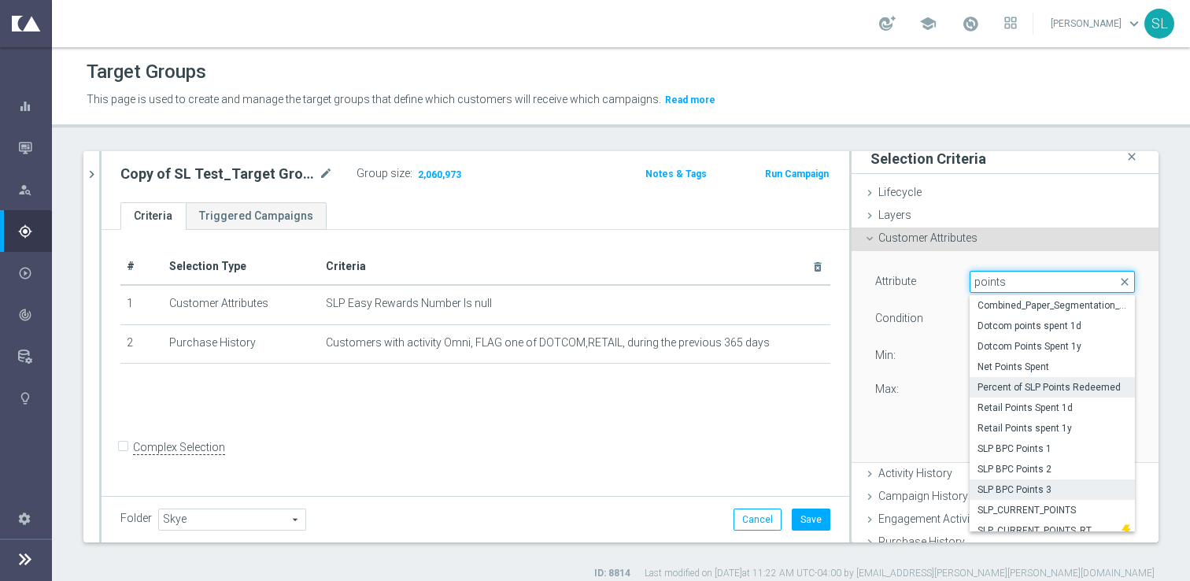
scroll to position [108, 0]
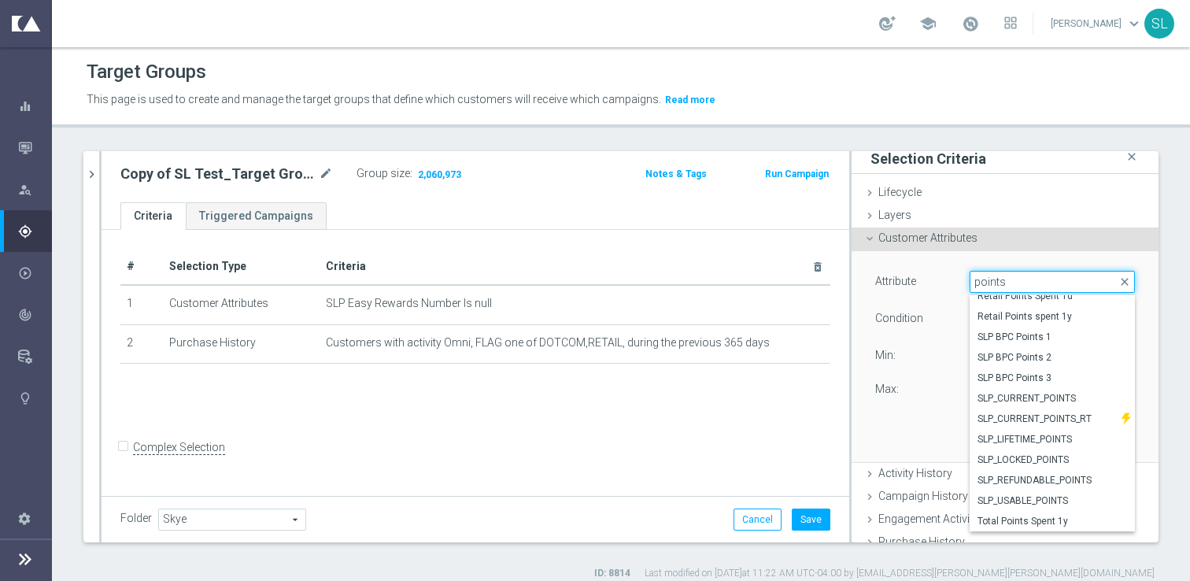
click at [1030, 277] on input "points" at bounding box center [1052, 282] width 165 height 22
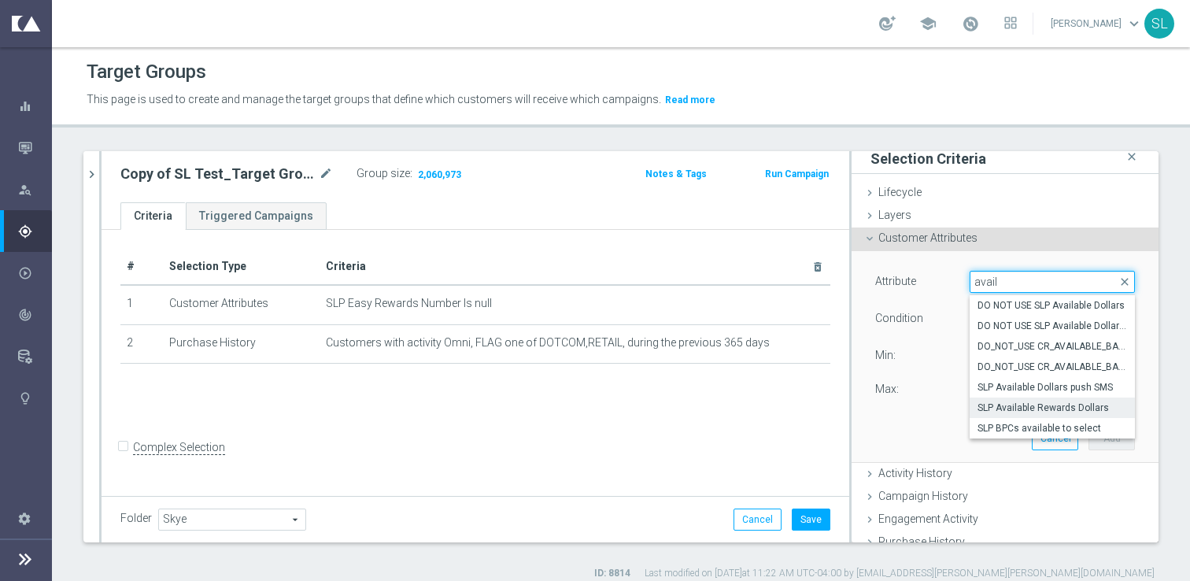
type input "avail"
click at [1113, 407] on span "SLP Available Rewards Dollars" at bounding box center [1053, 407] width 150 height 13
type input "SLP Available Rewards Dollars"
type input "="
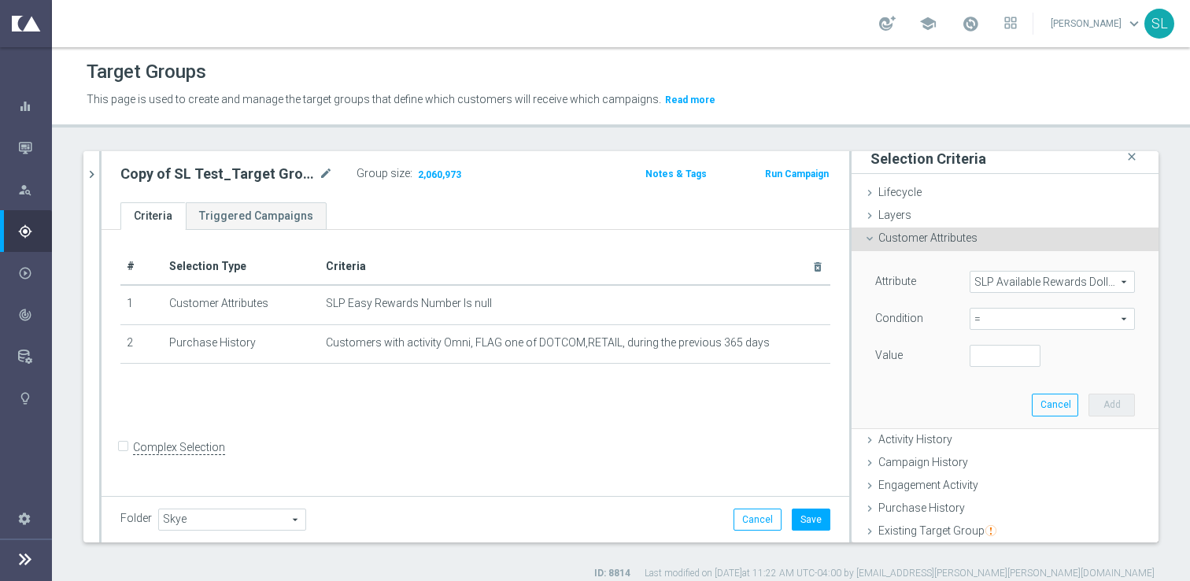
click at [1020, 320] on span "=" at bounding box center [1052, 319] width 164 height 20
click at [1171, 248] on div "sl t close more_vert Prioritize Customer Target Groups library_add create_new_f…" at bounding box center [621, 365] width 1138 height 429
click at [990, 283] on span "SLP Available Rewards Dollars" at bounding box center [1052, 282] width 164 height 20
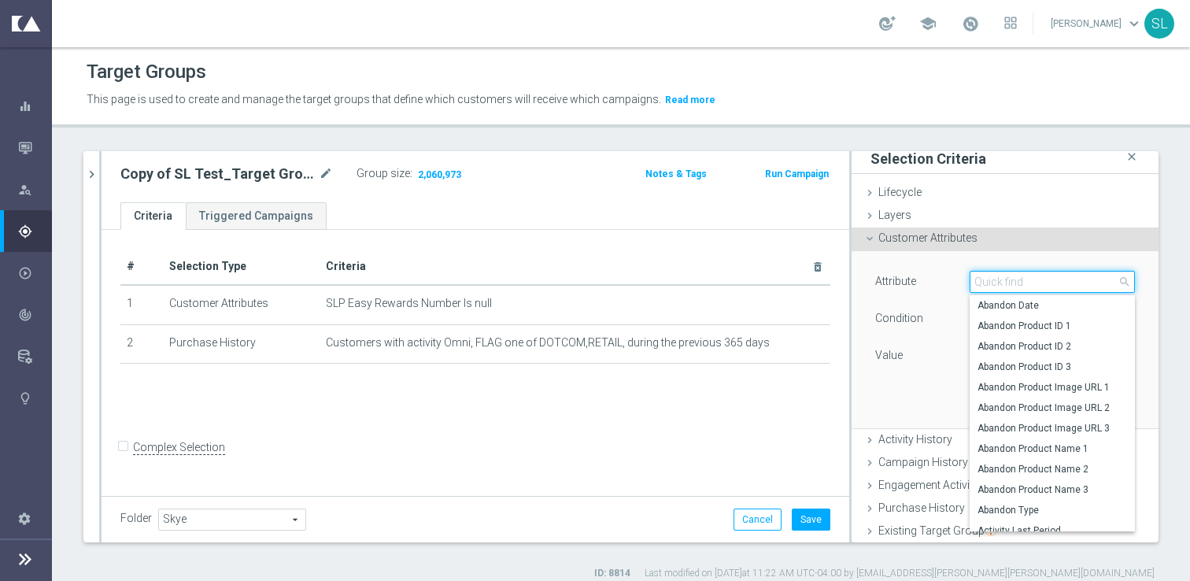
click at [1004, 283] on input "search" at bounding box center [1052, 282] width 165 height 22
click at [1048, 279] on input "search" at bounding box center [1052, 282] width 165 height 22
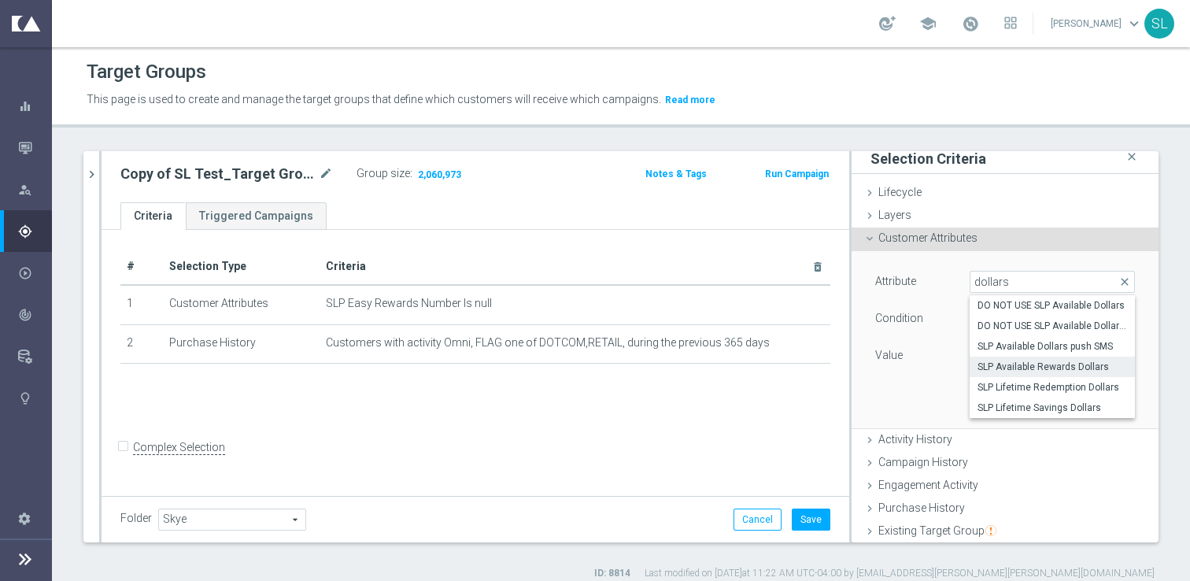
click at [1153, 306] on div "Attribute SLP Available Rewards Dollars SLP Available Rewards Dollars arrow_dro…" at bounding box center [1005, 340] width 307 height 178
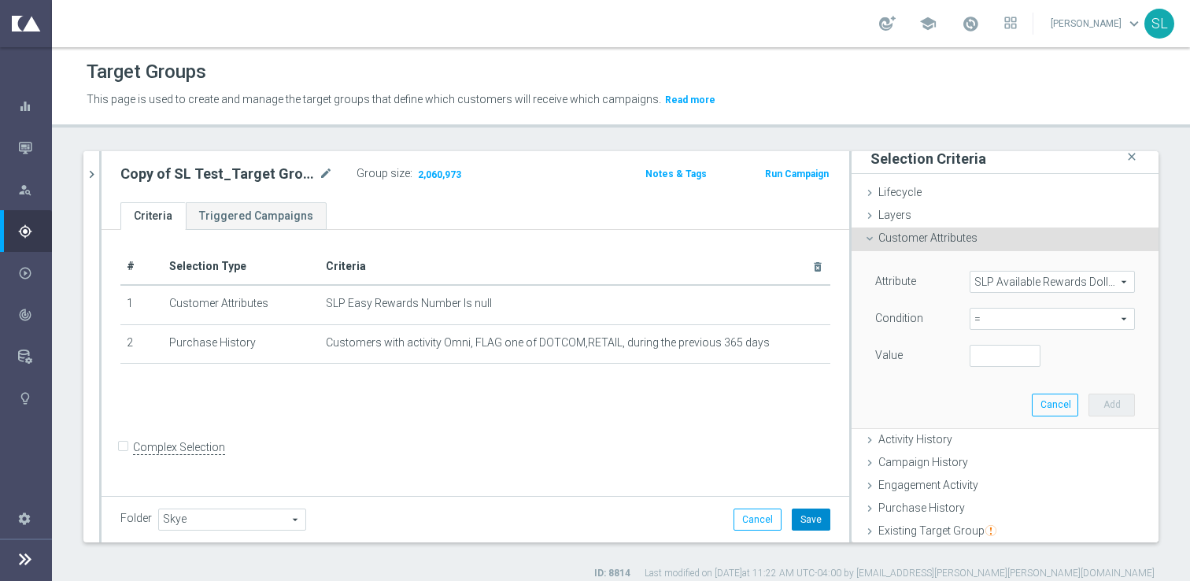
click at [808, 524] on button "Save" at bounding box center [811, 519] width 39 height 22
click at [1103, 20] on link "[PERSON_NAME] keyboard_arrow_down" at bounding box center [1096, 24] width 95 height 24
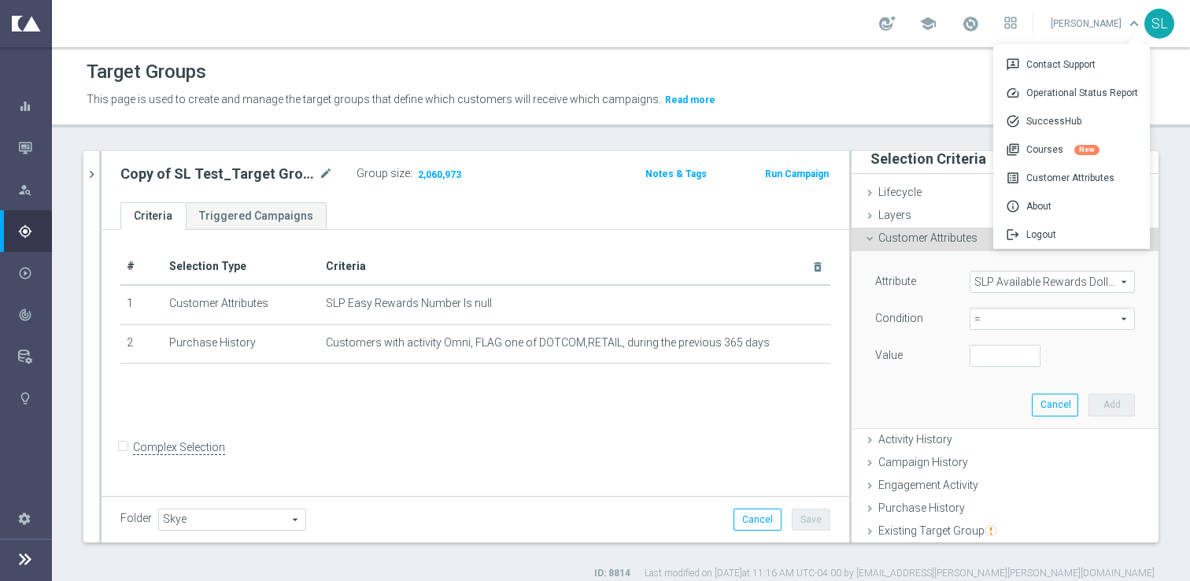
click at [1185, 139] on div "Target Groups This page is used to create and manage the target groups that def…" at bounding box center [621, 314] width 1138 height 534
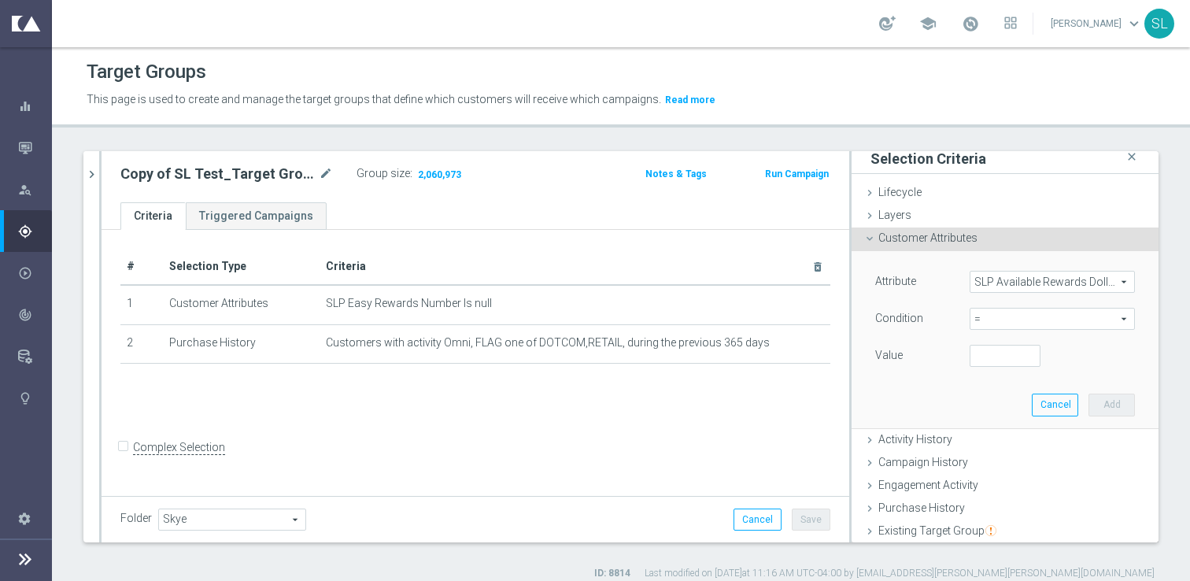
click at [1167, 218] on div "sl t close more_vert Prioritize Customer Target Groups library_add create_new_f…" at bounding box center [621, 365] width 1138 height 429
click at [1081, 281] on span "SLP Available Rewards Dollars" at bounding box center [1052, 282] width 164 height 20
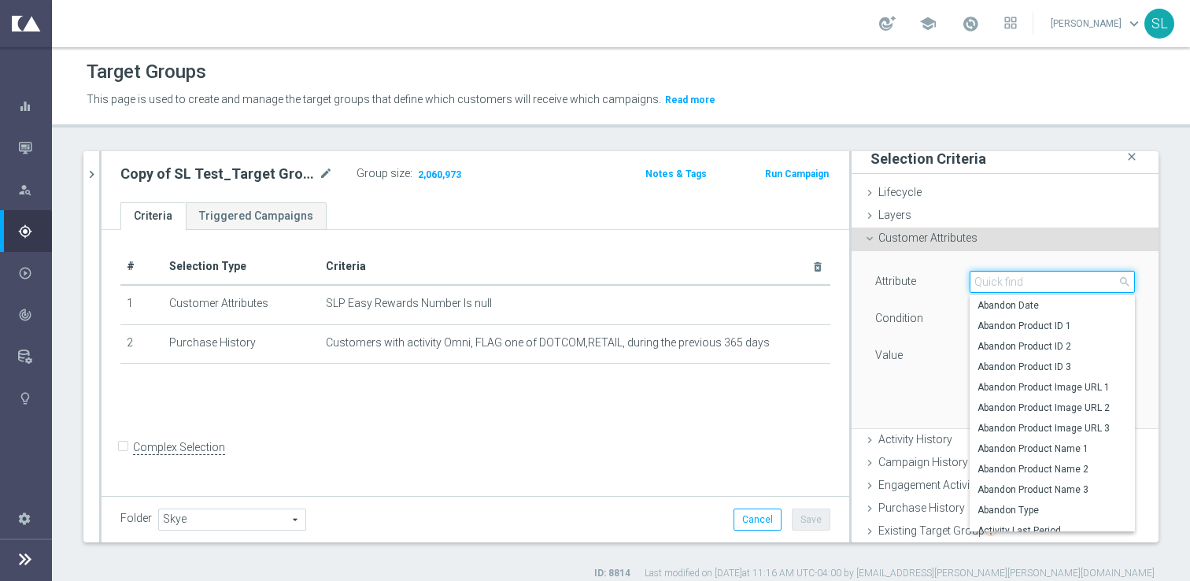
click at [1081, 281] on input "search" at bounding box center [1052, 282] width 165 height 22
type input "status"
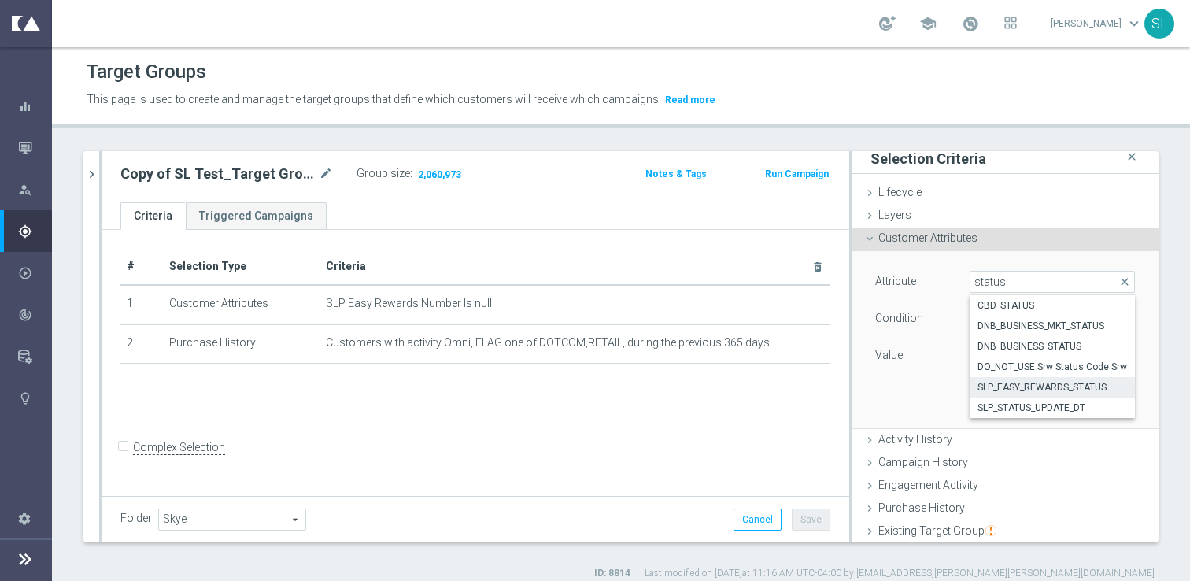
click at [1073, 386] on span "SLP_EASY_REWARDS_STATUS" at bounding box center [1053, 387] width 150 height 13
type input "SLP_EASY_REWARDS_STATUS"
type input "Equals"
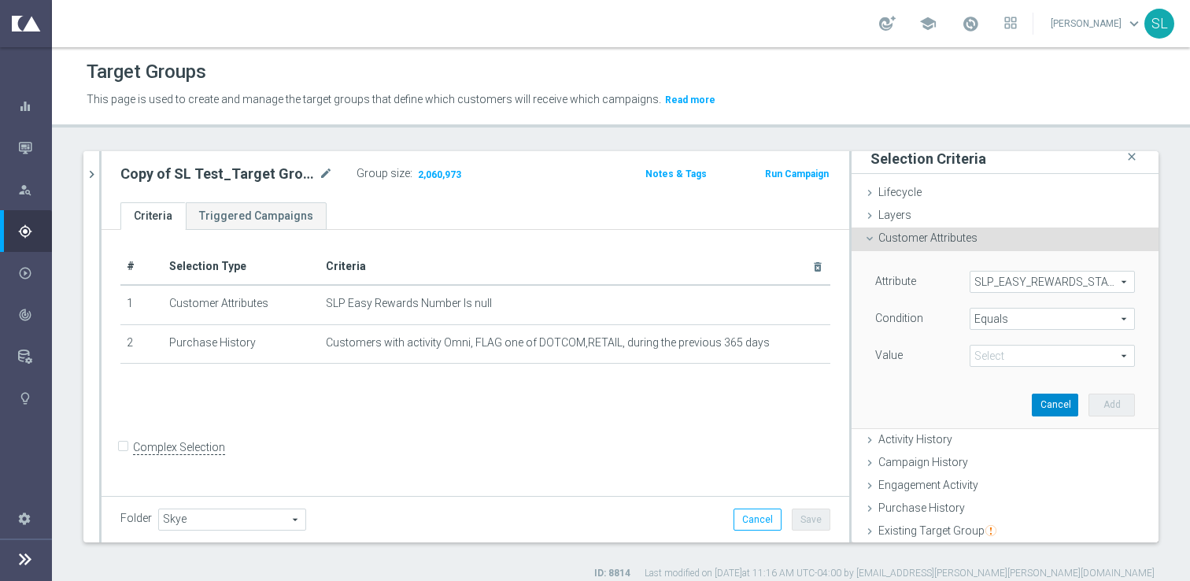
click at [1055, 402] on button "Cancel" at bounding box center [1055, 405] width 46 height 22
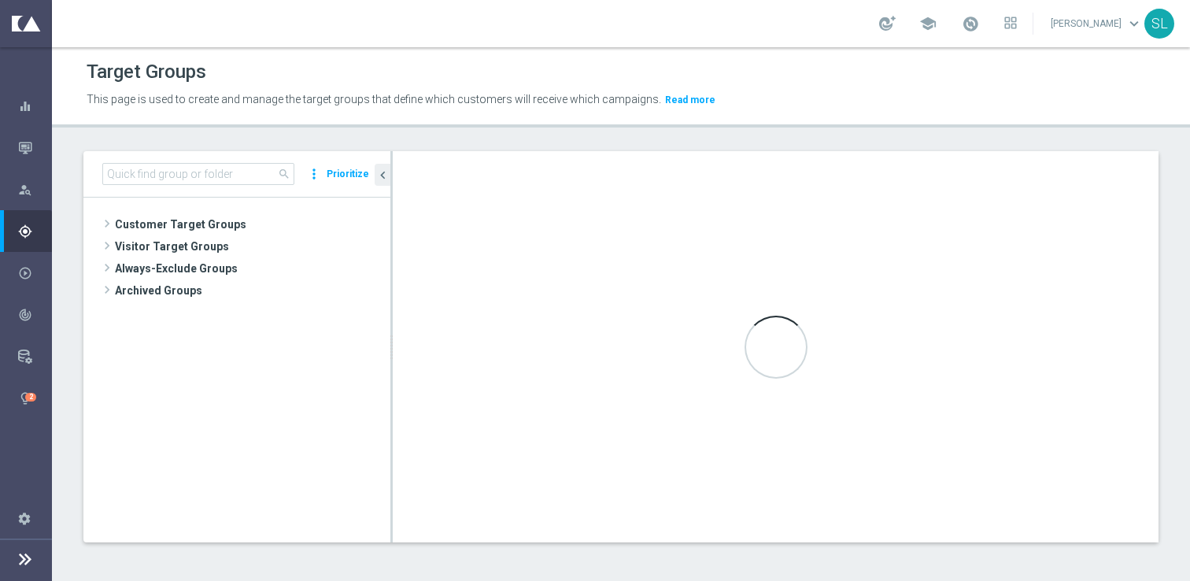
click at [1087, 20] on link "[PERSON_NAME] keyboard_arrow_down" at bounding box center [1096, 24] width 95 height 24
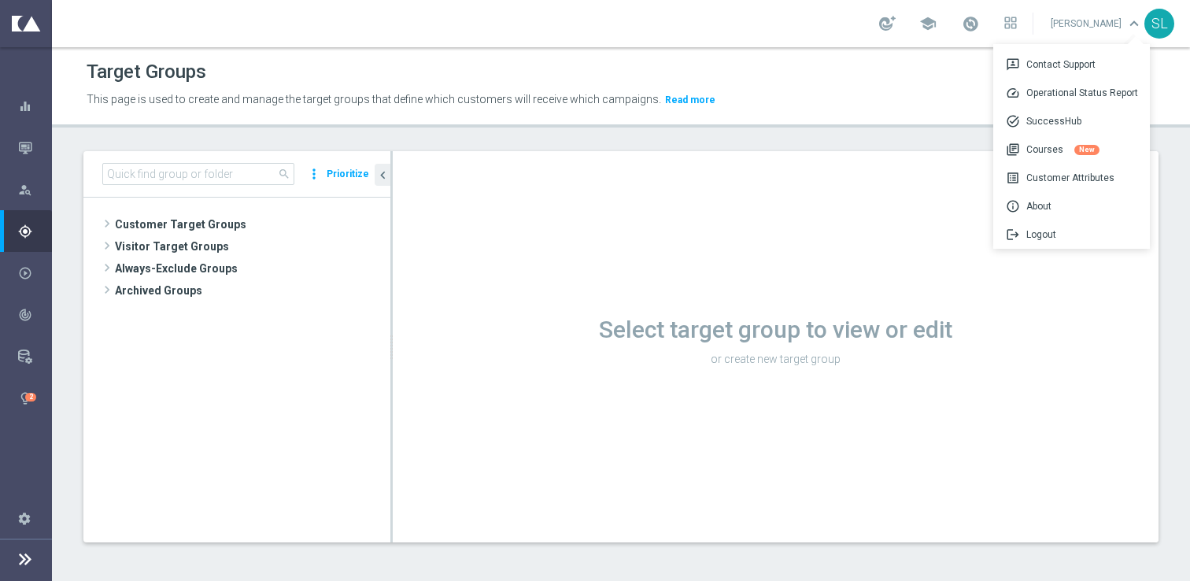
click at [787, 129] on div "Target Groups This page is used to create and manage the target groups that def…" at bounding box center [621, 314] width 1138 height 534
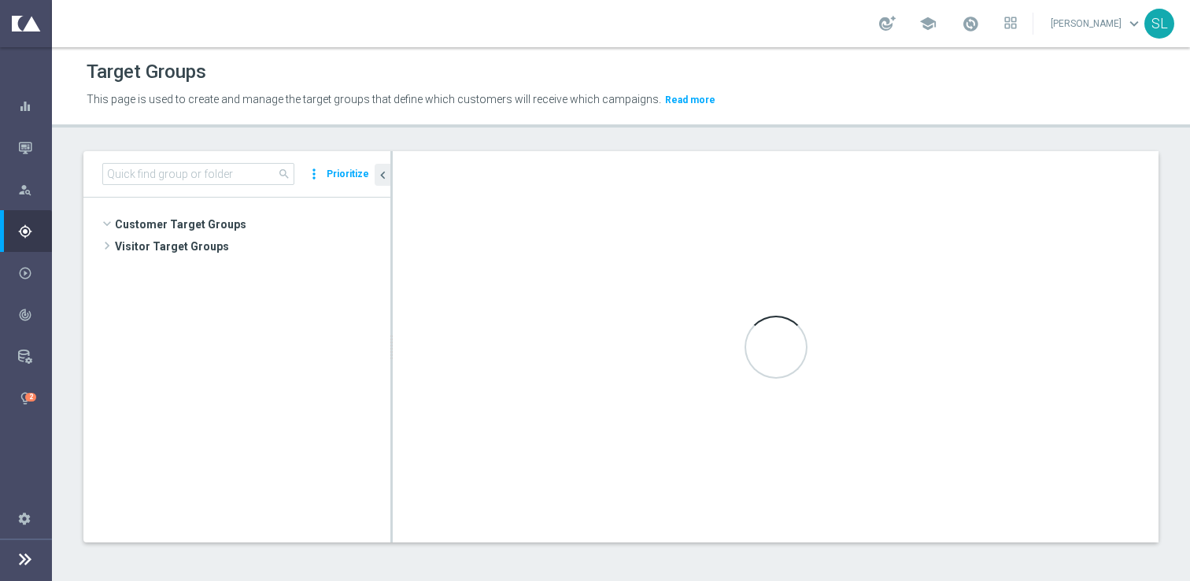
click at [1107, 20] on link "[PERSON_NAME] keyboard_arrow_down" at bounding box center [1096, 24] width 95 height 24
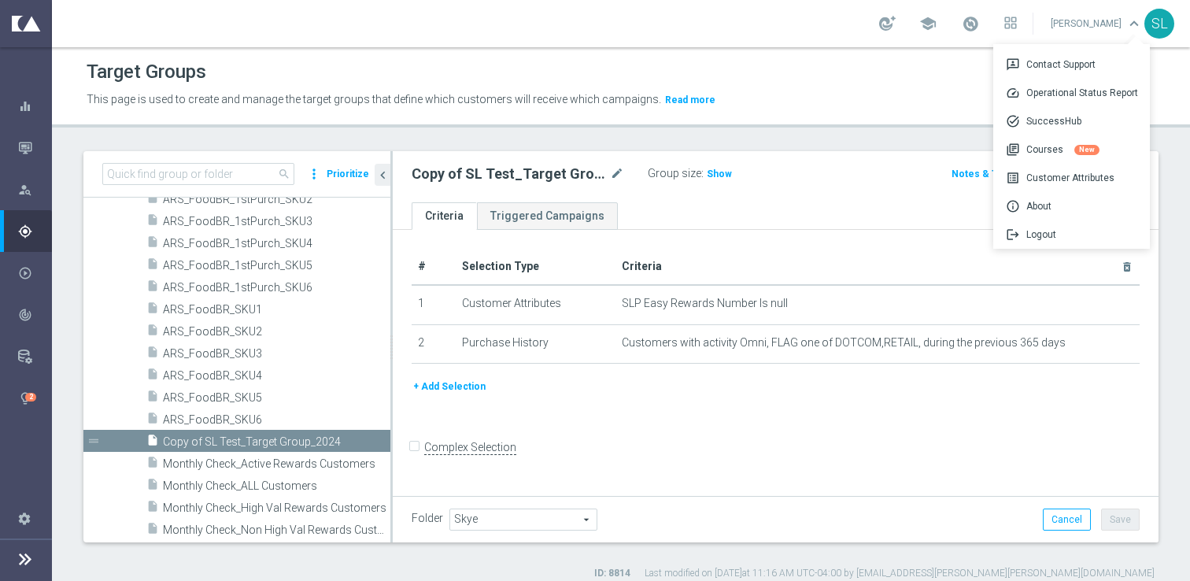
click at [25, 560] on icon at bounding box center [25, 558] width 19 height 19
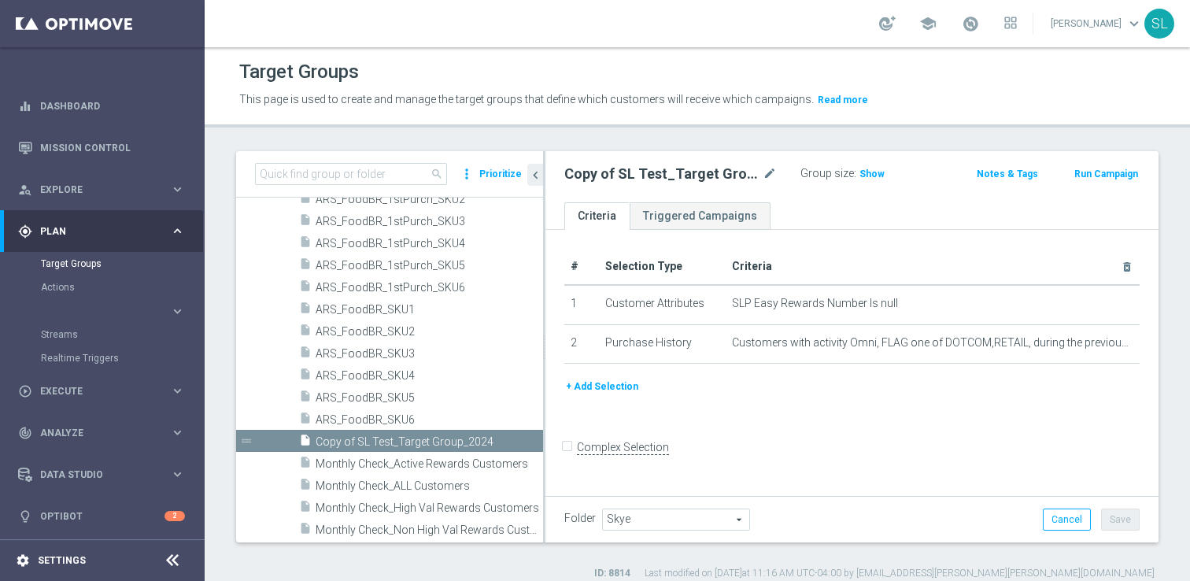
click at [65, 553] on div "settings Settings" at bounding box center [78, 560] width 157 height 14
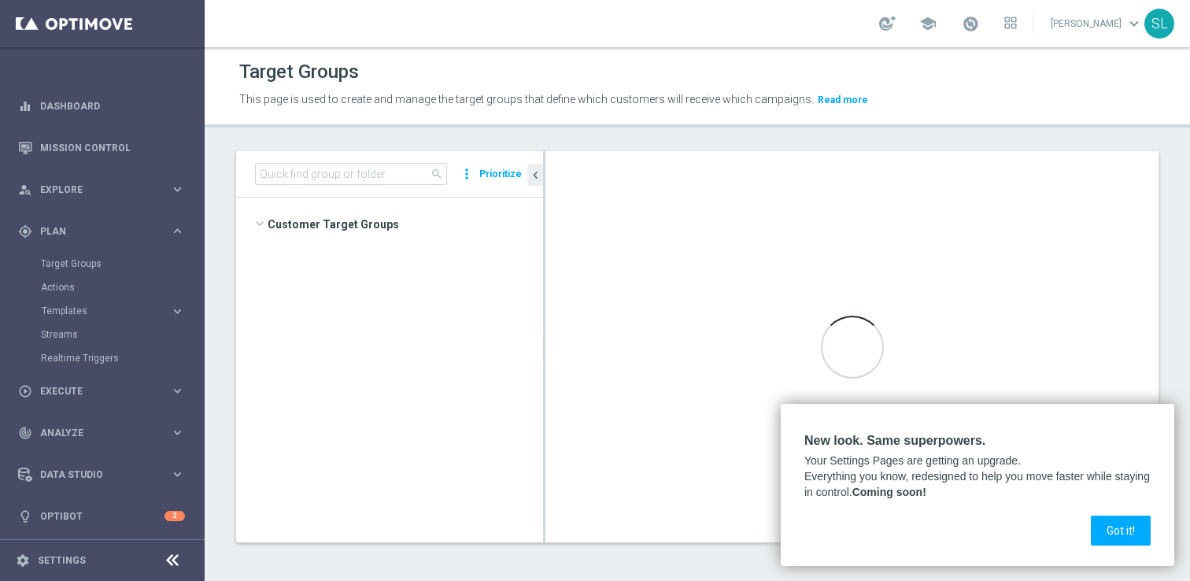
scroll to position [1003, 0]
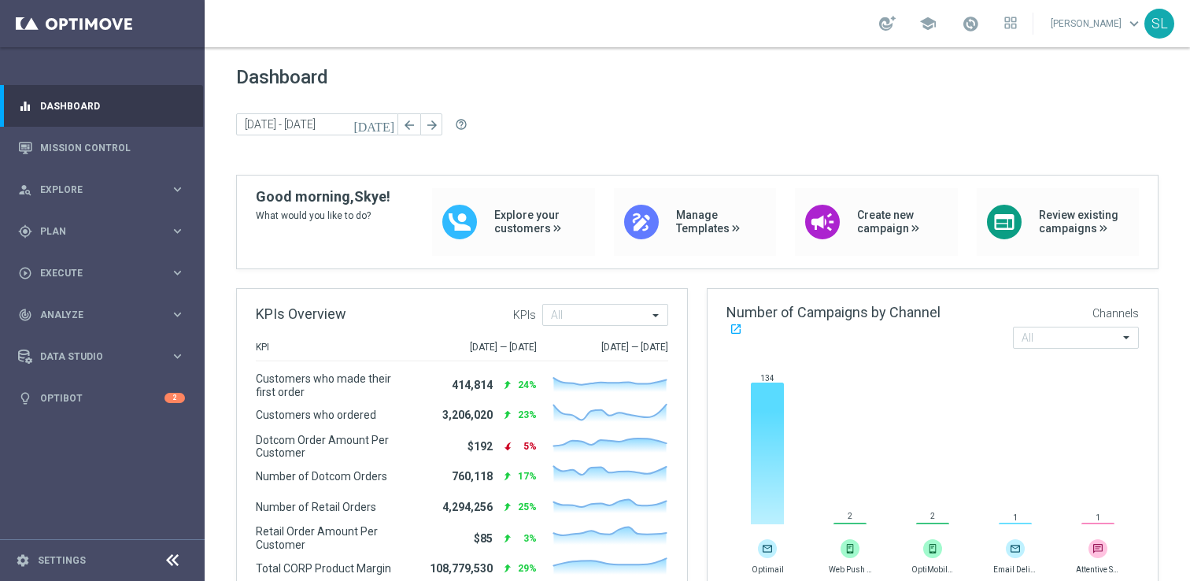
click at [1122, 28] on link "[PERSON_NAME] keyboard_arrow_down" at bounding box center [1096, 24] width 95 height 24
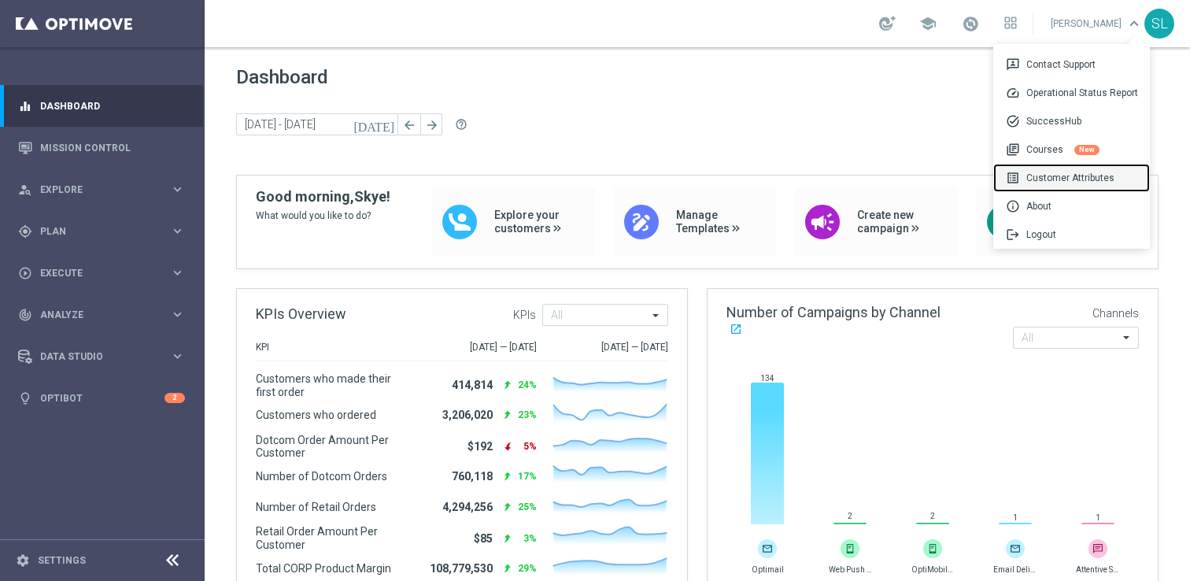
click at [1074, 181] on div "list_alt Customer Attributes" at bounding box center [1071, 178] width 157 height 28
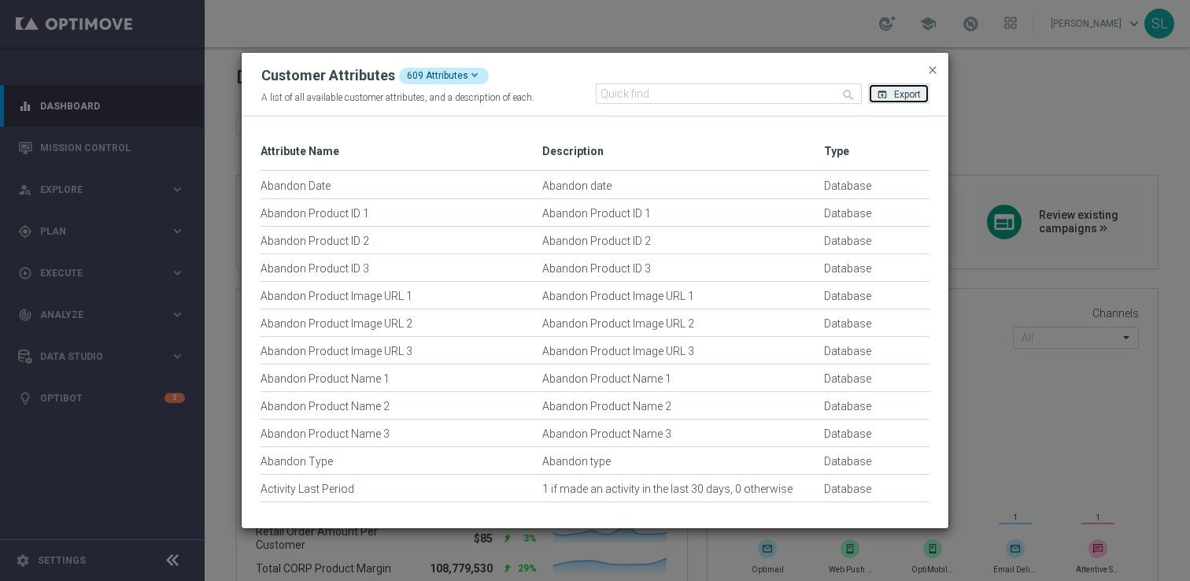
click at [897, 97] on span "Export" at bounding box center [907, 94] width 27 height 11
click at [937, 72] on span "close" at bounding box center [932, 70] width 13 height 13
